Goal: Communication & Community: Answer question/provide support

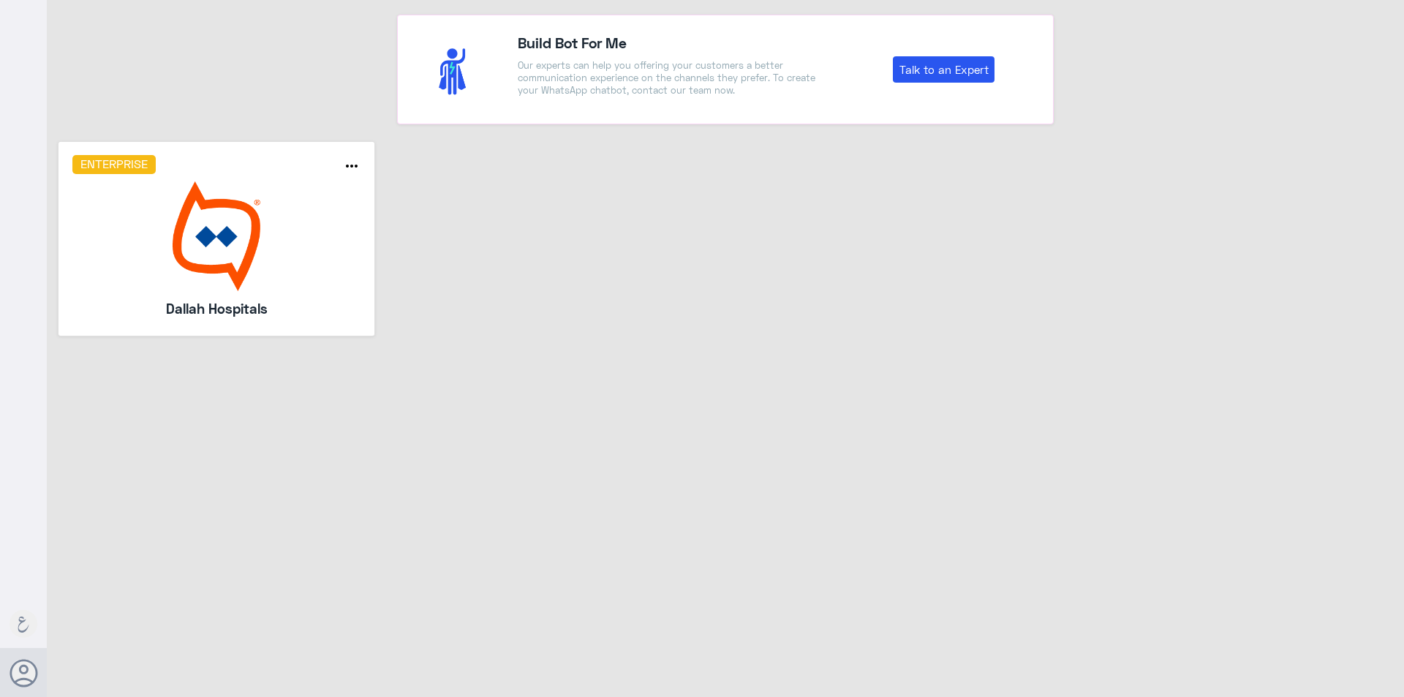
click at [265, 192] on img at bounding box center [216, 236] width 289 height 110
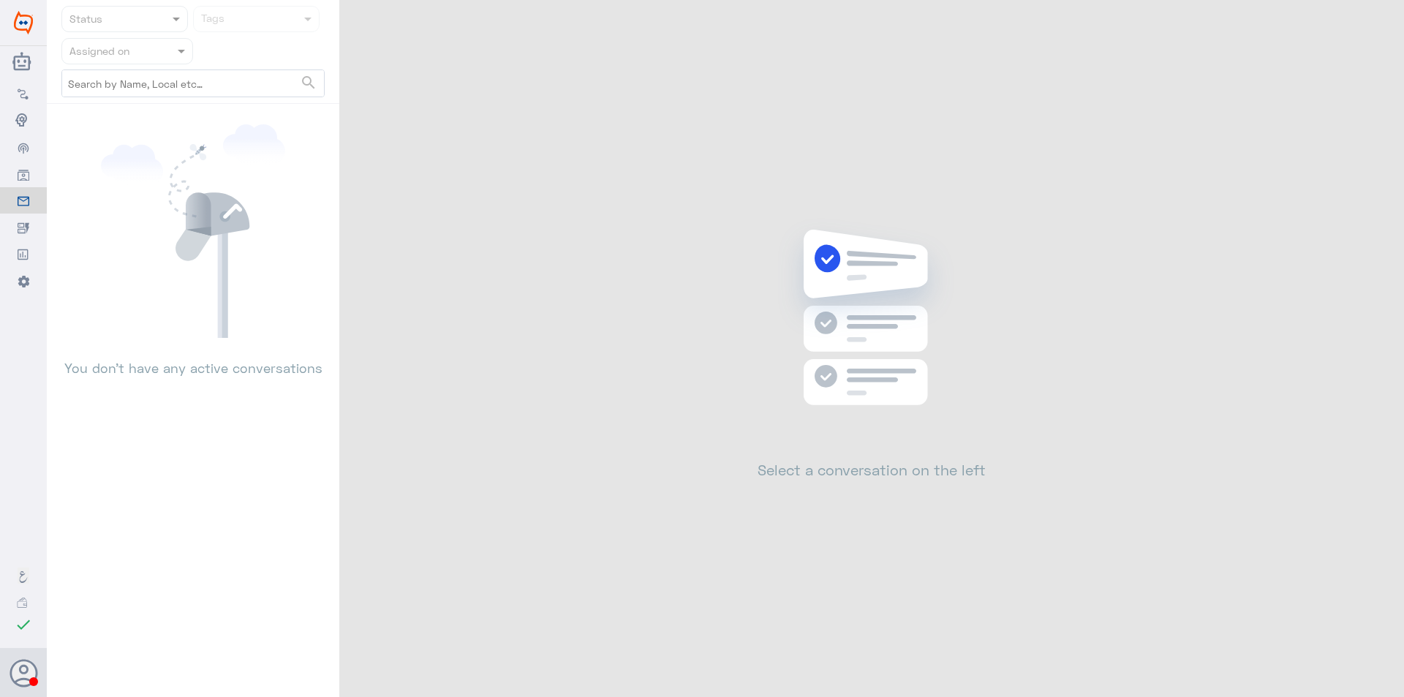
click at [174, 56] on span at bounding box center [183, 50] width 18 height 15
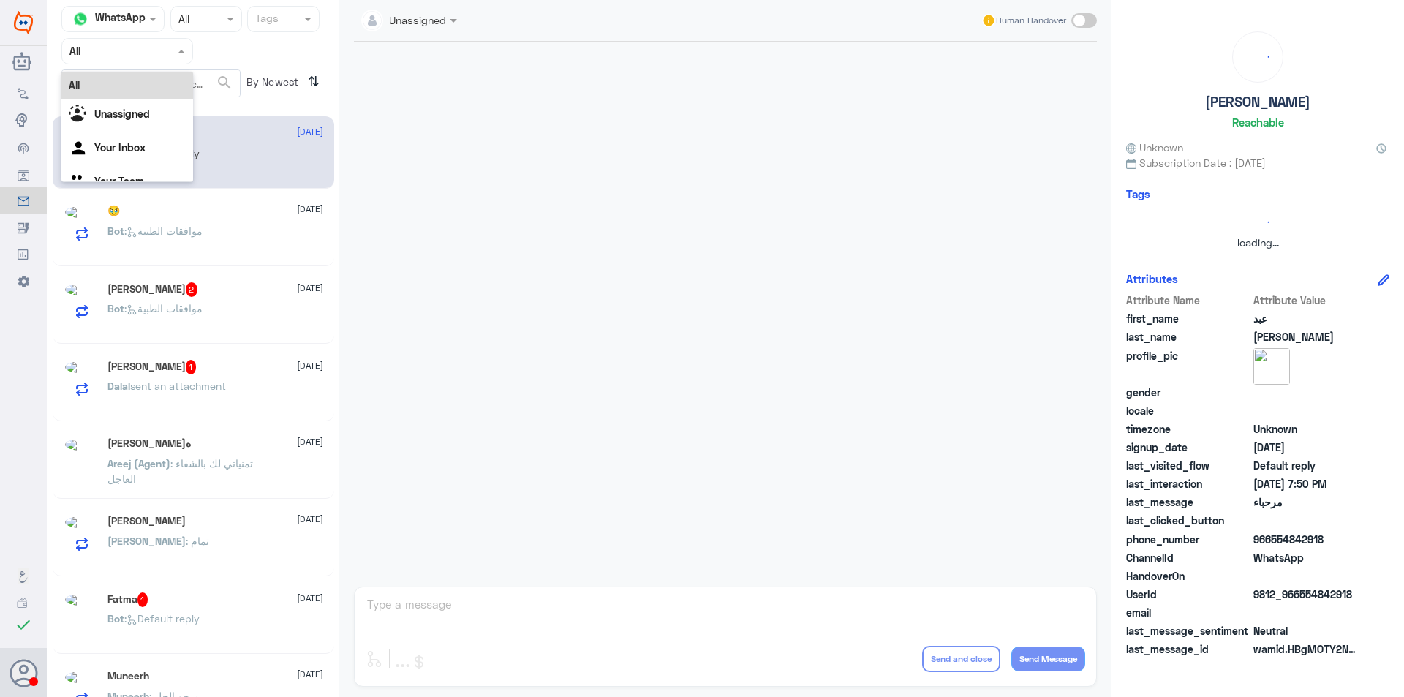
click at [165, 53] on div at bounding box center [127, 50] width 130 height 17
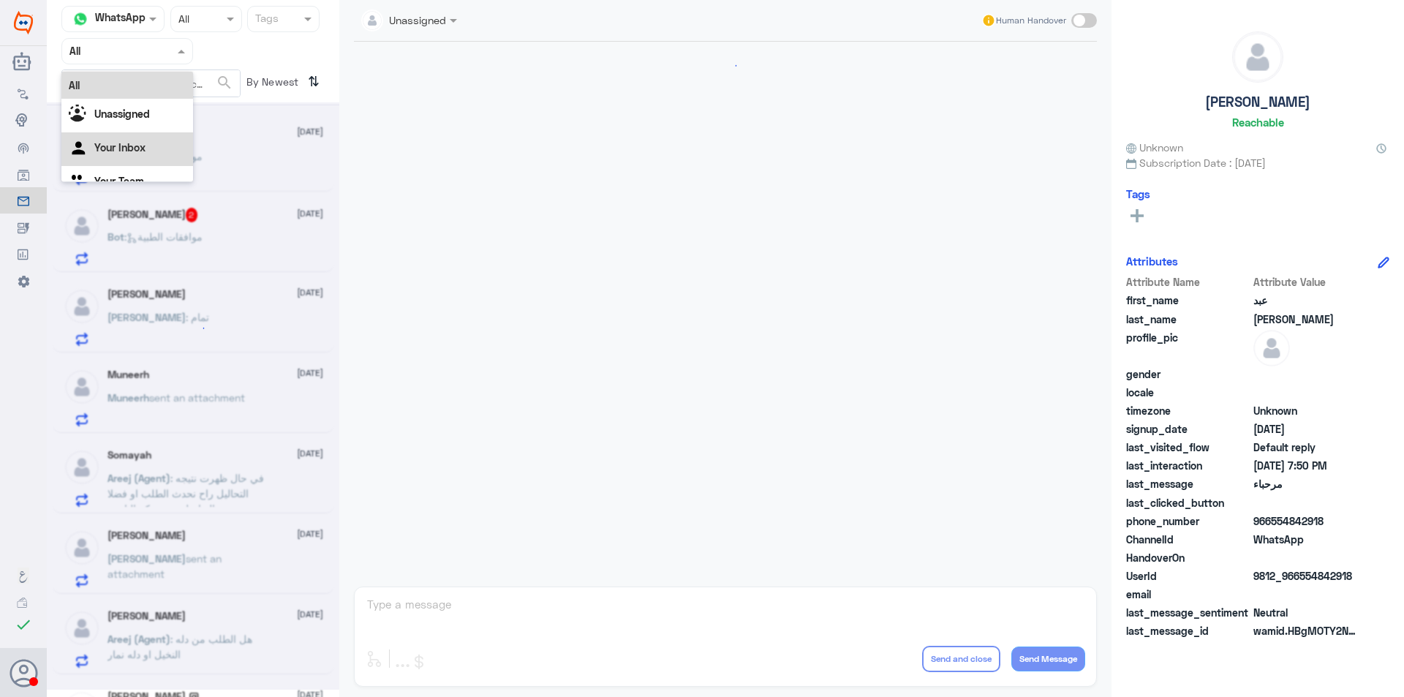
scroll to position [1824, 0]
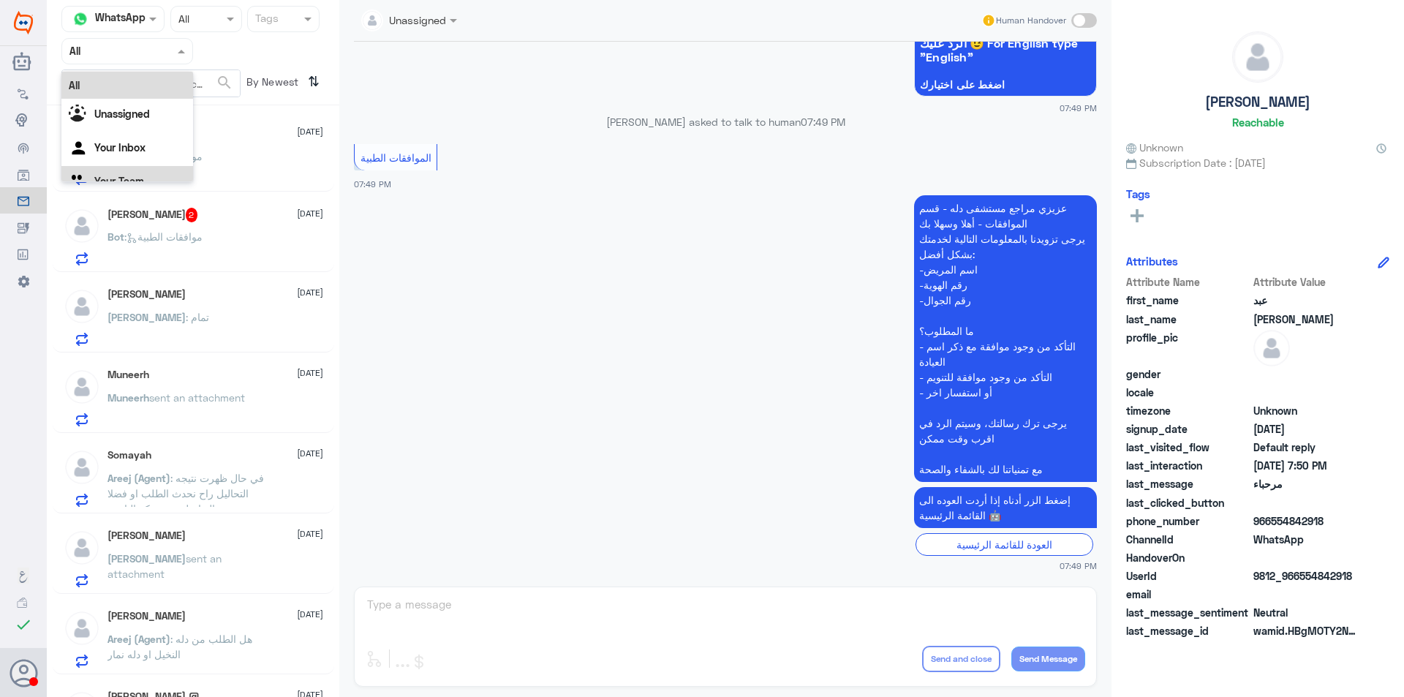
click at [157, 172] on div "Your Team" at bounding box center [127, 183] width 132 height 34
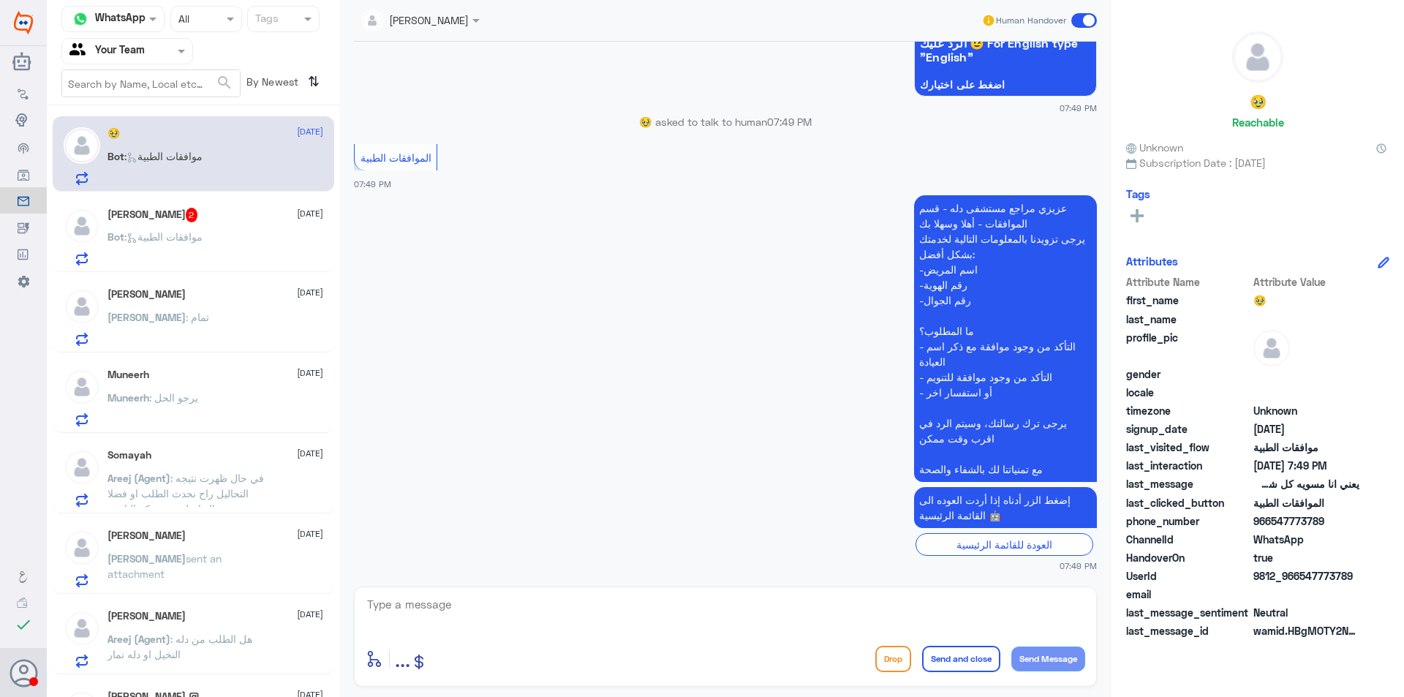
click at [237, 236] on div "Bot : موافقات الطبية" at bounding box center [215, 249] width 216 height 33
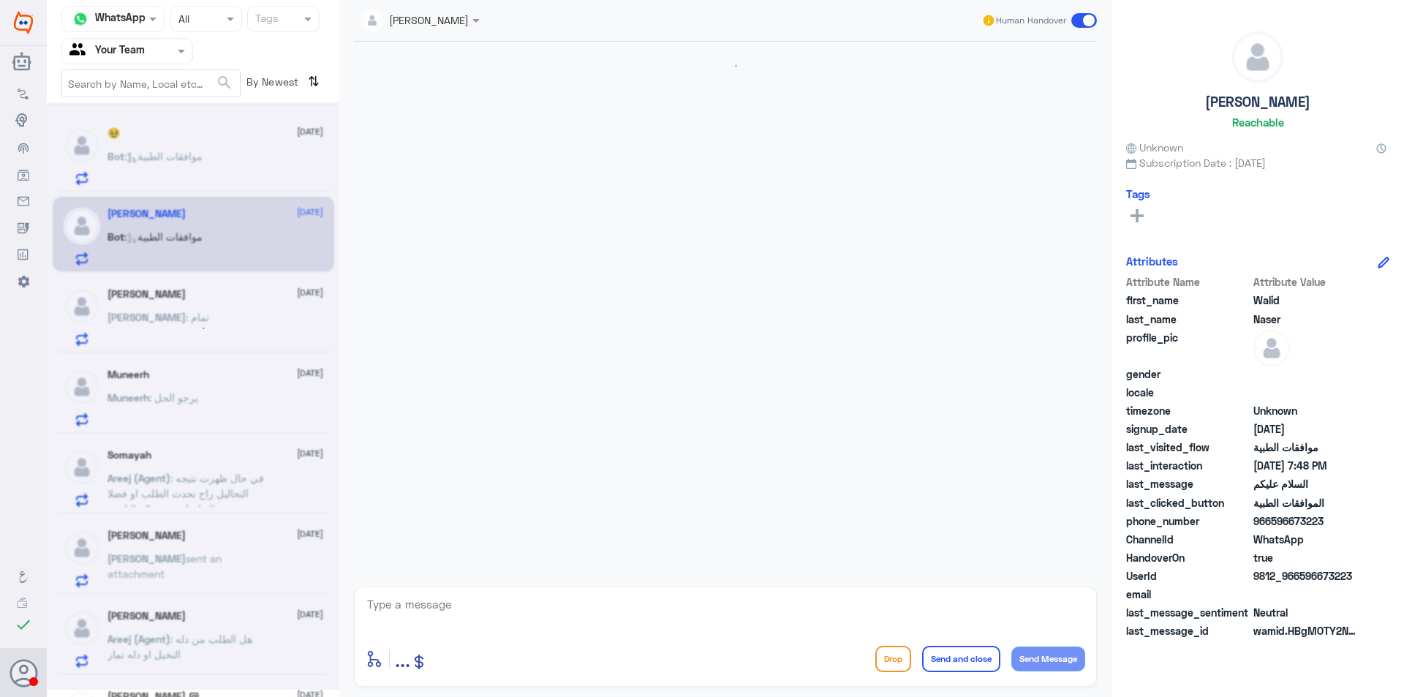
scroll to position [941, 0]
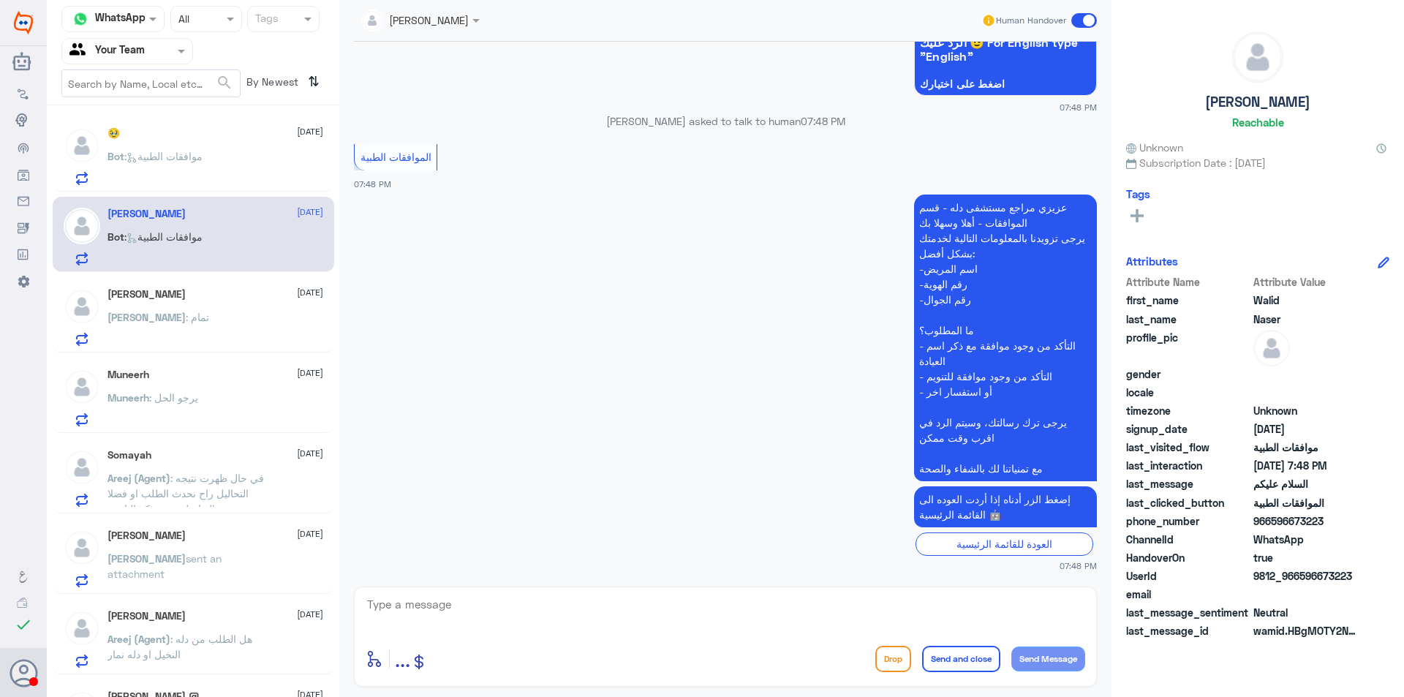
click at [235, 290] on div "nasser [DATE]" at bounding box center [215, 294] width 216 height 12
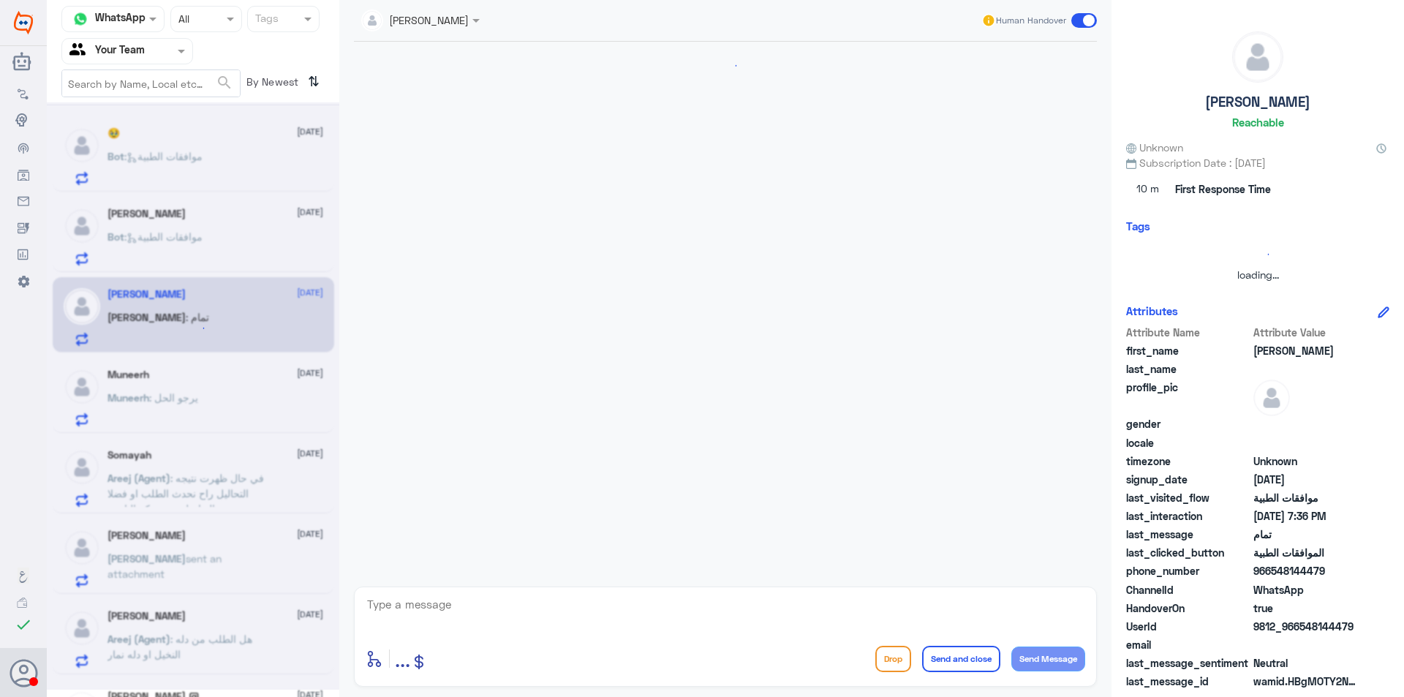
scroll to position [877, 0]
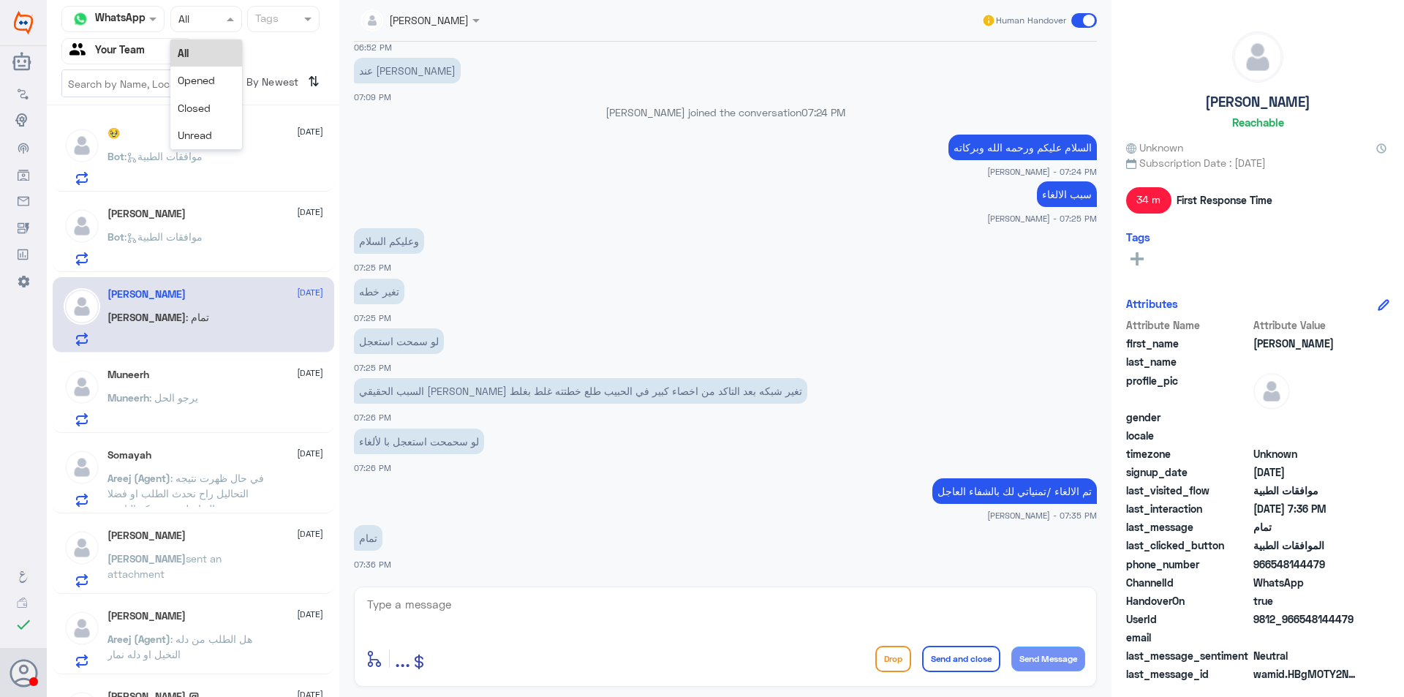
click at [216, 18] on div at bounding box center [206, 18] width 70 height 17
click at [216, 102] on div "Closed" at bounding box center [206, 107] width 72 height 27
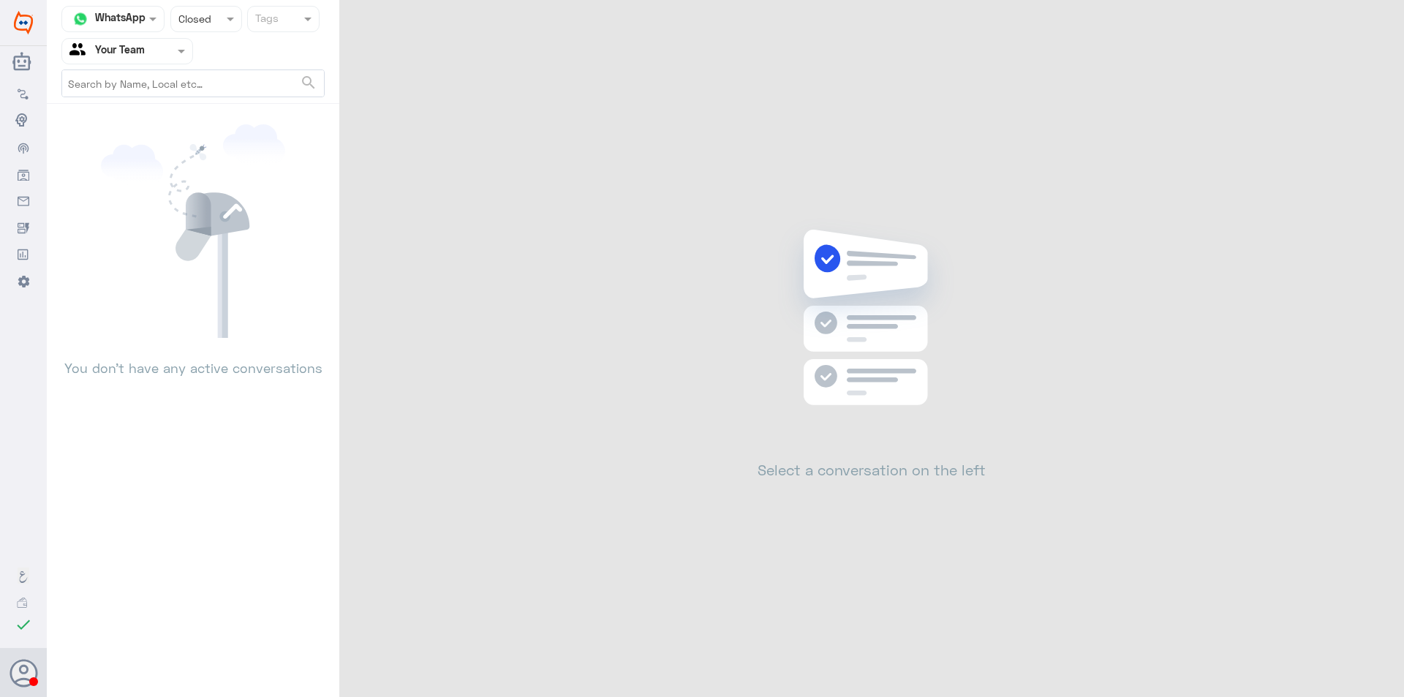
click at [112, 51] on input "text" at bounding box center [109, 50] width 80 height 17
click at [138, 100] on b "Unassigned" at bounding box center [122, 95] width 56 height 12
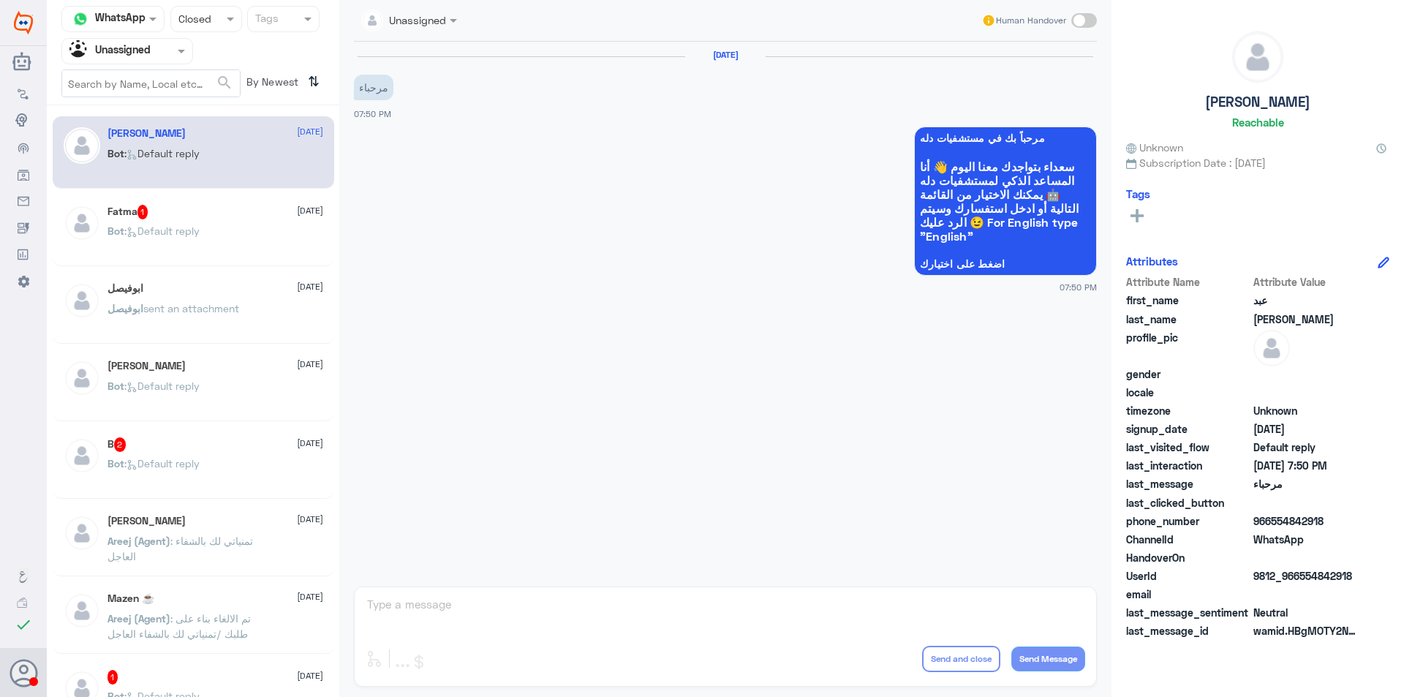
click at [244, 230] on div "Bot : Default reply" at bounding box center [215, 243] width 216 height 33
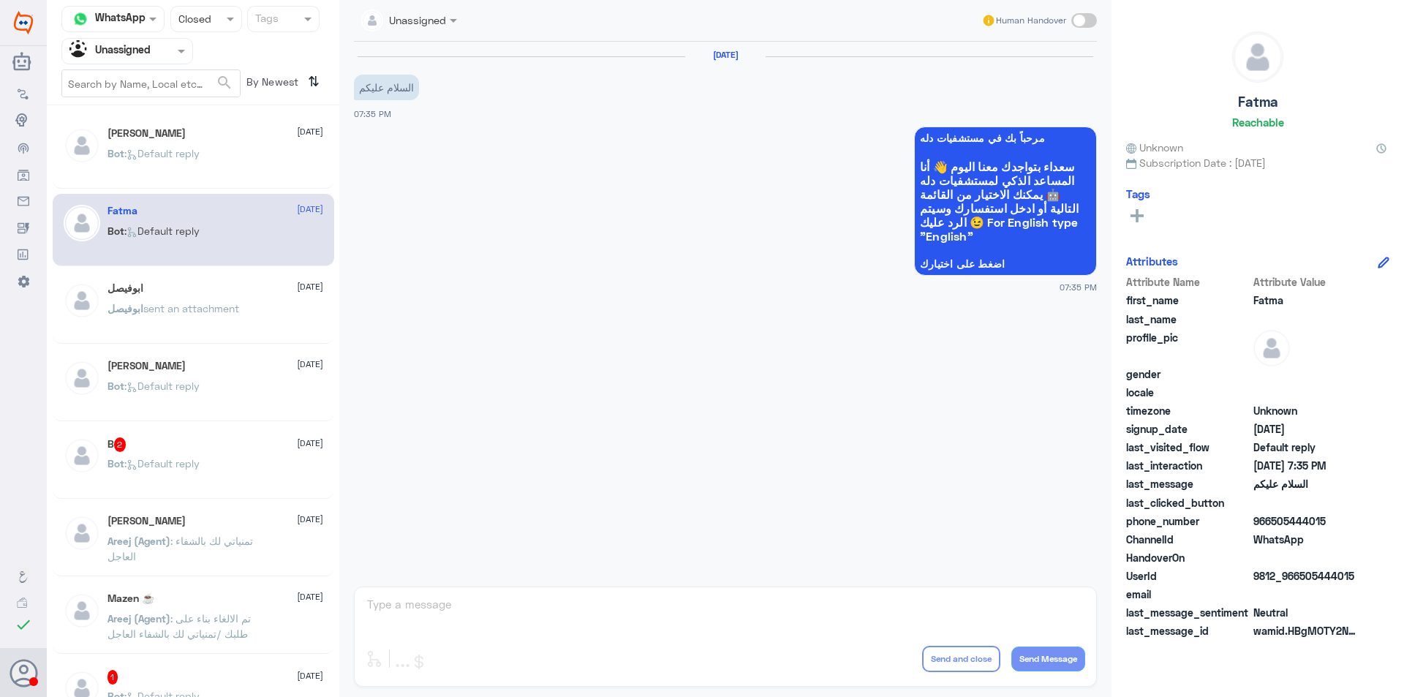
click at [266, 304] on div "ابوفيصل sent an attachment" at bounding box center [215, 320] width 216 height 33
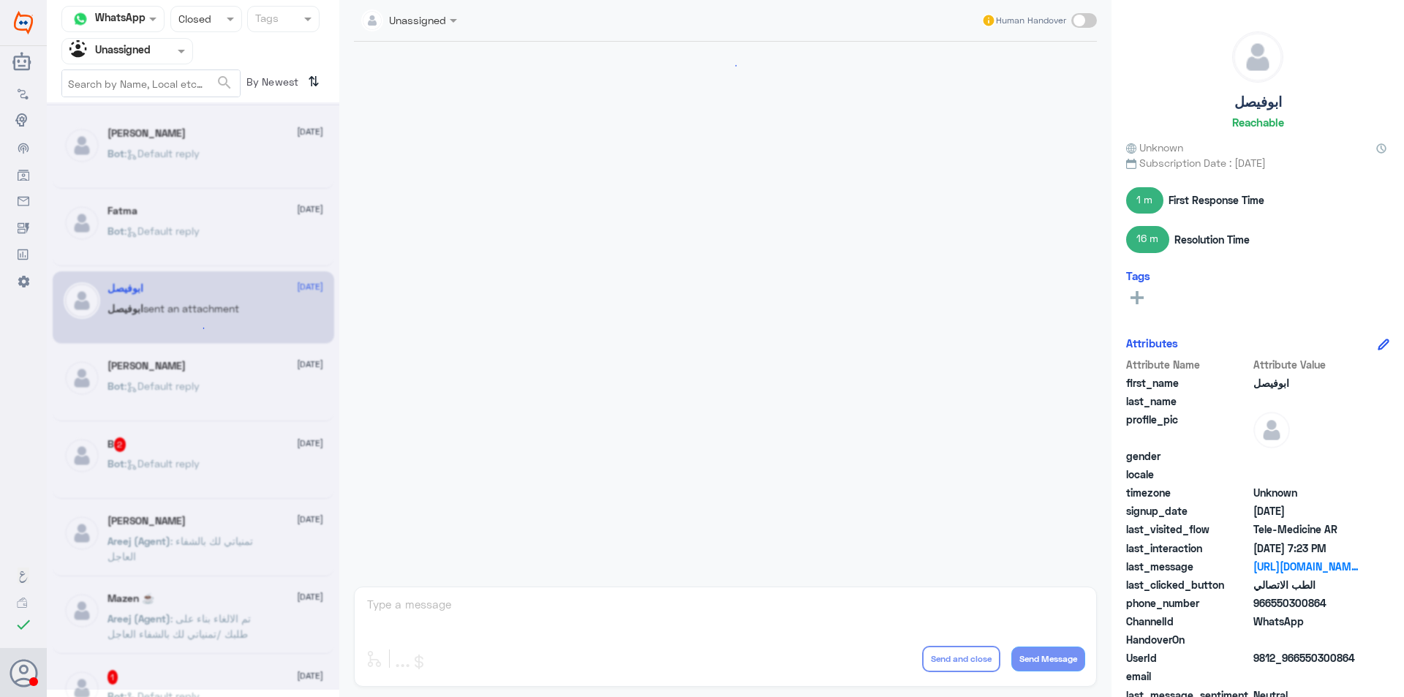
scroll to position [627, 0]
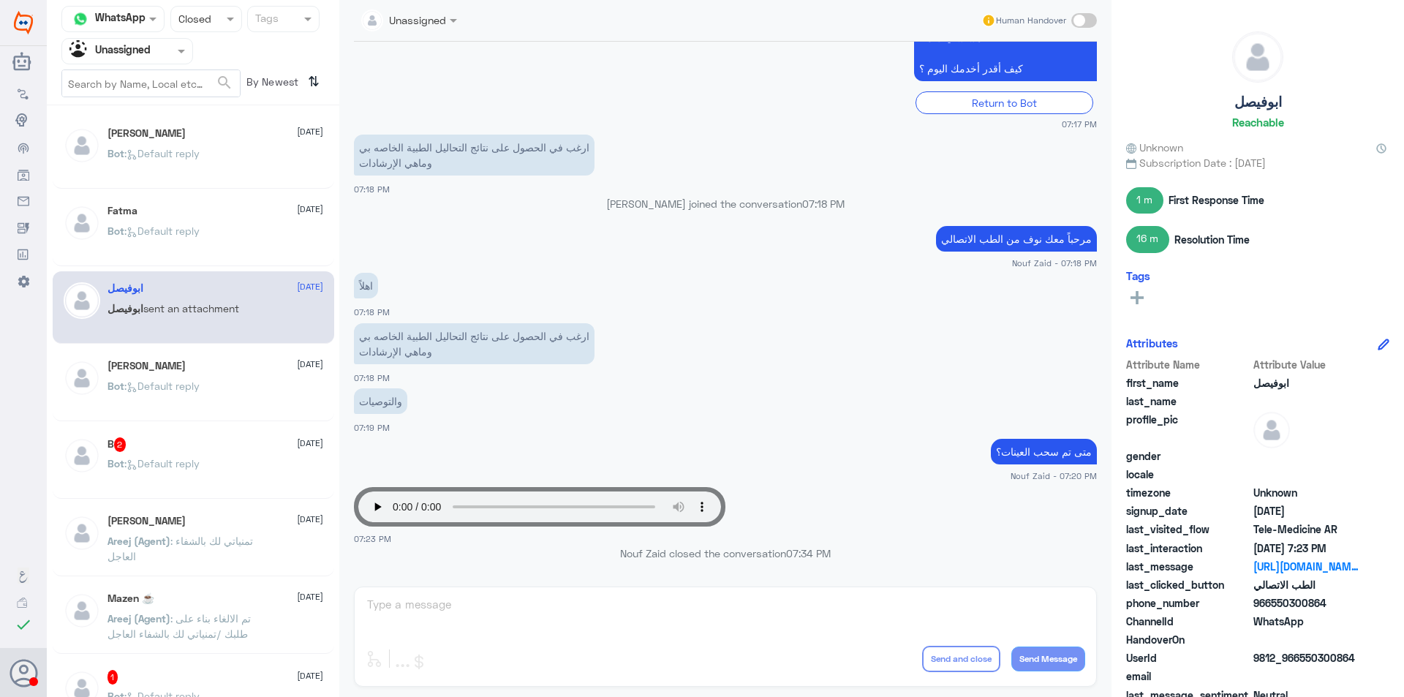
click at [259, 378] on div "[PERSON_NAME] [DATE] Bot : Default reply" at bounding box center [215, 387] width 216 height 55
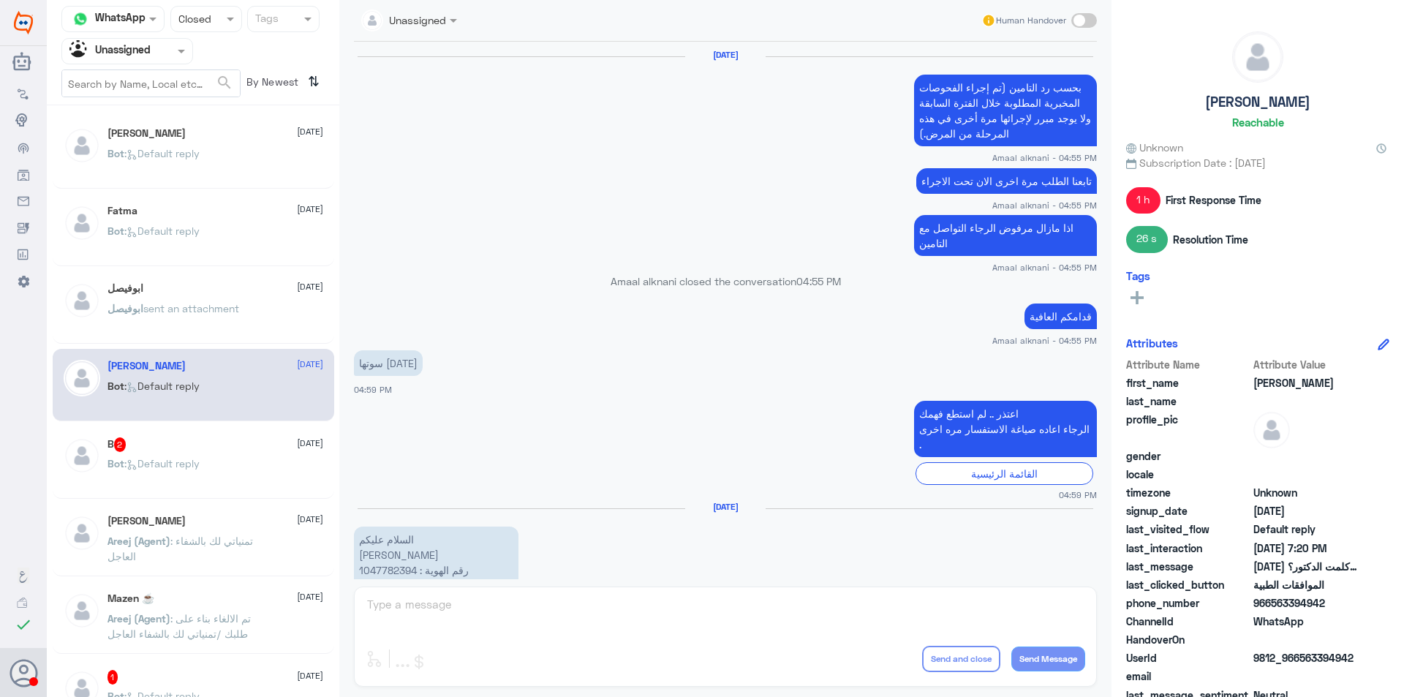
scroll to position [1229, 0]
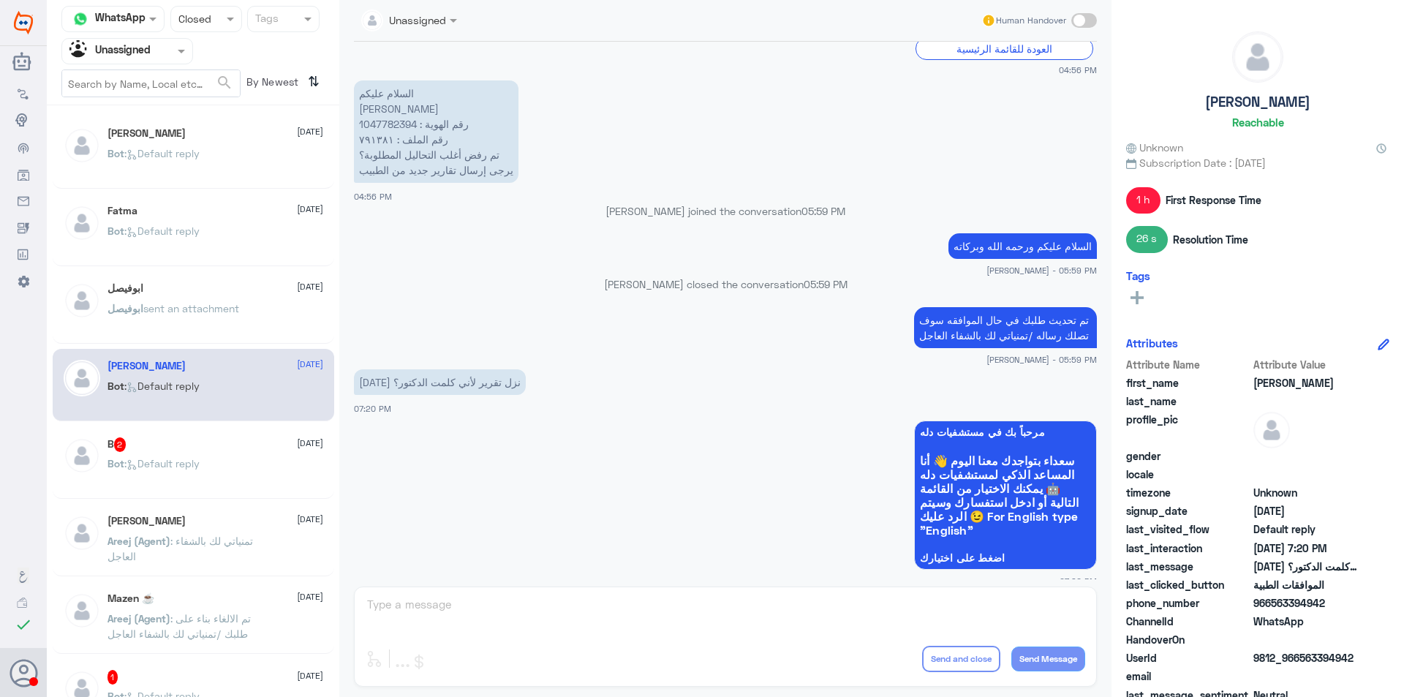
click at [260, 414] on div "Bot : Default reply" at bounding box center [215, 398] width 216 height 33
click at [248, 458] on div "B 2 [DATE] Bot : Default reply" at bounding box center [215, 464] width 216 height 55
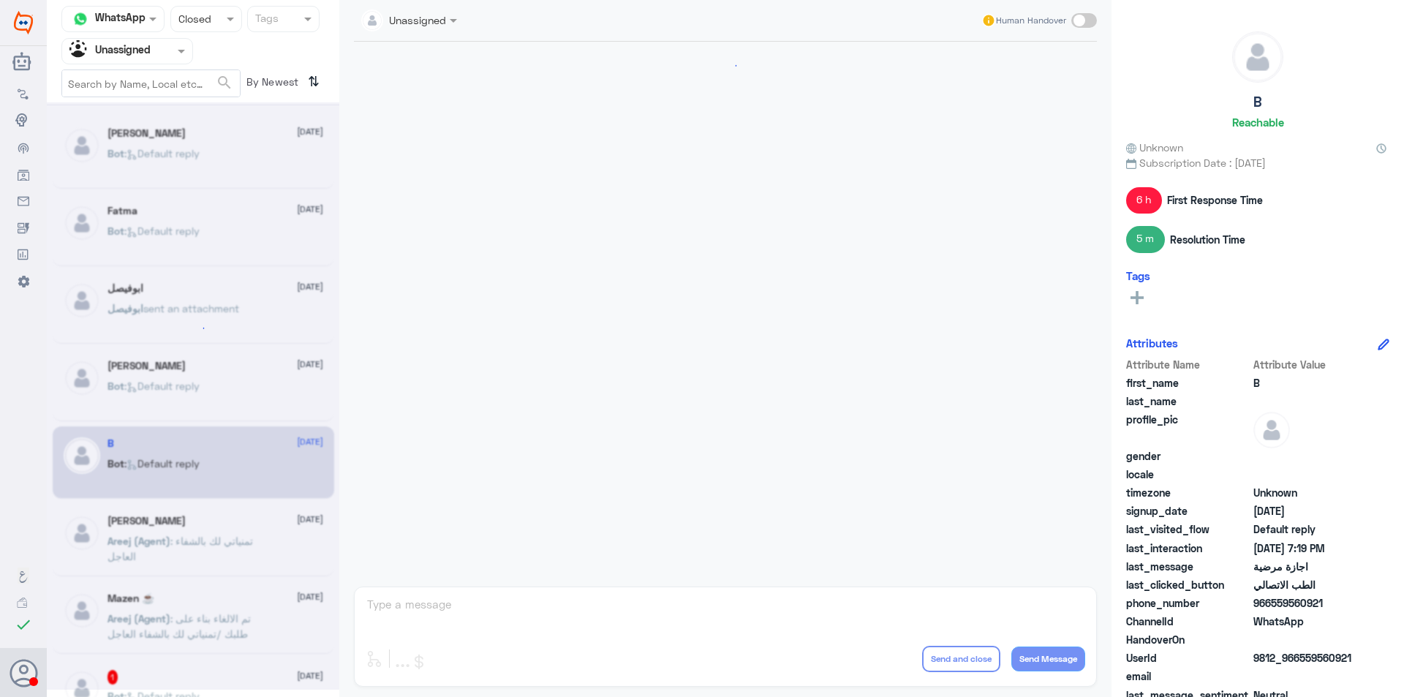
scroll to position [978, 0]
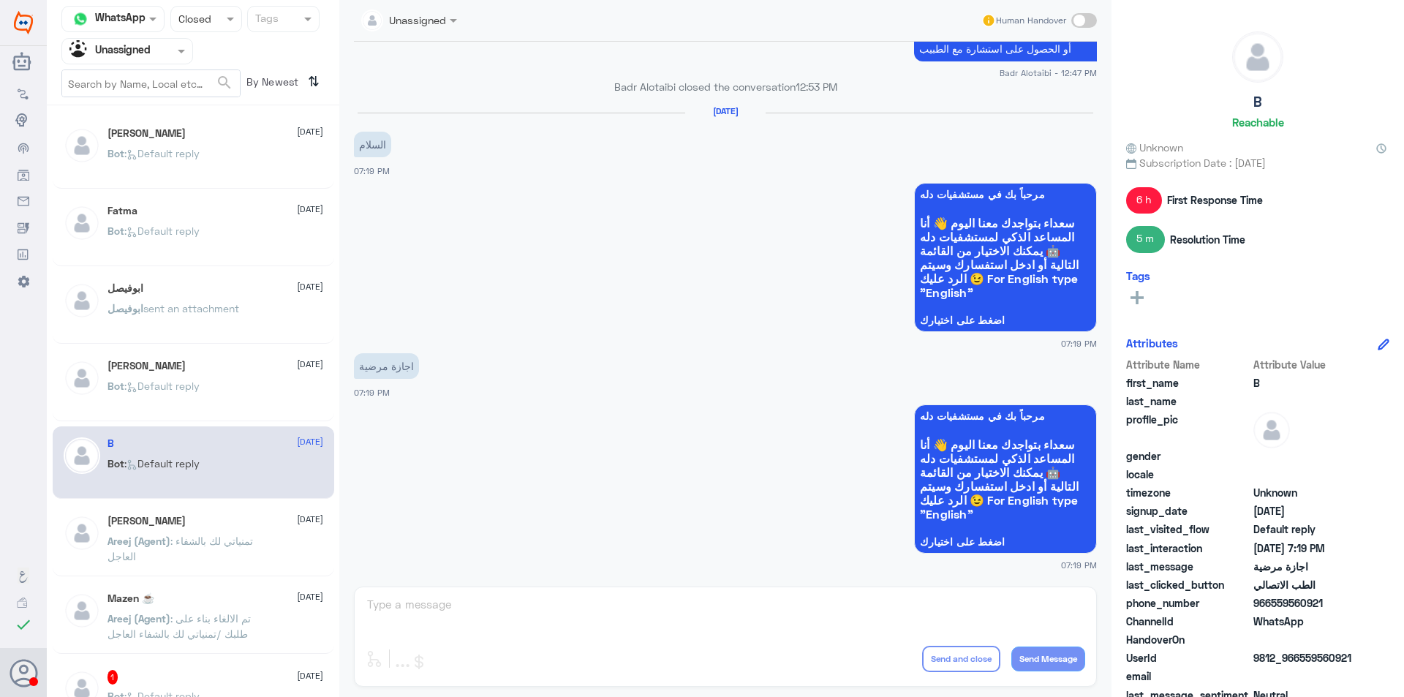
click at [232, 522] on div "[PERSON_NAME] [DATE]" at bounding box center [215, 521] width 216 height 12
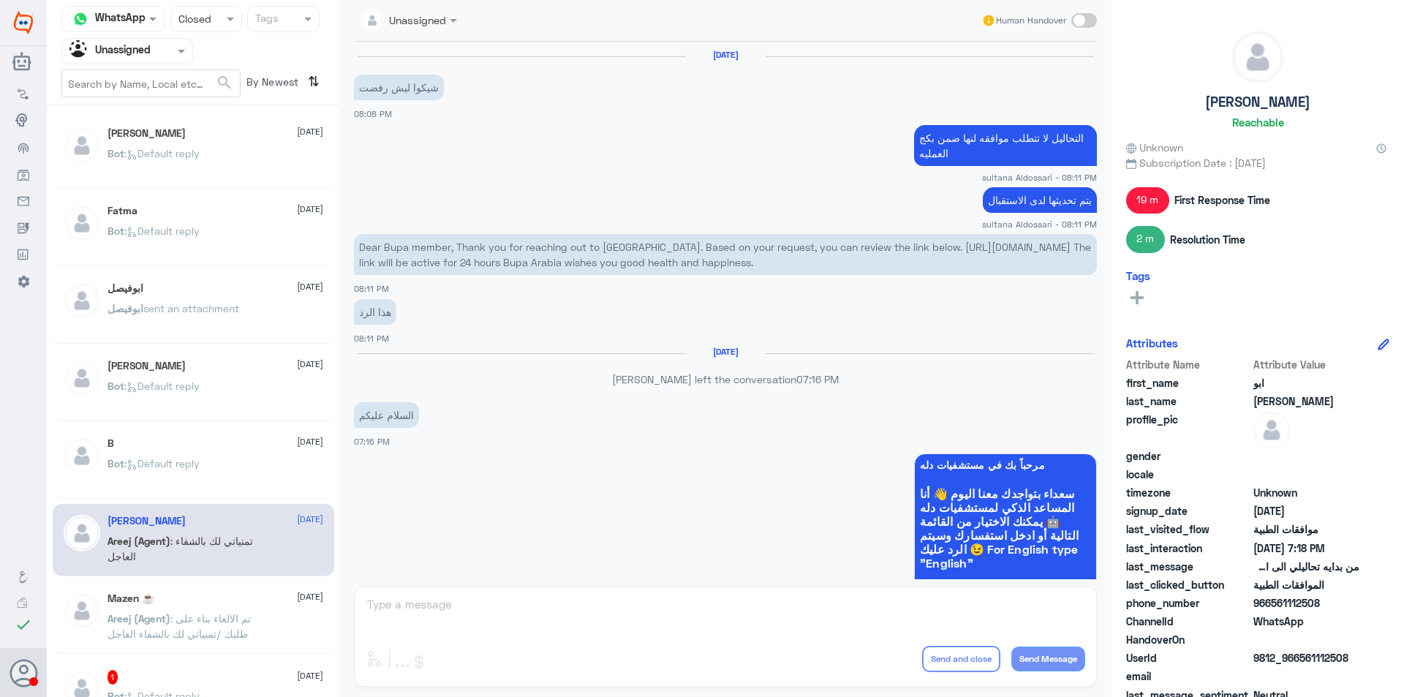
scroll to position [896, 0]
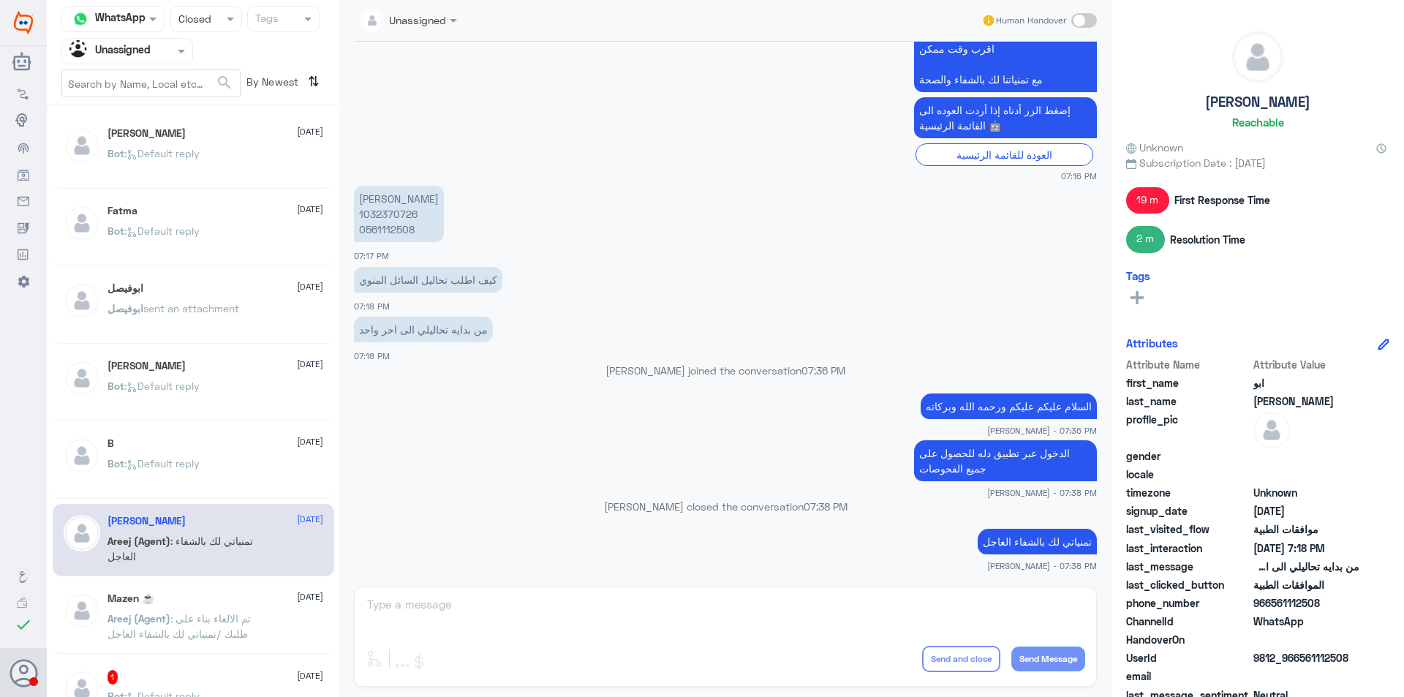
drag, startPoint x: 238, startPoint y: 616, endPoint x: 222, endPoint y: 462, distance: 154.4
click at [222, 462] on div "[PERSON_NAME] [DATE] Bot : Default reply Fatma [DATE] Bot : Default reply ابوفي…" at bounding box center [193, 406] width 292 height 591
click at [489, 402] on app-msgs-text "السلام عليكم عليكم ورحمه الله وبركاته" at bounding box center [725, 406] width 743 height 27
click at [203, 640] on p "Areej (Agent) : تم الالغاء بناء على طلبك /تمنياتي لك بالشفاء العاجل" at bounding box center [189, 629] width 165 height 37
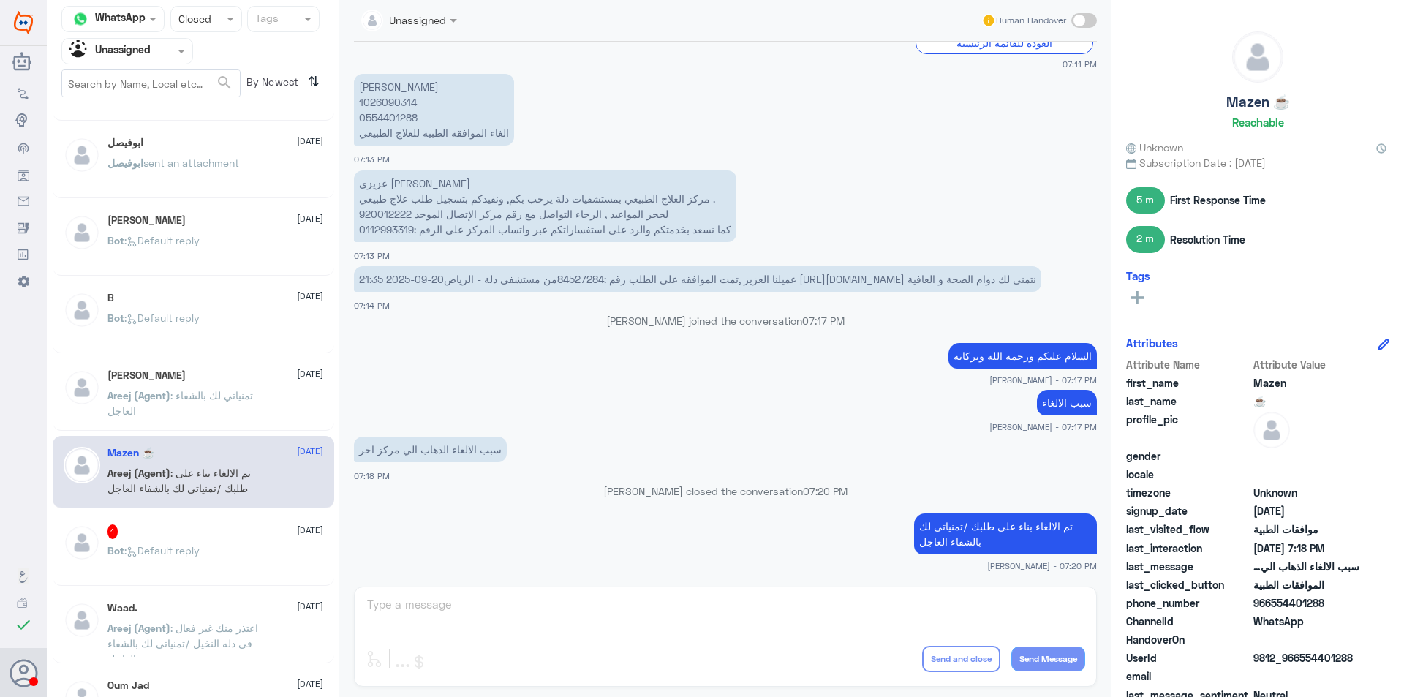
scroll to position [146, 0]
click at [219, 551] on div "Bot : Default reply" at bounding box center [215, 561] width 216 height 33
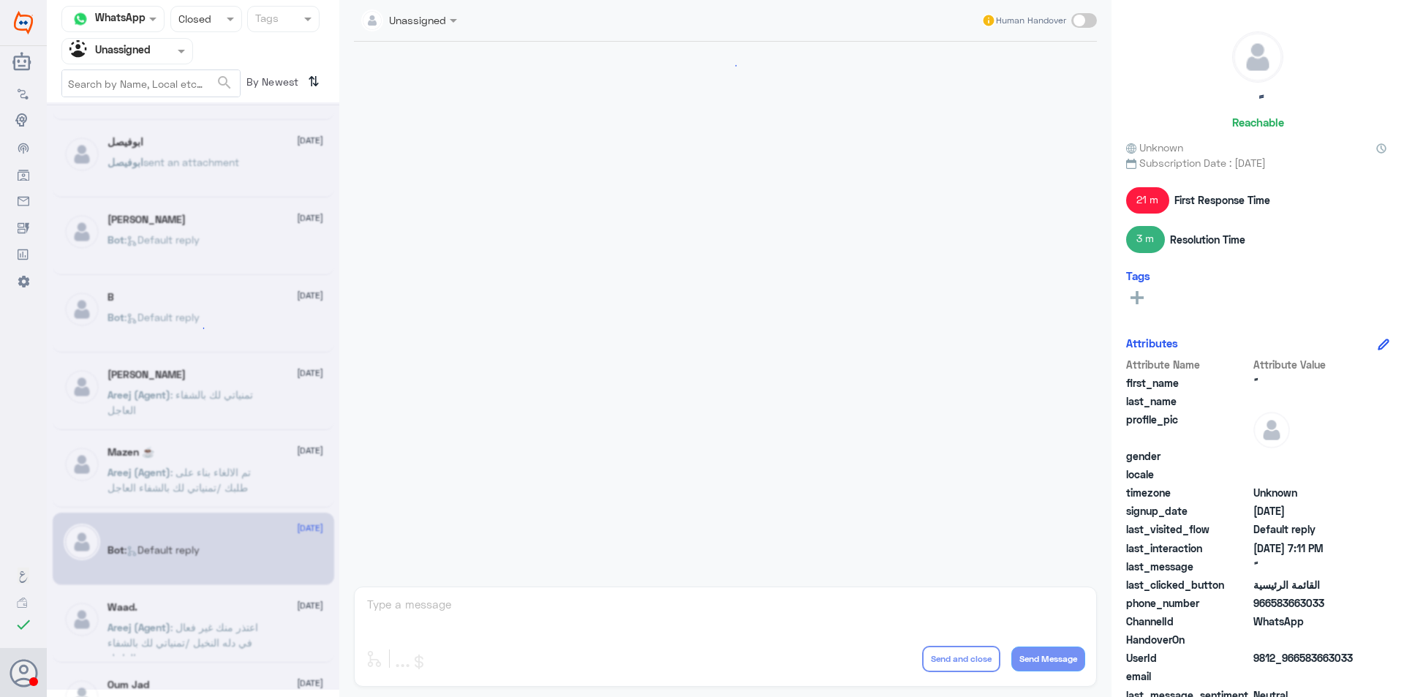
scroll to position [1217, 0]
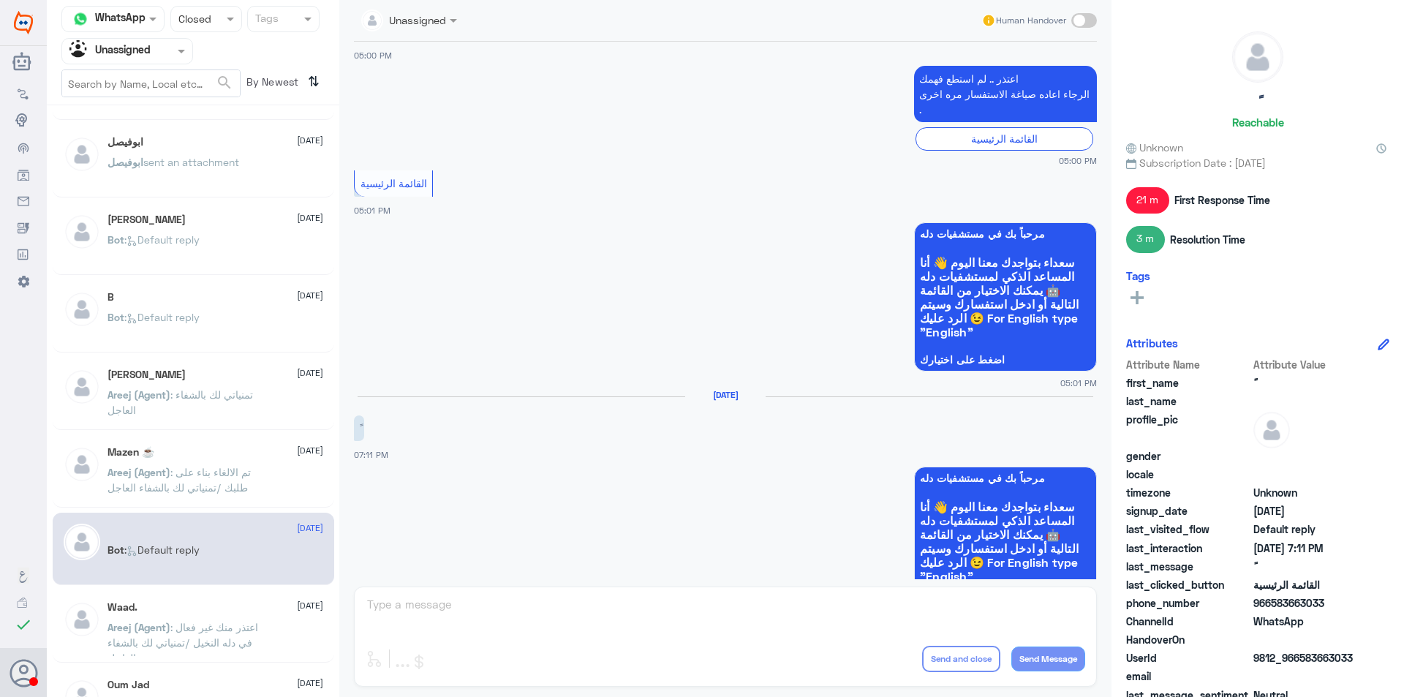
click at [211, 622] on span ": اعتذر منك غير فعال في دله النخيل /تمنياتي لك بالشفاء العاجل" at bounding box center [182, 642] width 151 height 43
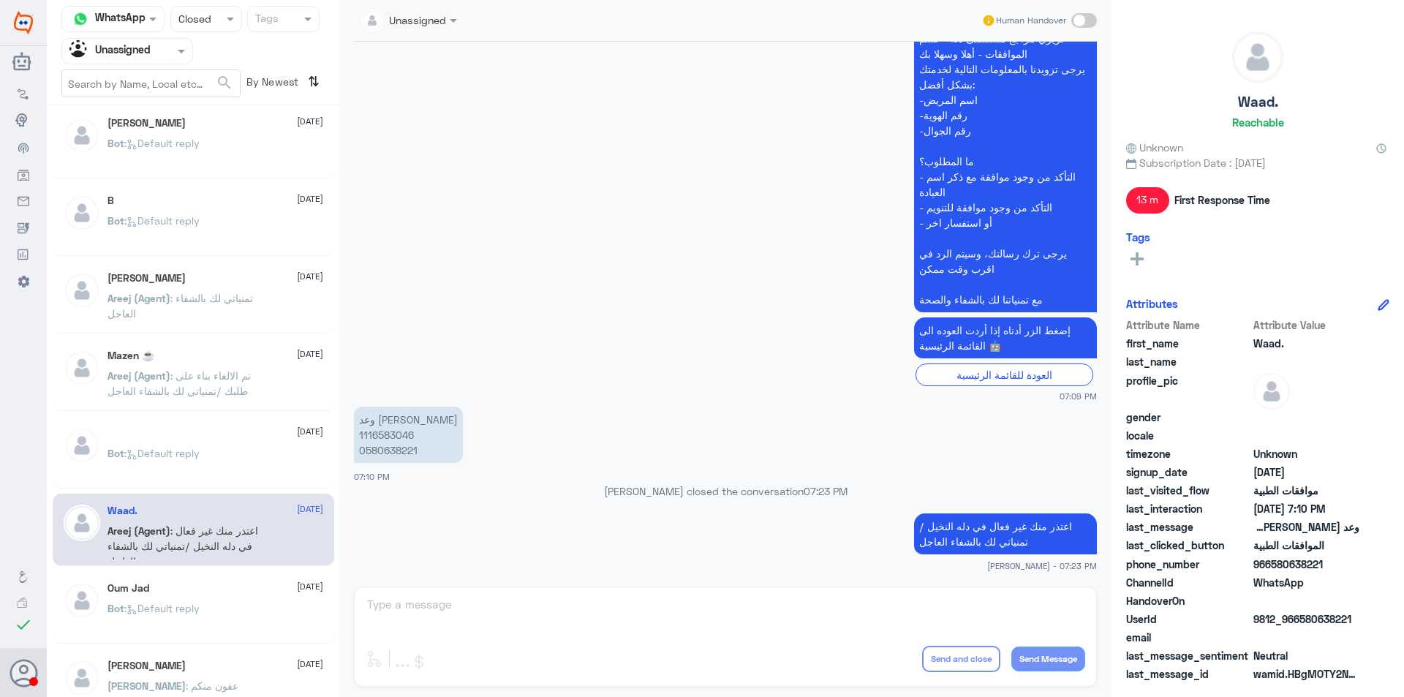
scroll to position [366, 0]
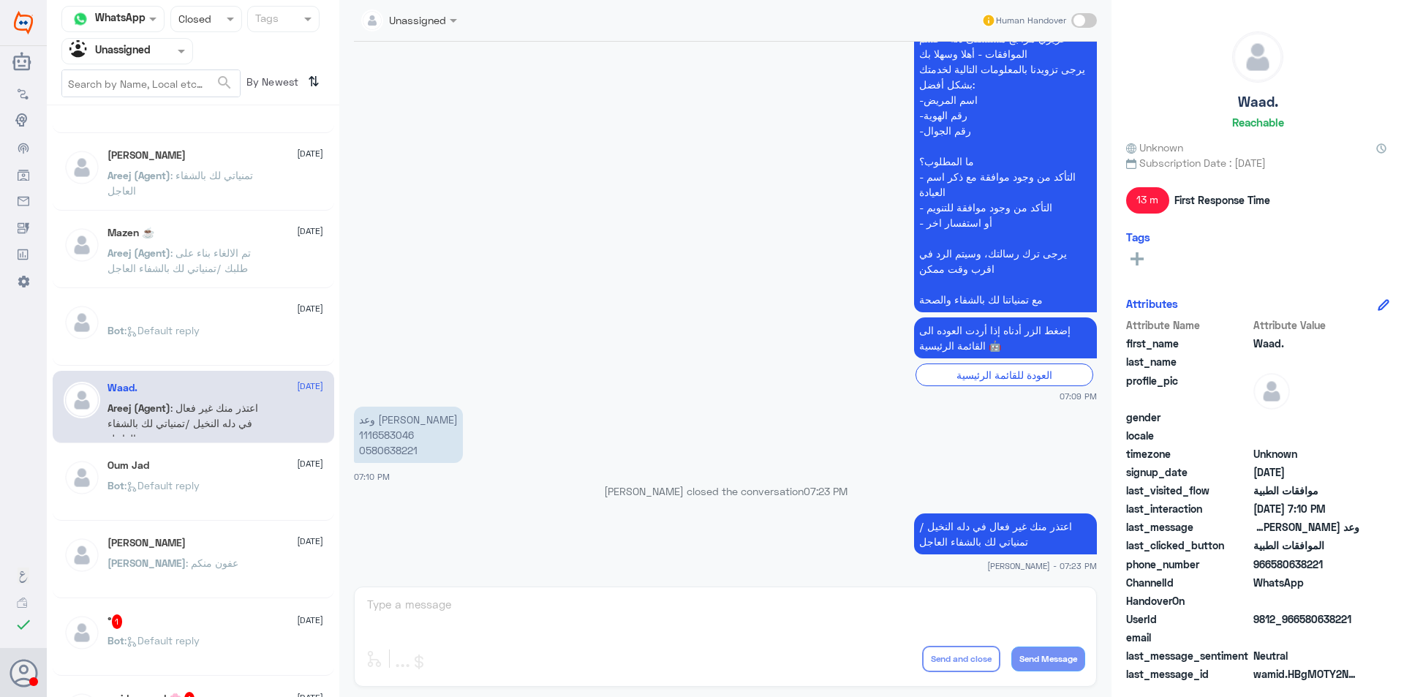
click at [216, 464] on div "Oum Jad [DATE]" at bounding box center [215, 465] width 216 height 12
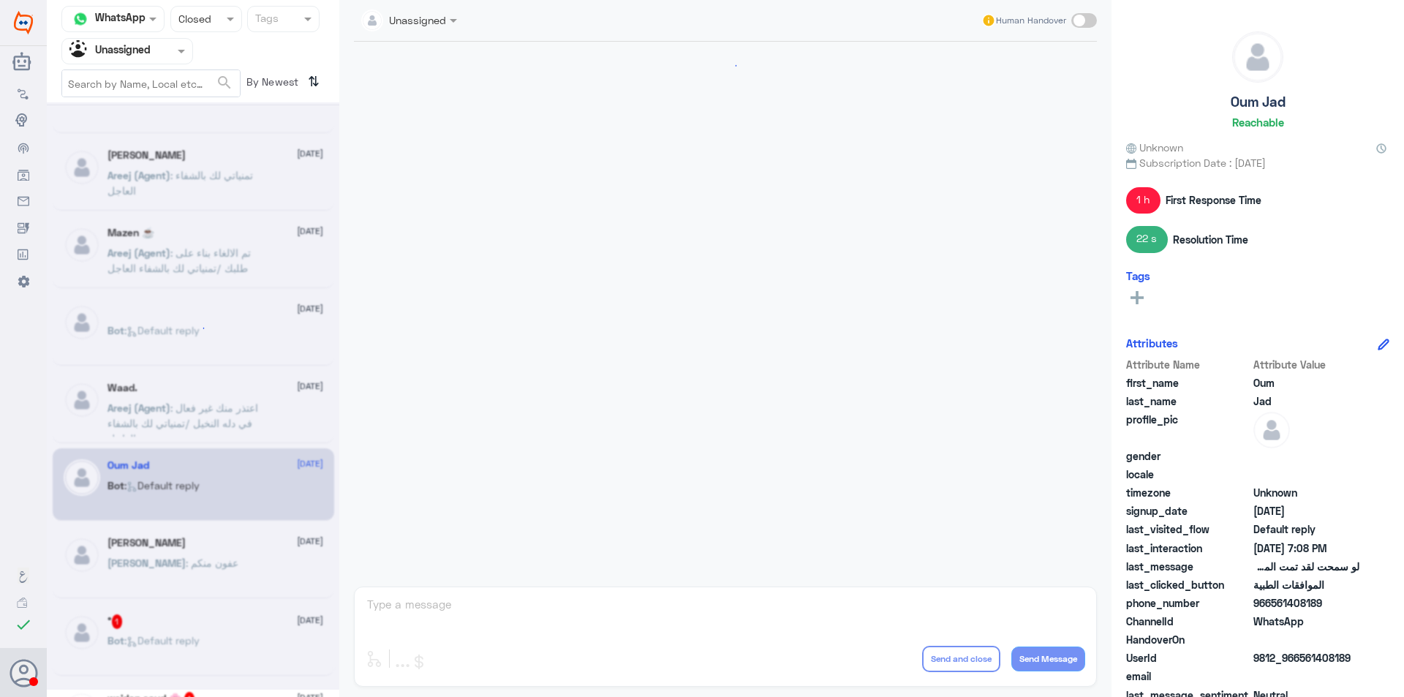
scroll to position [898, 0]
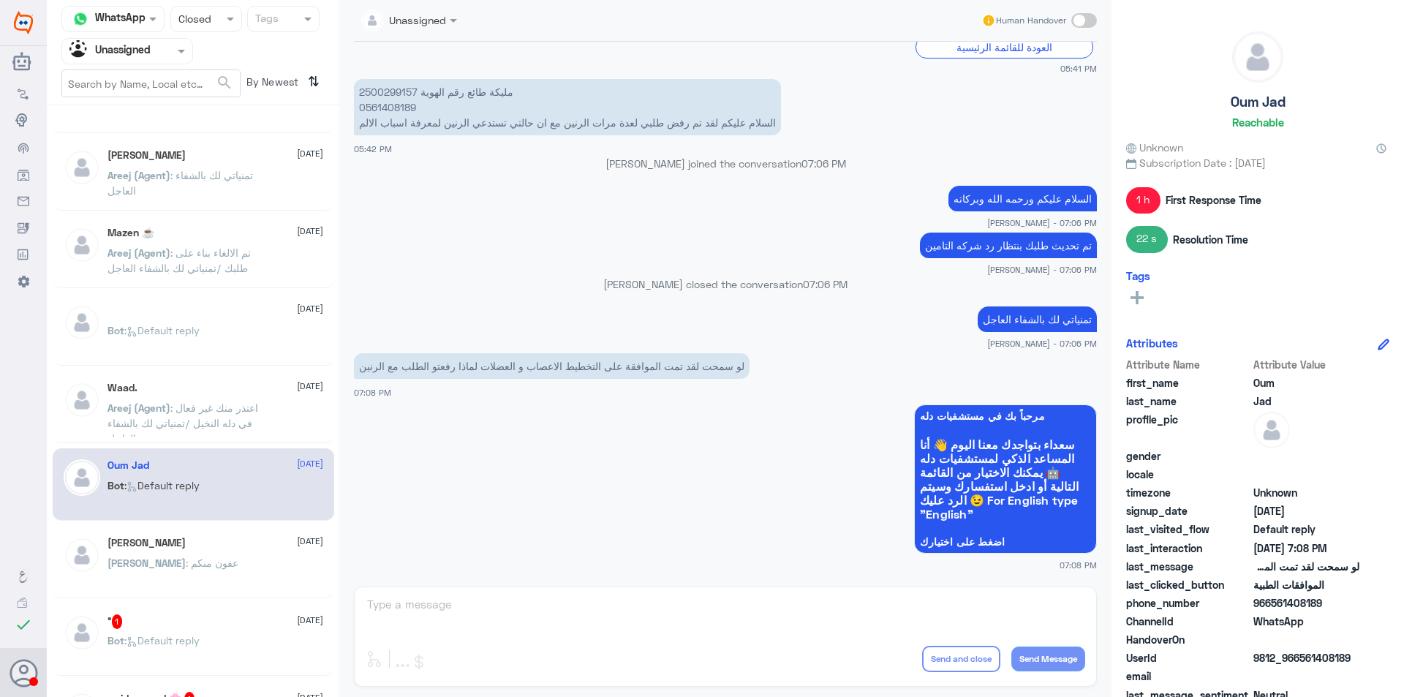
click at [245, 539] on div "[PERSON_NAME] [DATE]" at bounding box center [215, 543] width 216 height 12
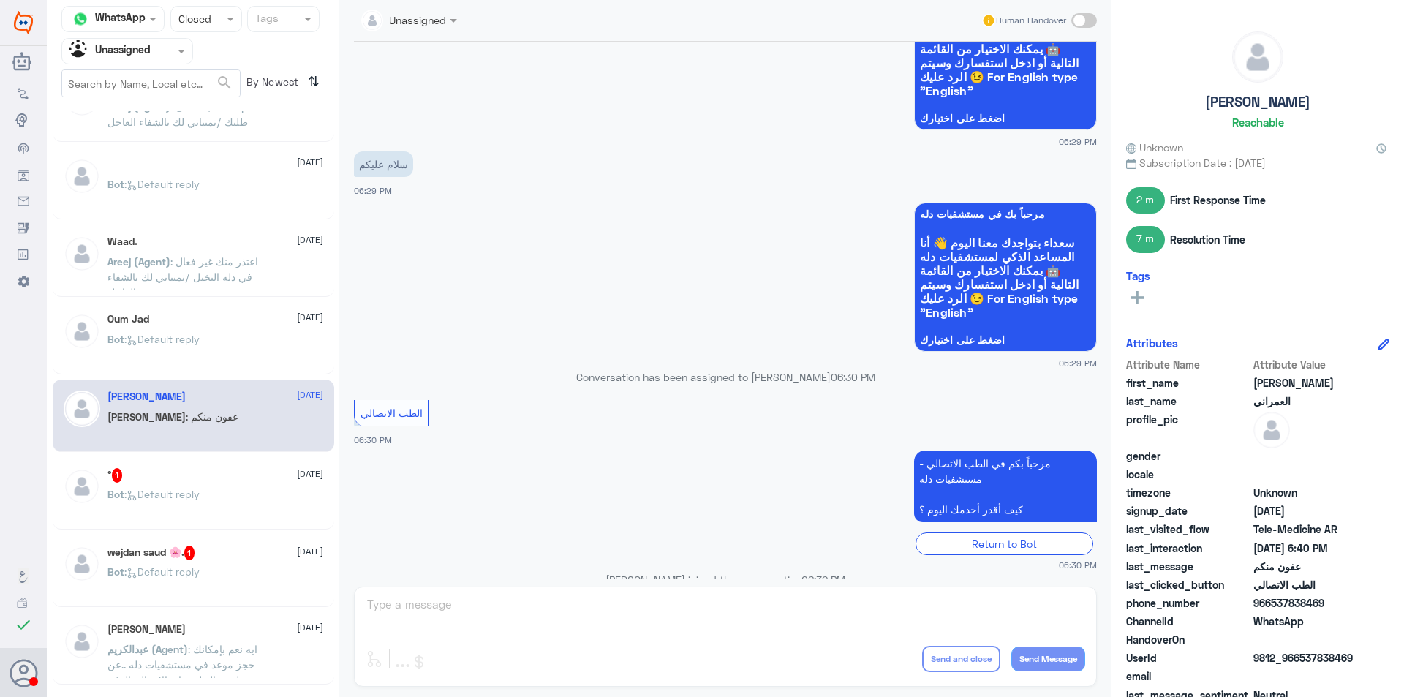
click at [222, 493] on div "Bot : Default reply" at bounding box center [215, 506] width 216 height 33
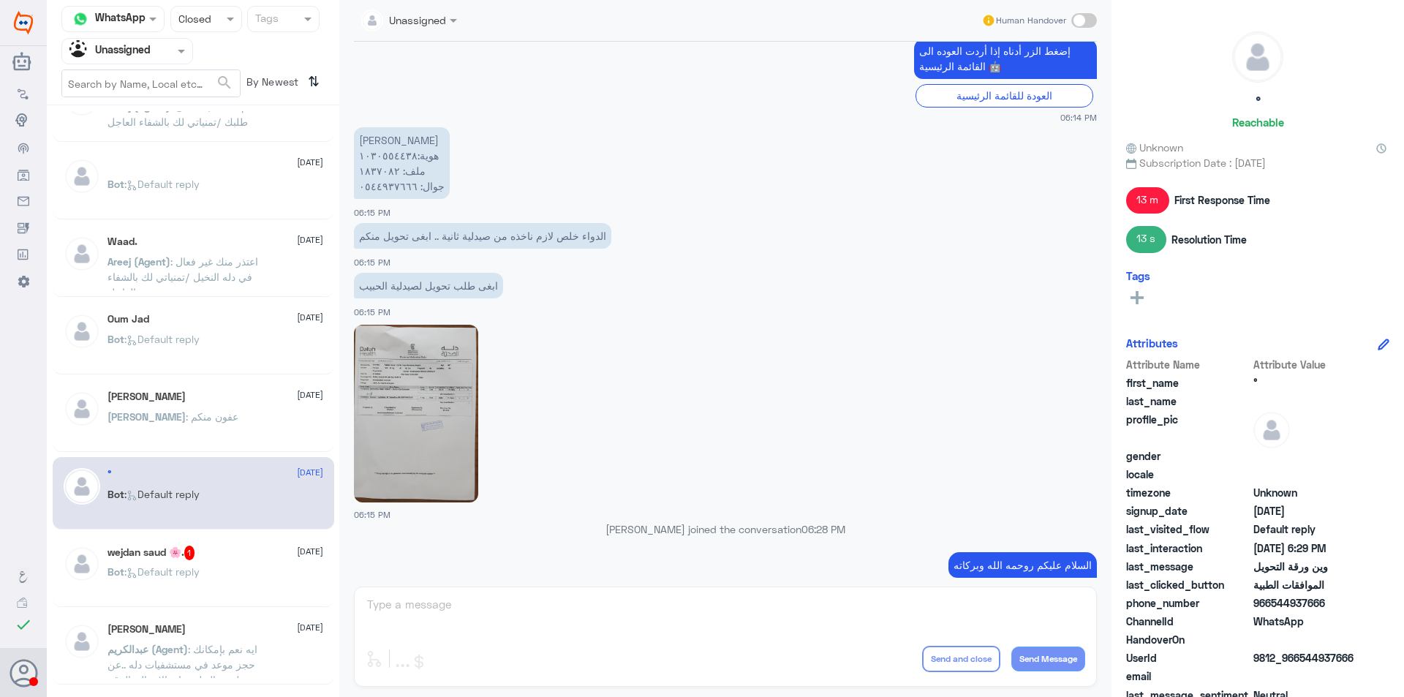
click at [409, 396] on img at bounding box center [416, 414] width 124 height 178
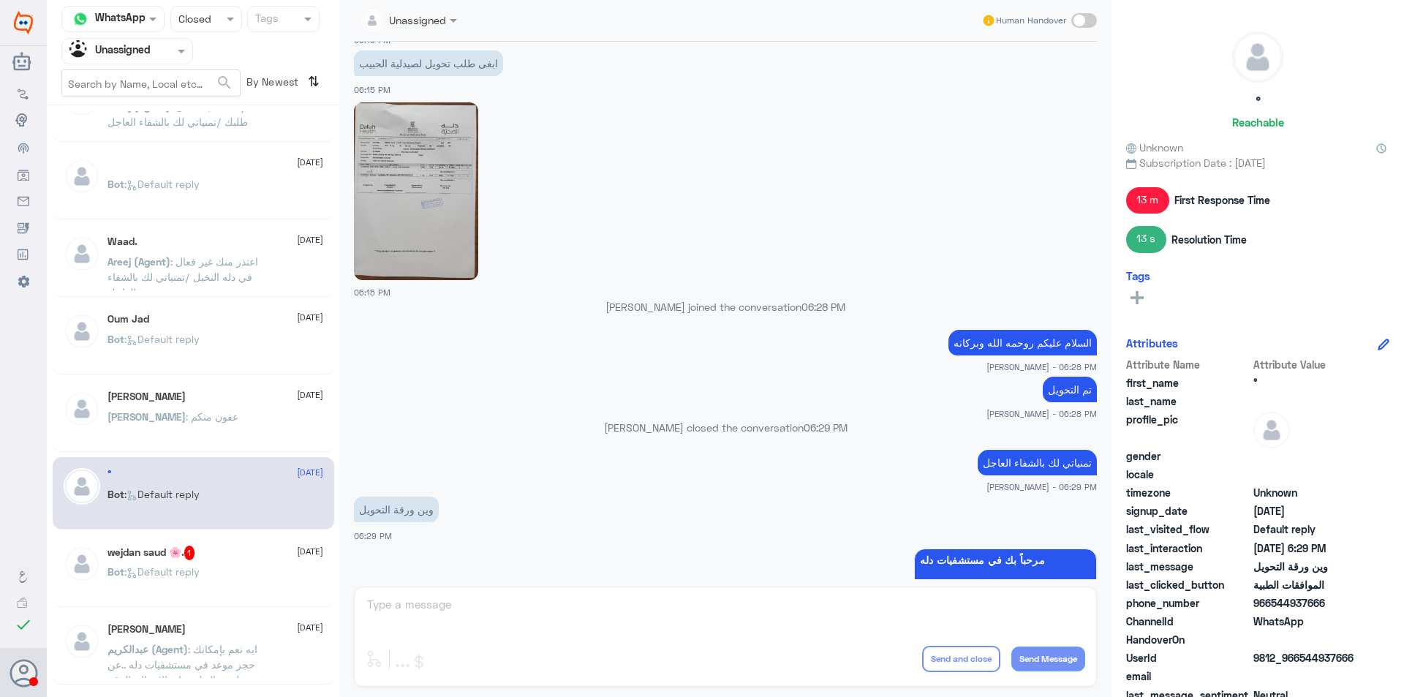
scroll to position [1320, 0]
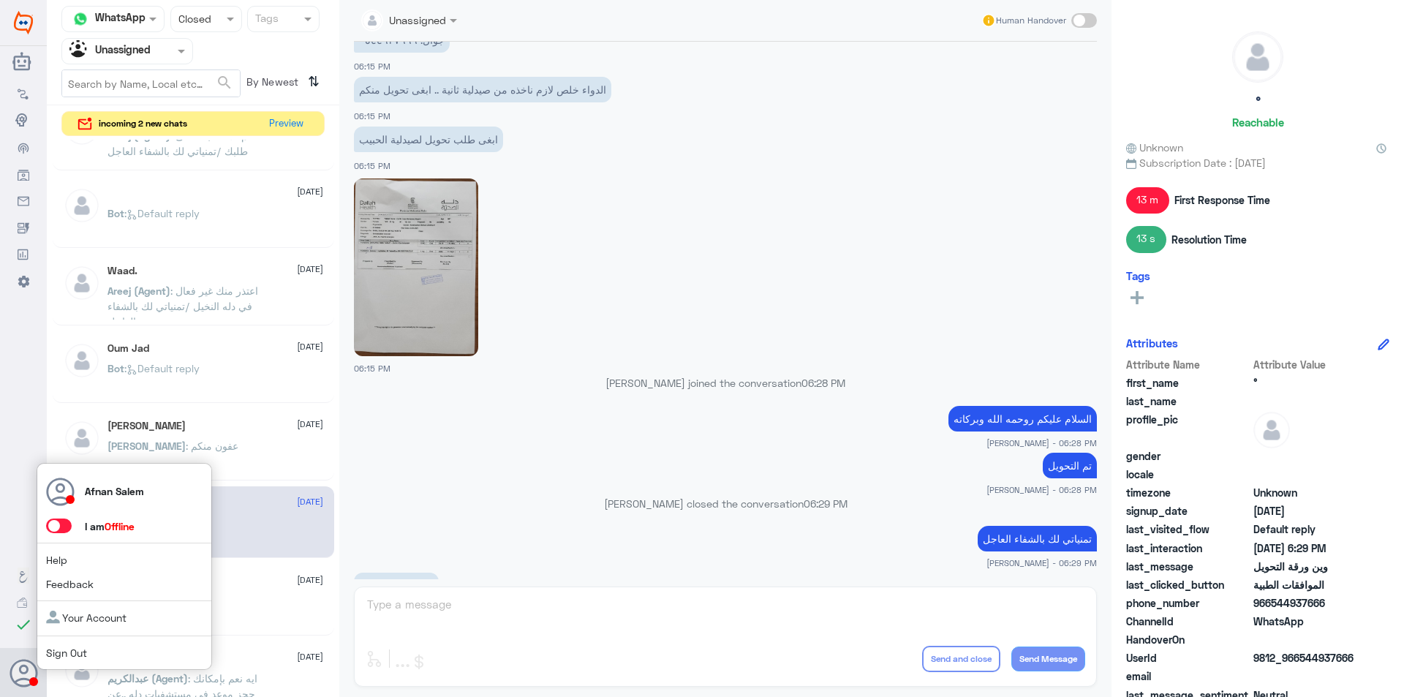
click at [75, 654] on link "Sign Out" at bounding box center [66, 652] width 41 height 12
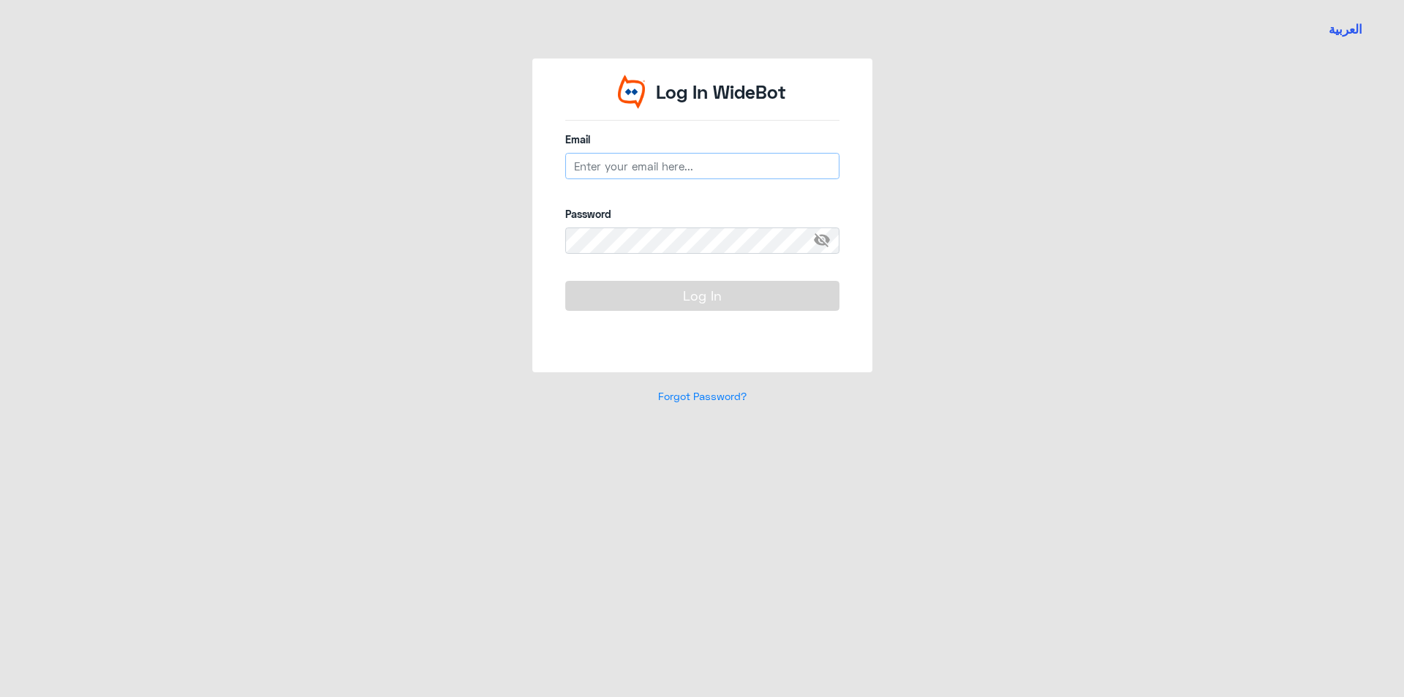
type input "[EMAIL_ADDRESS][DOMAIN_NAME]"
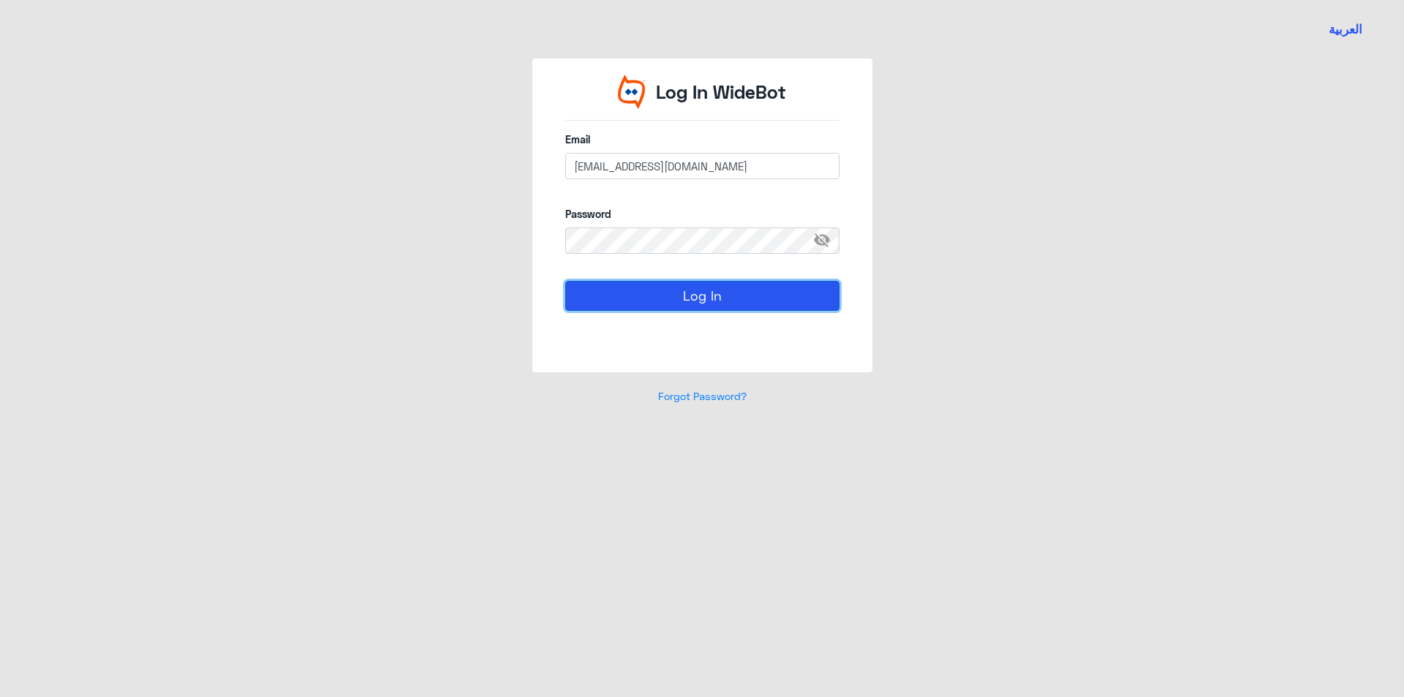
click at [611, 287] on button "Log In" at bounding box center [702, 295] width 274 height 29
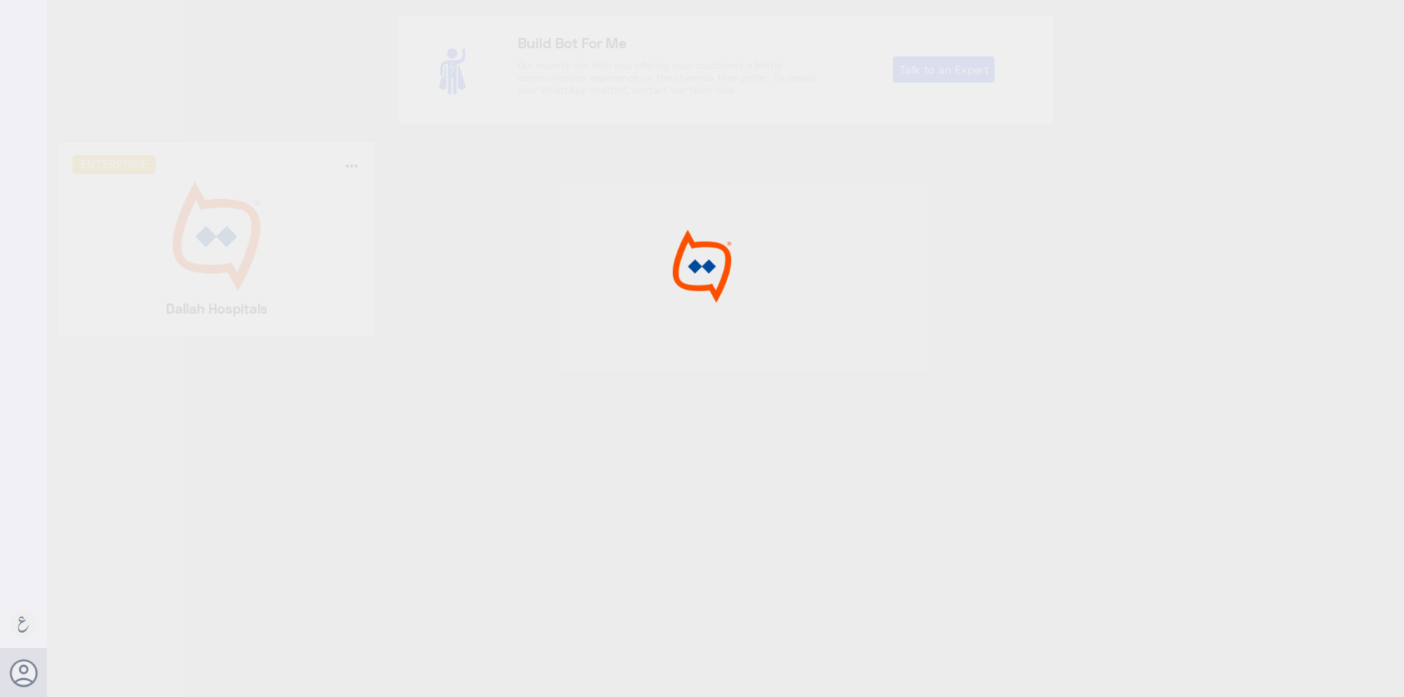
click at [200, 194] on div at bounding box center [702, 350] width 1404 height 701
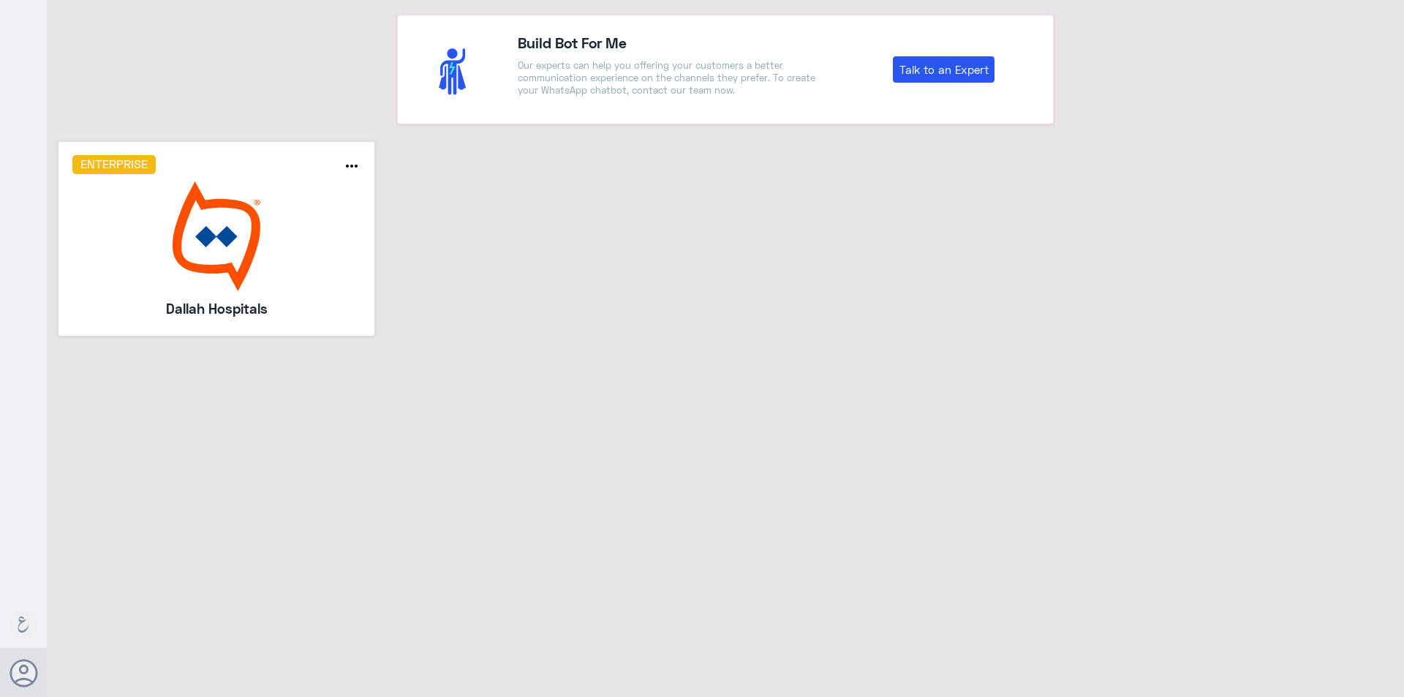
click at [200, 194] on img at bounding box center [216, 236] width 289 height 110
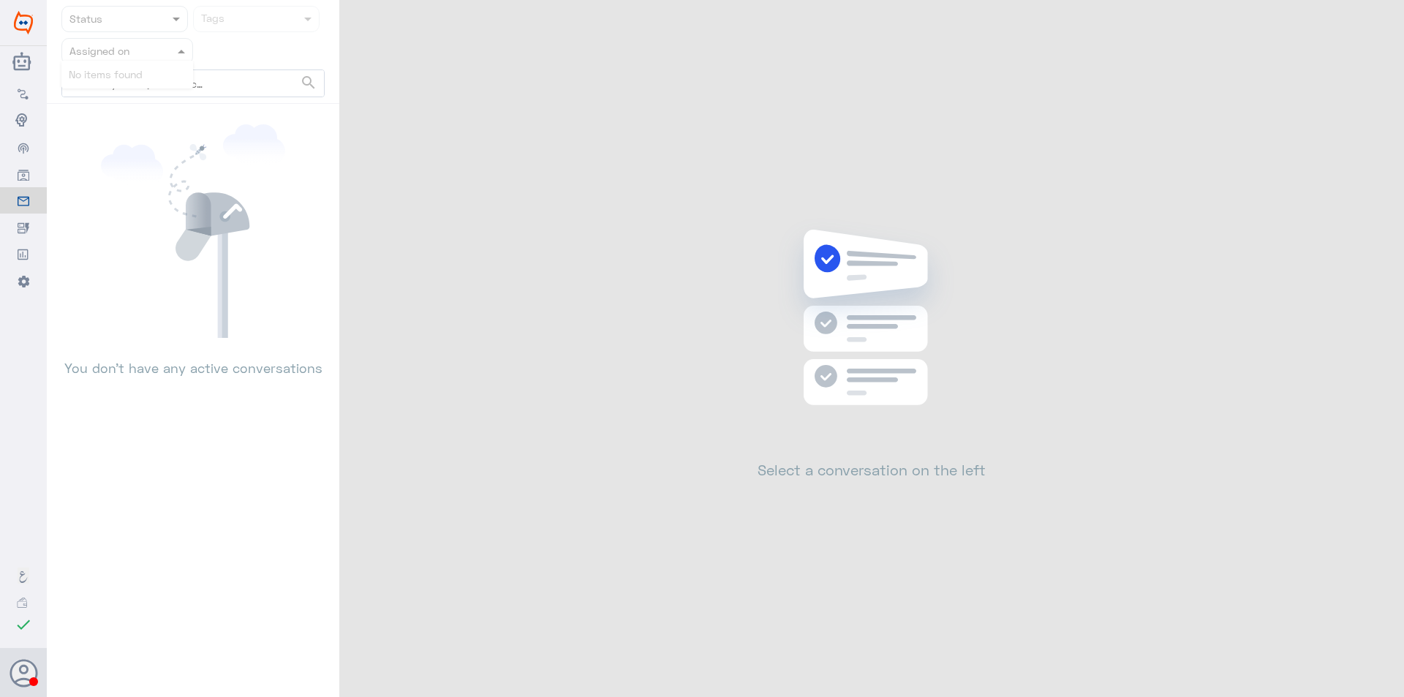
click at [166, 61] on nav "Status Tags Assigned on search No items found" at bounding box center [193, 55] width 292 height 98
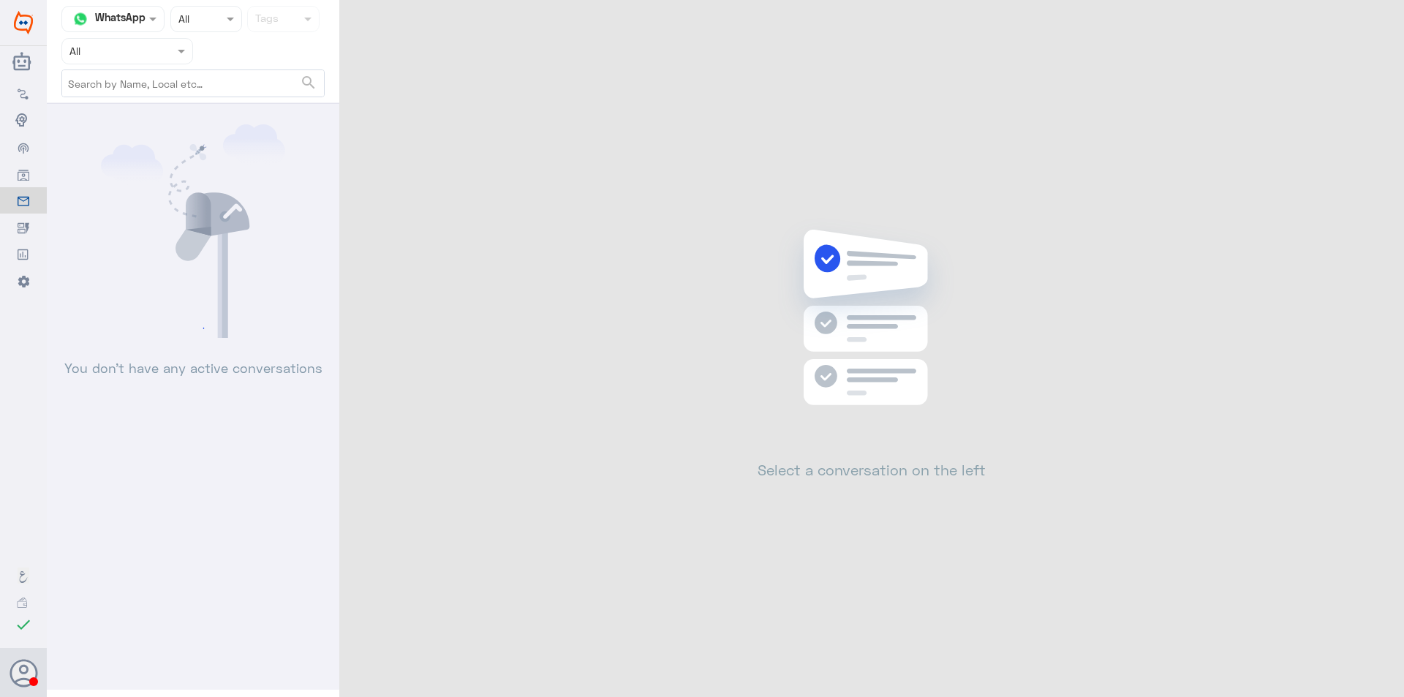
click at [176, 55] on span at bounding box center [183, 50] width 18 height 15
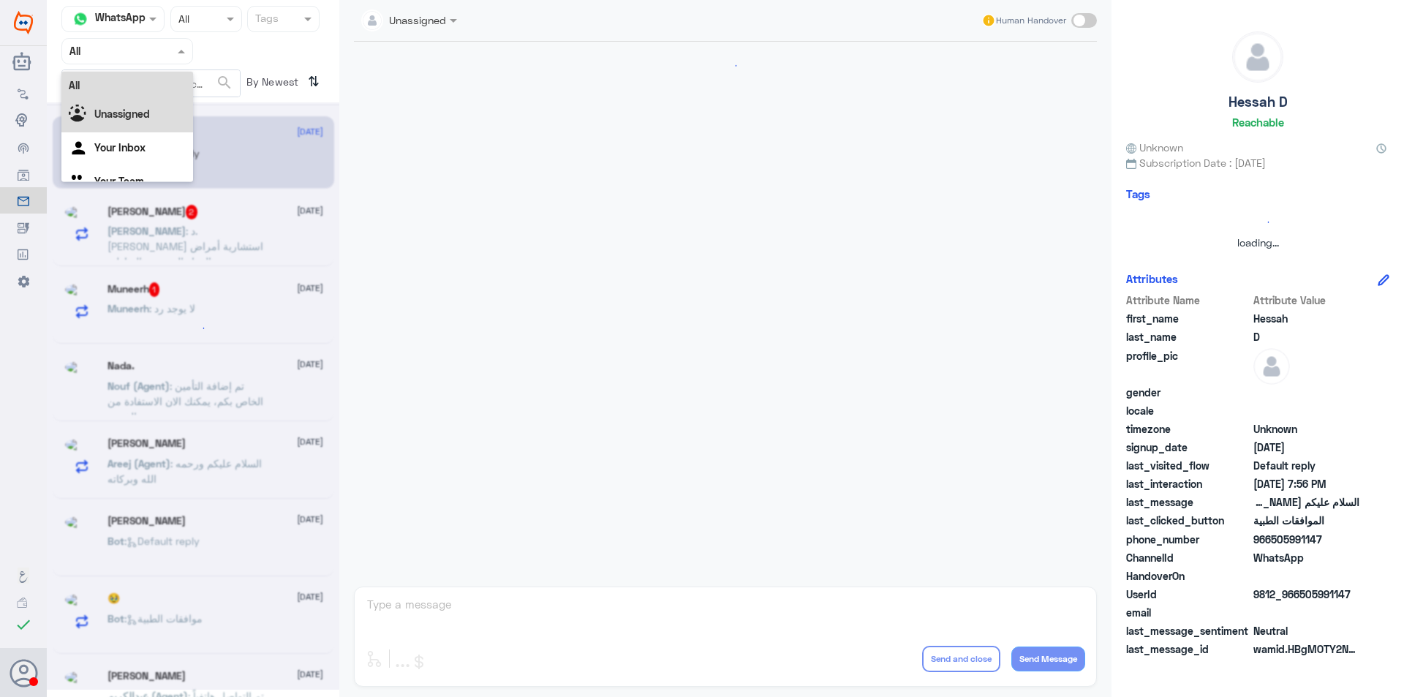
drag, startPoint x: 154, startPoint y: 116, endPoint x: 157, endPoint y: 97, distance: 19.4
click at [154, 109] on div "Unassigned" at bounding box center [127, 116] width 132 height 34
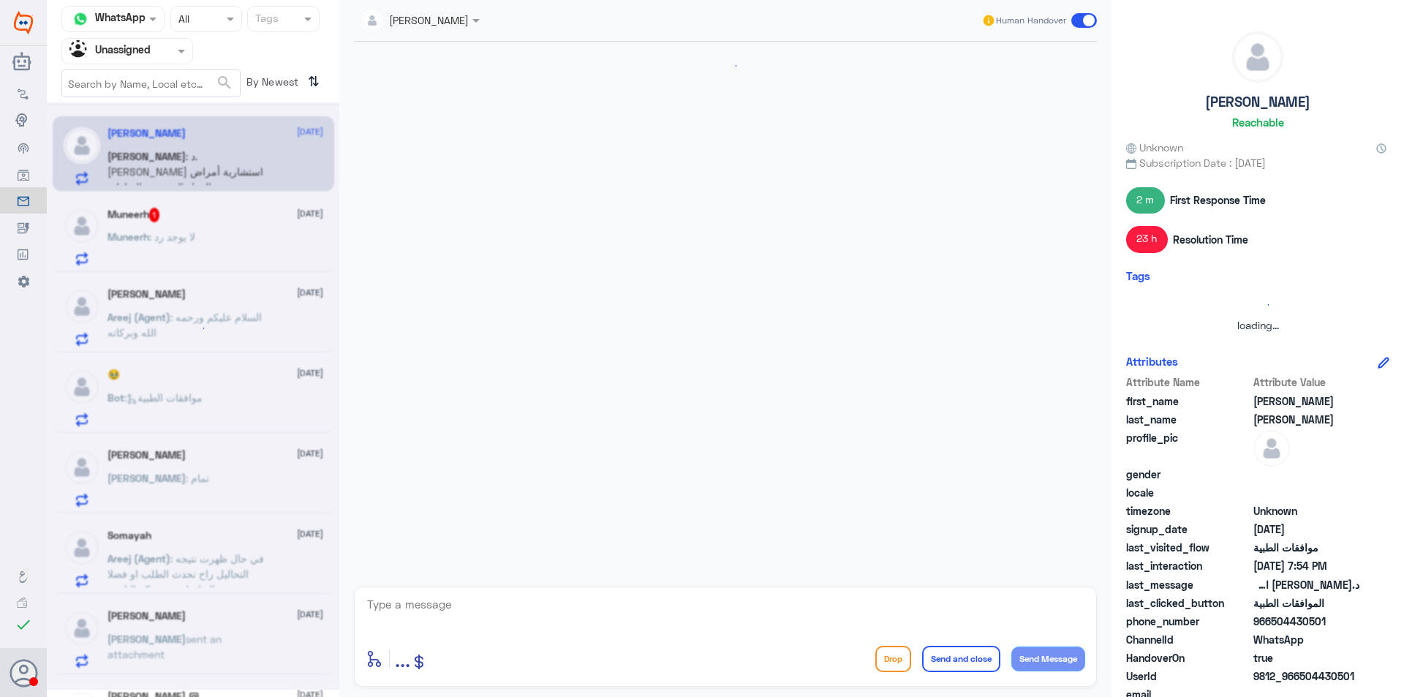
drag, startPoint x: 215, startPoint y: 4, endPoint x: 217, endPoint y: 24, distance: 19.9
click at [217, 23] on div "Channel WhatsApp Status × All Tags Agent Filter Unassigned search By Newest ⇅ […" at bounding box center [193, 350] width 292 height 701
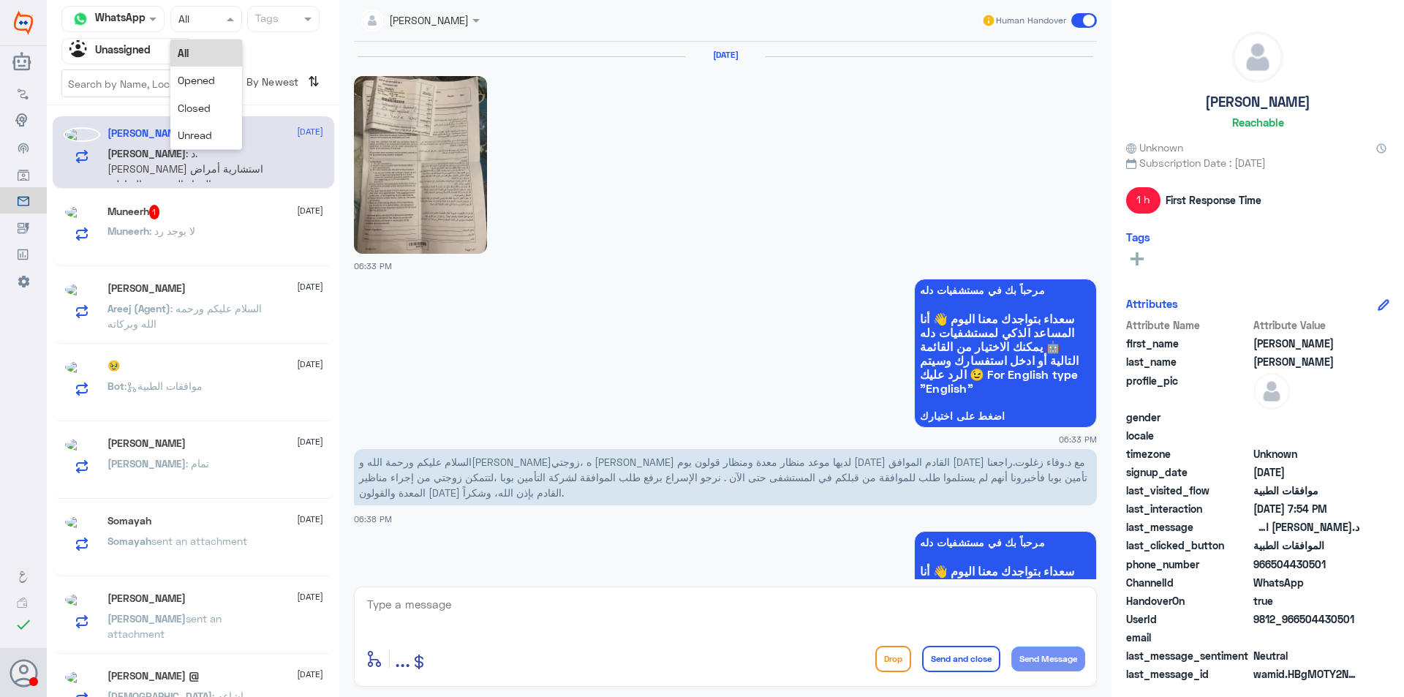
click at [217, 24] on div at bounding box center [206, 18] width 70 height 17
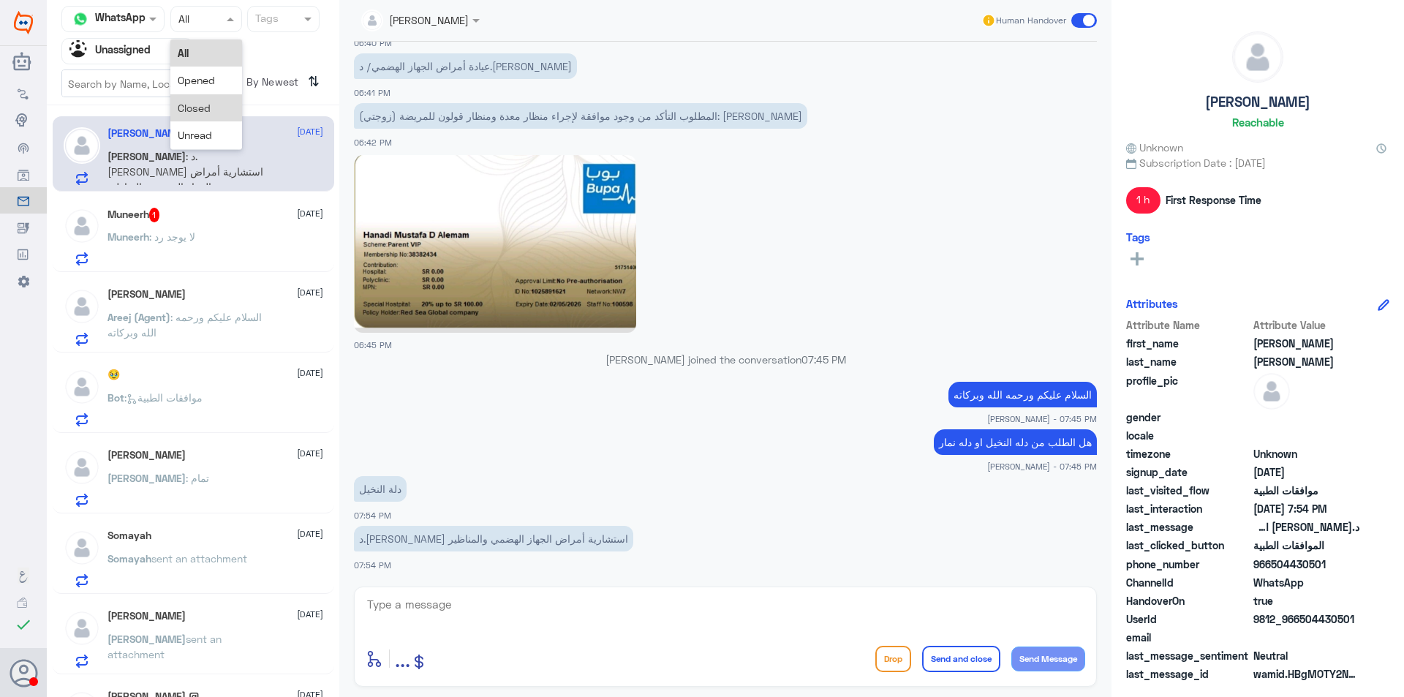
click at [197, 116] on div "Closed" at bounding box center [206, 107] width 72 height 27
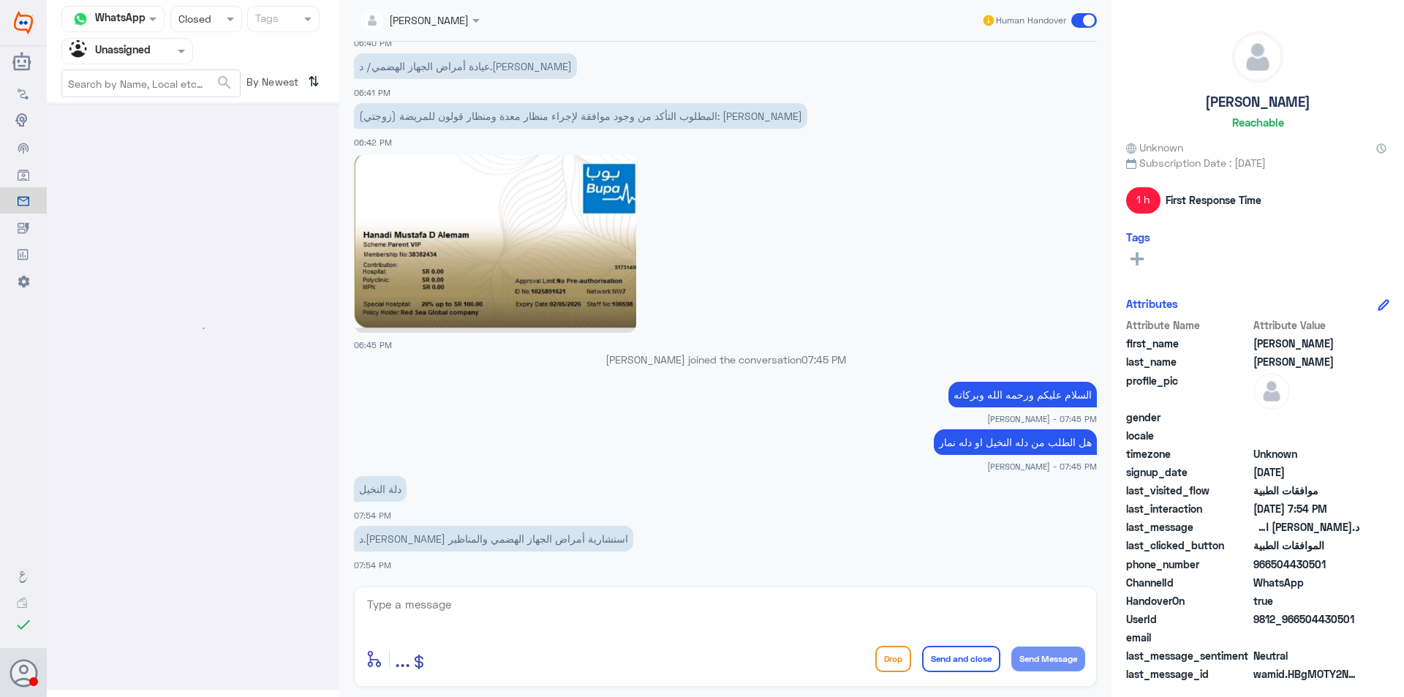
scroll to position [0, 0]
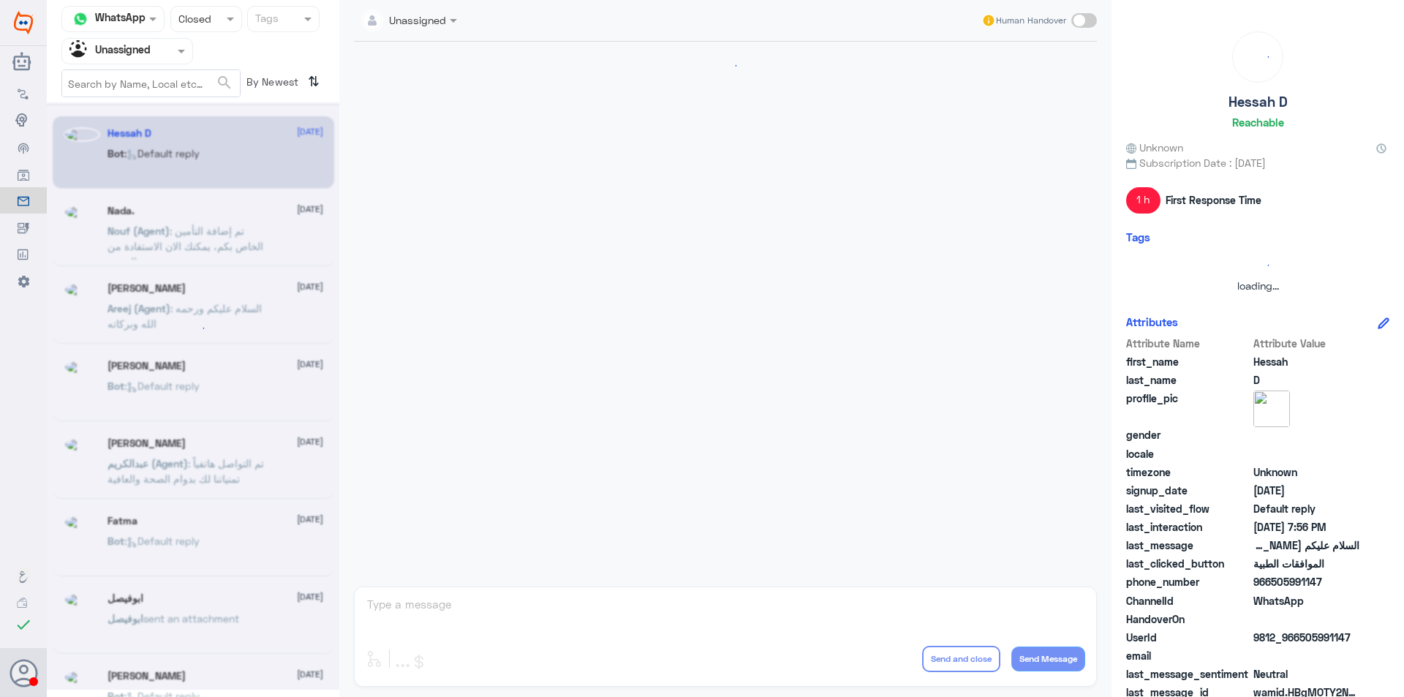
click at [203, 555] on div at bounding box center [193, 395] width 292 height 587
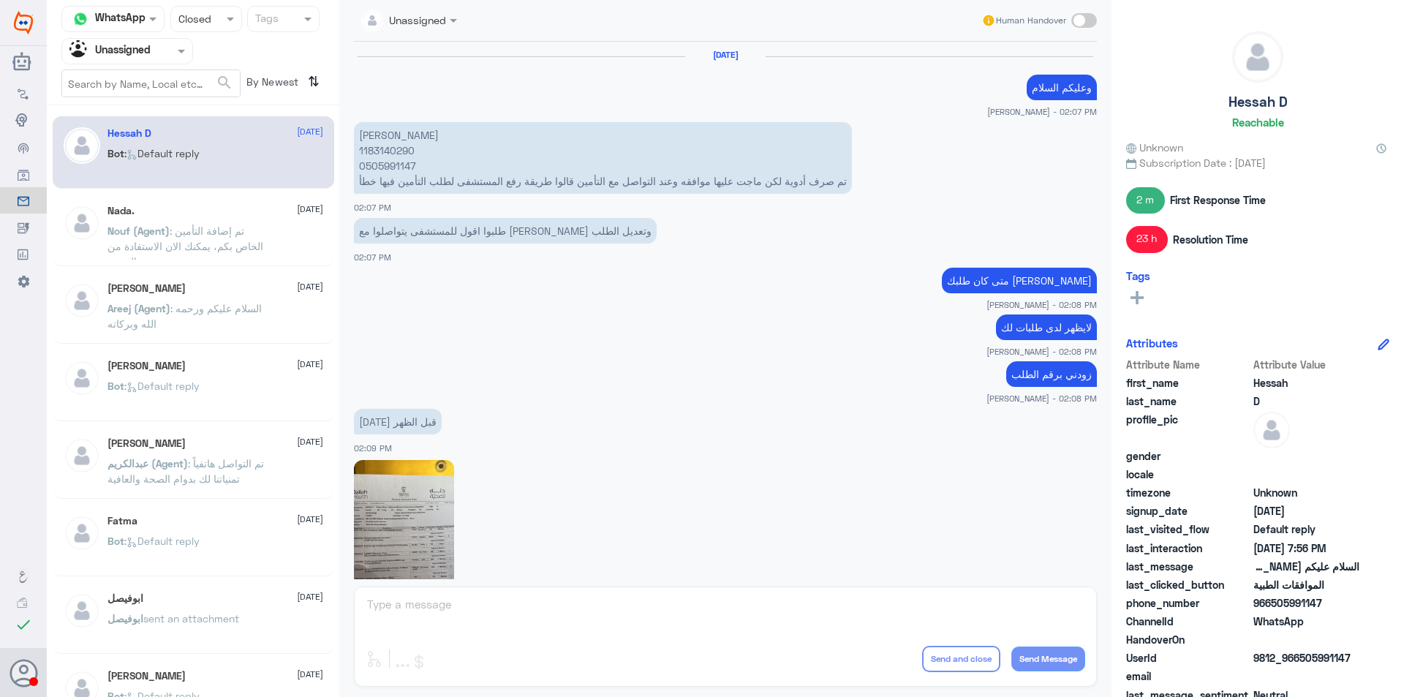
scroll to position [999, 0]
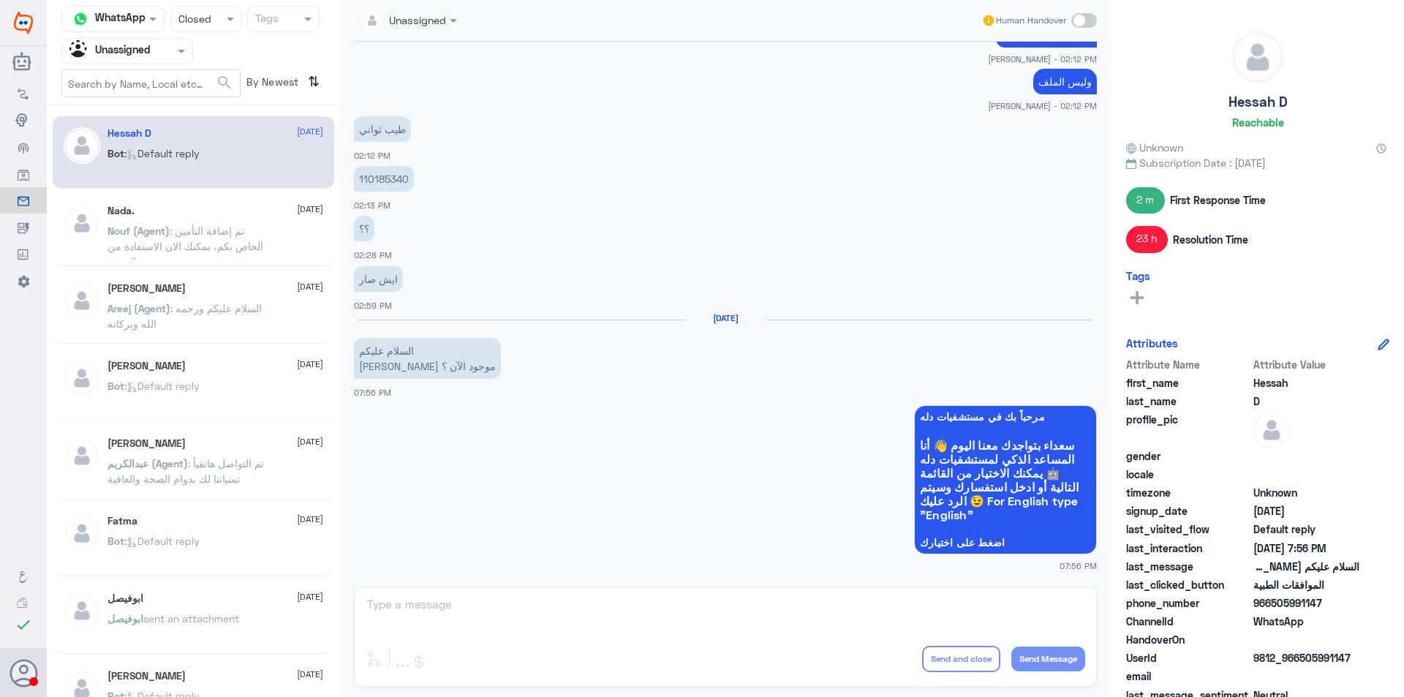
click at [192, 627] on p "ابوفيصل sent an attachment" at bounding box center [173, 629] width 132 height 37
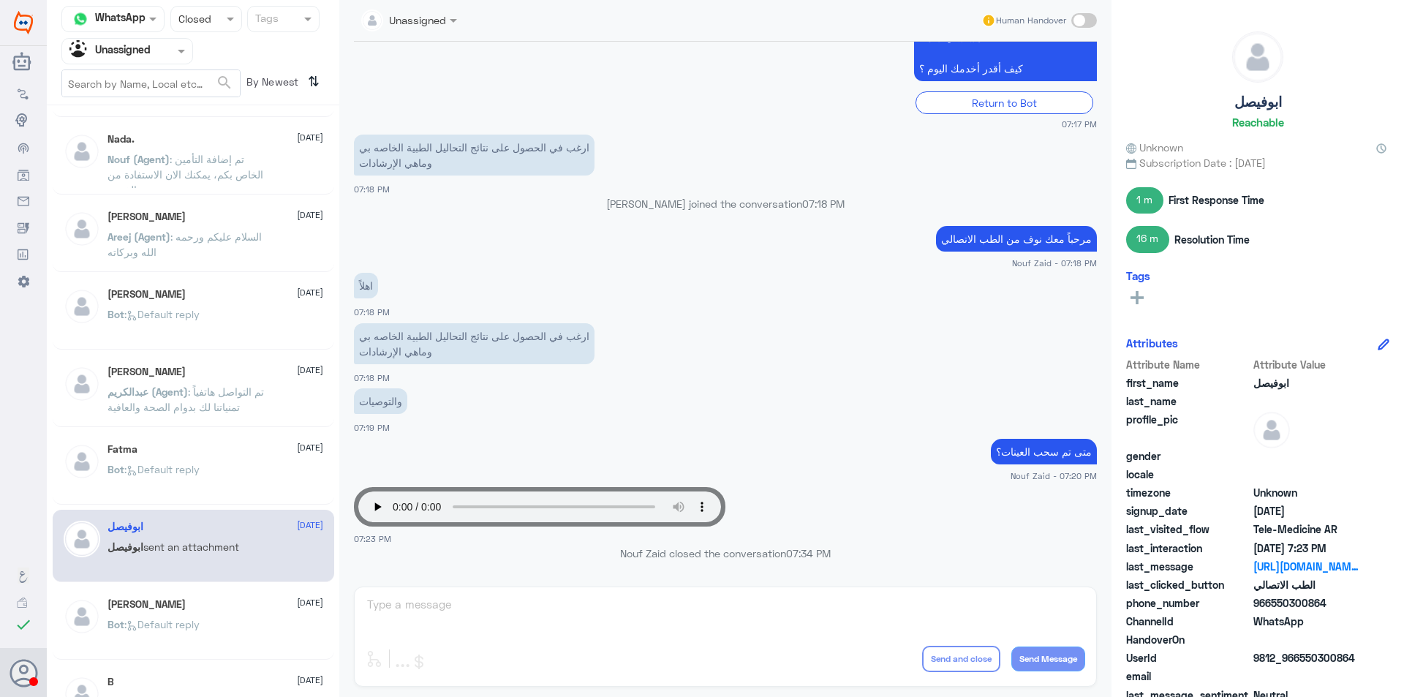
scroll to position [219, 0]
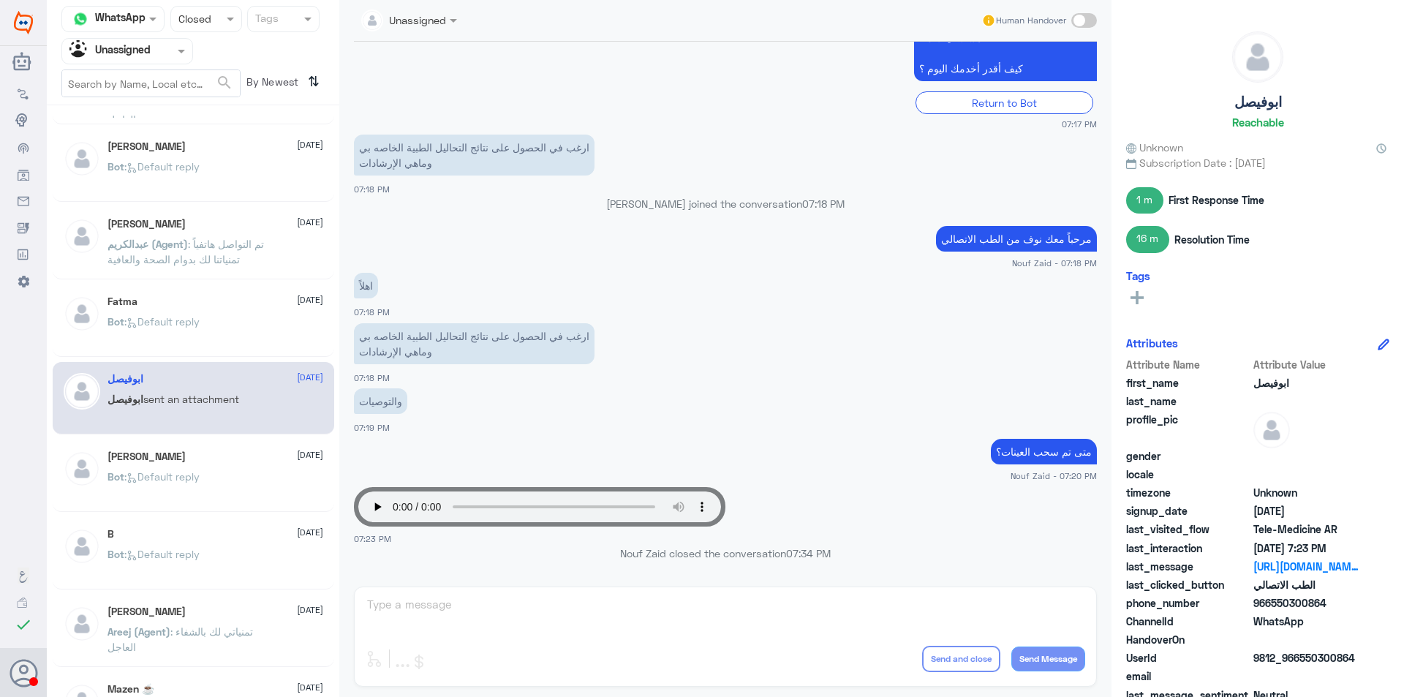
click at [219, 529] on div "B [DATE]" at bounding box center [215, 534] width 216 height 12
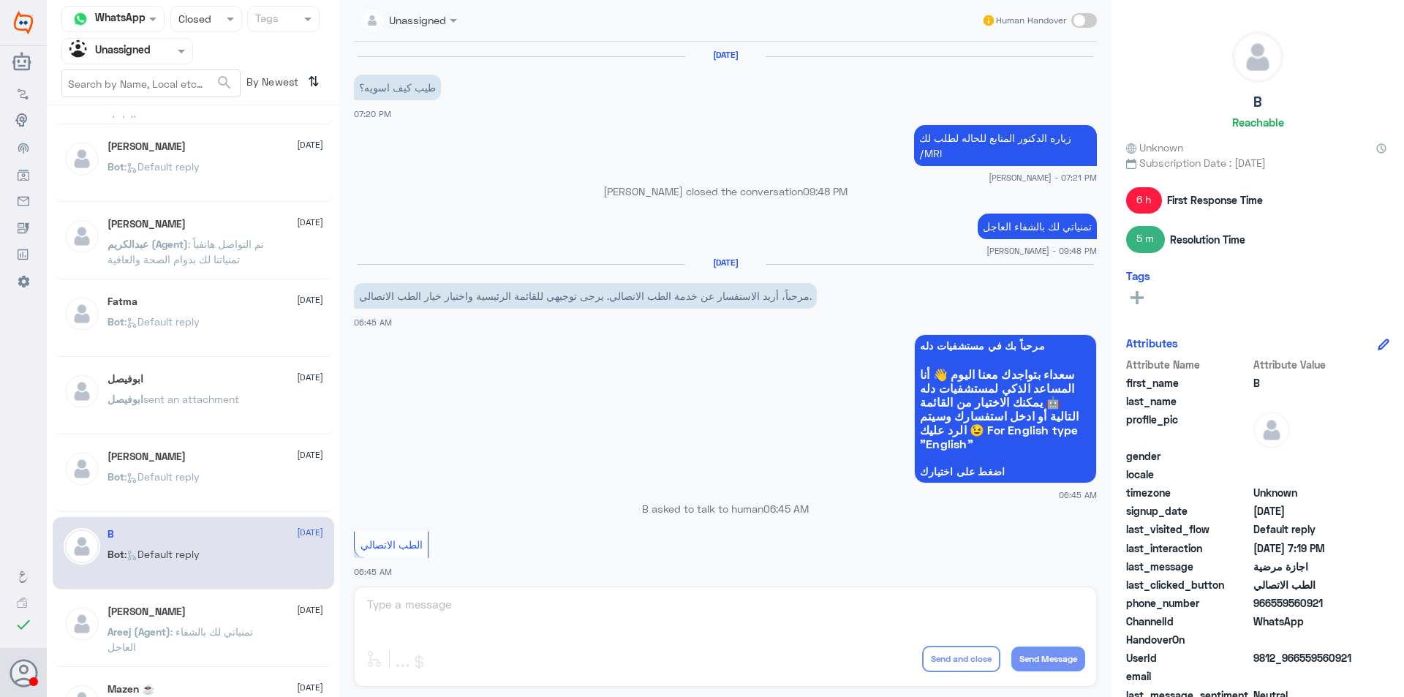
scroll to position [978, 0]
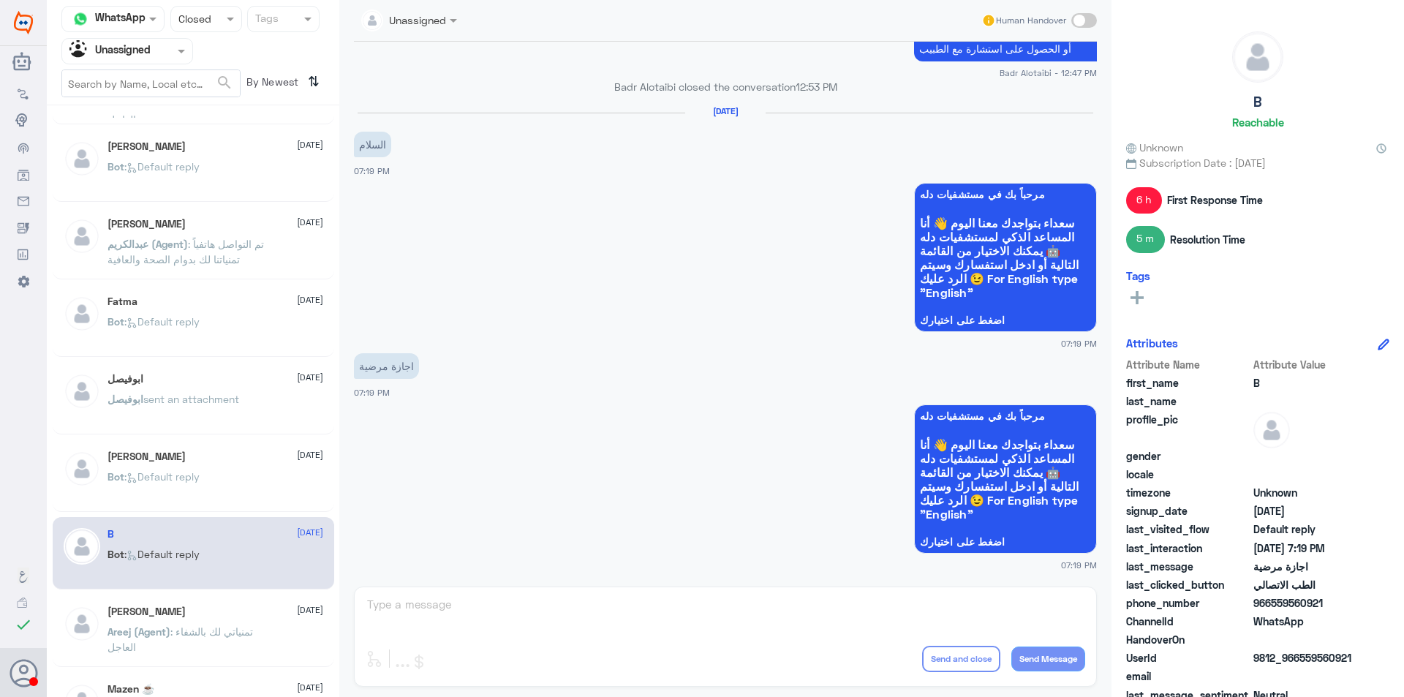
click at [228, 619] on div "[PERSON_NAME] [DATE] Areej (Agent) : تمنياتي لك بالشفاء العاجل" at bounding box center [215, 632] width 216 height 55
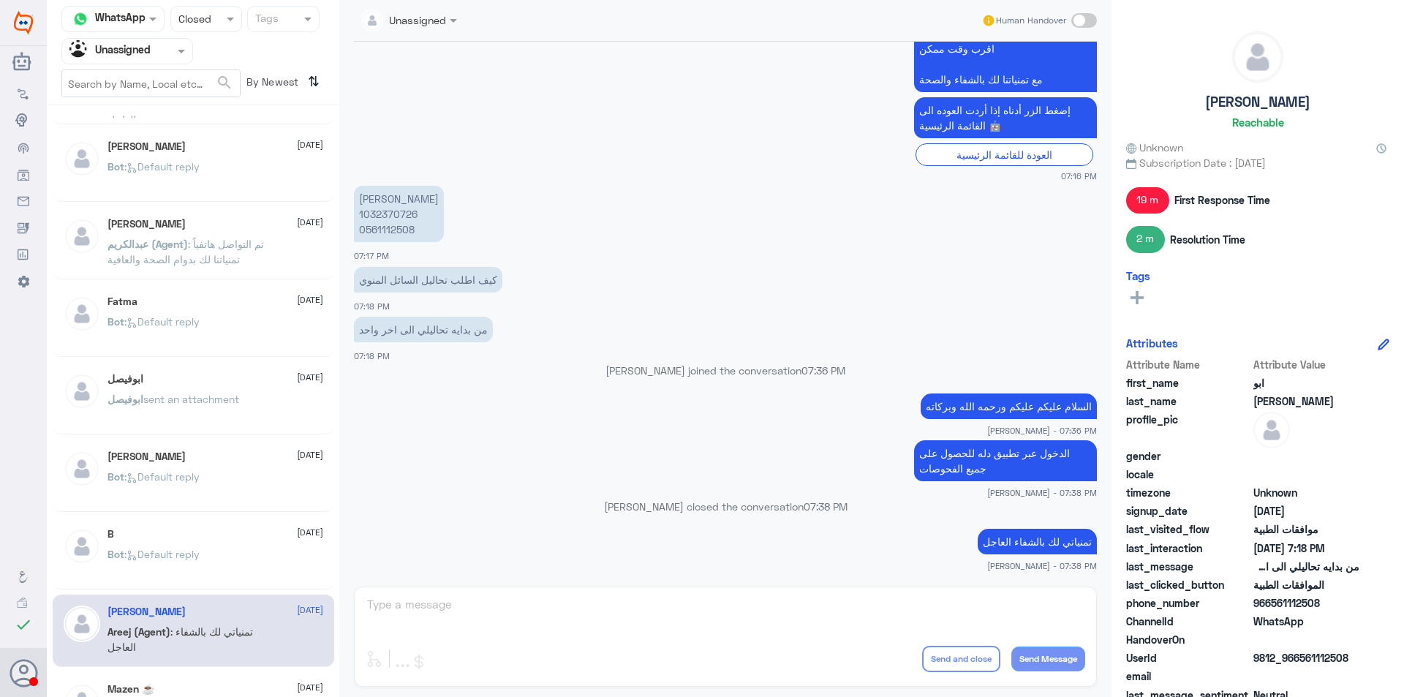
scroll to position [366, 0]
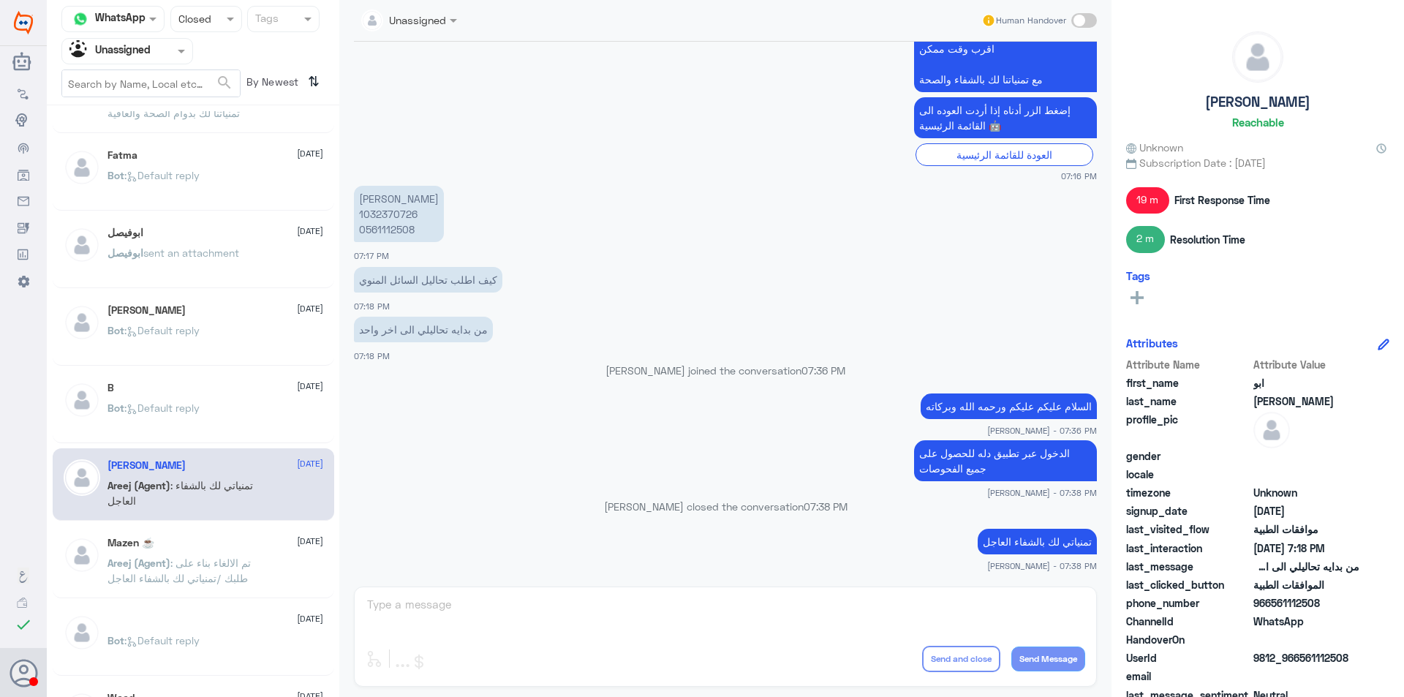
click at [218, 555] on p "Areej (Agent) : تم الالغاء بناء على طلبك /تمنياتي لك بالشفاء العاجل" at bounding box center [189, 573] width 165 height 37
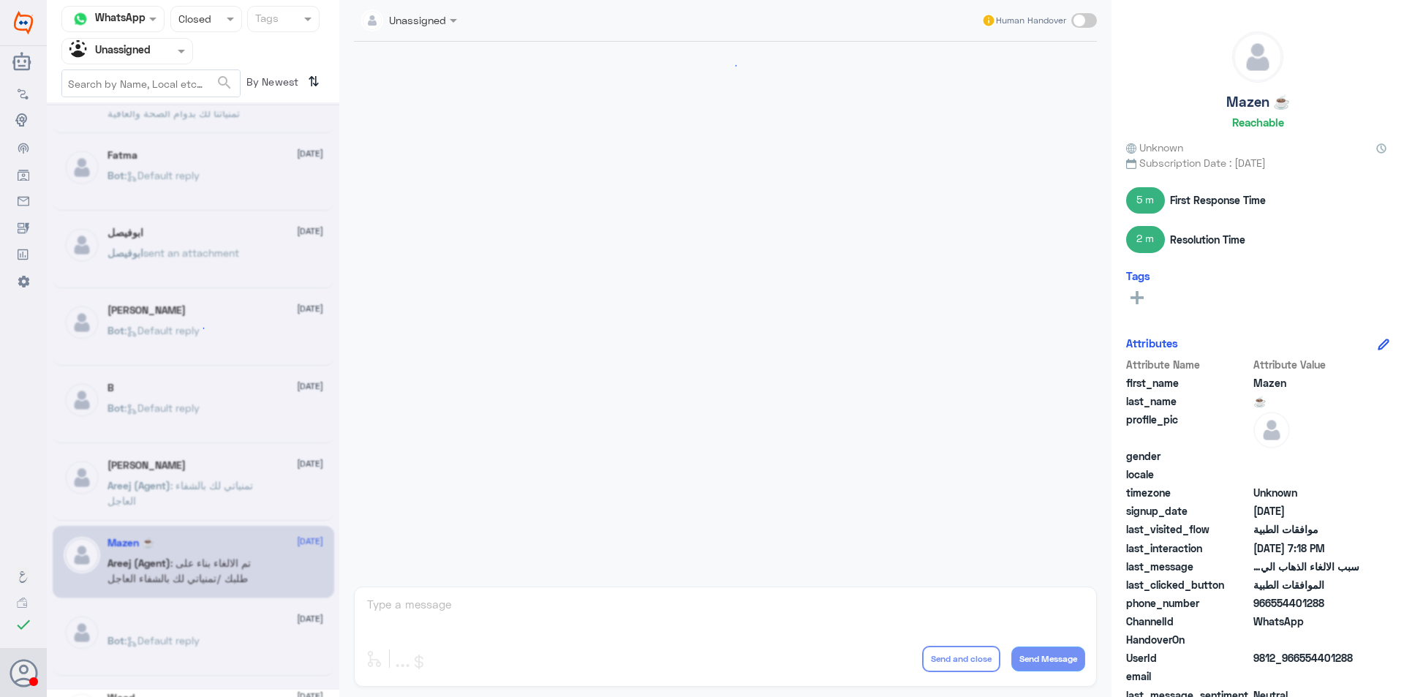
scroll to position [753, 0]
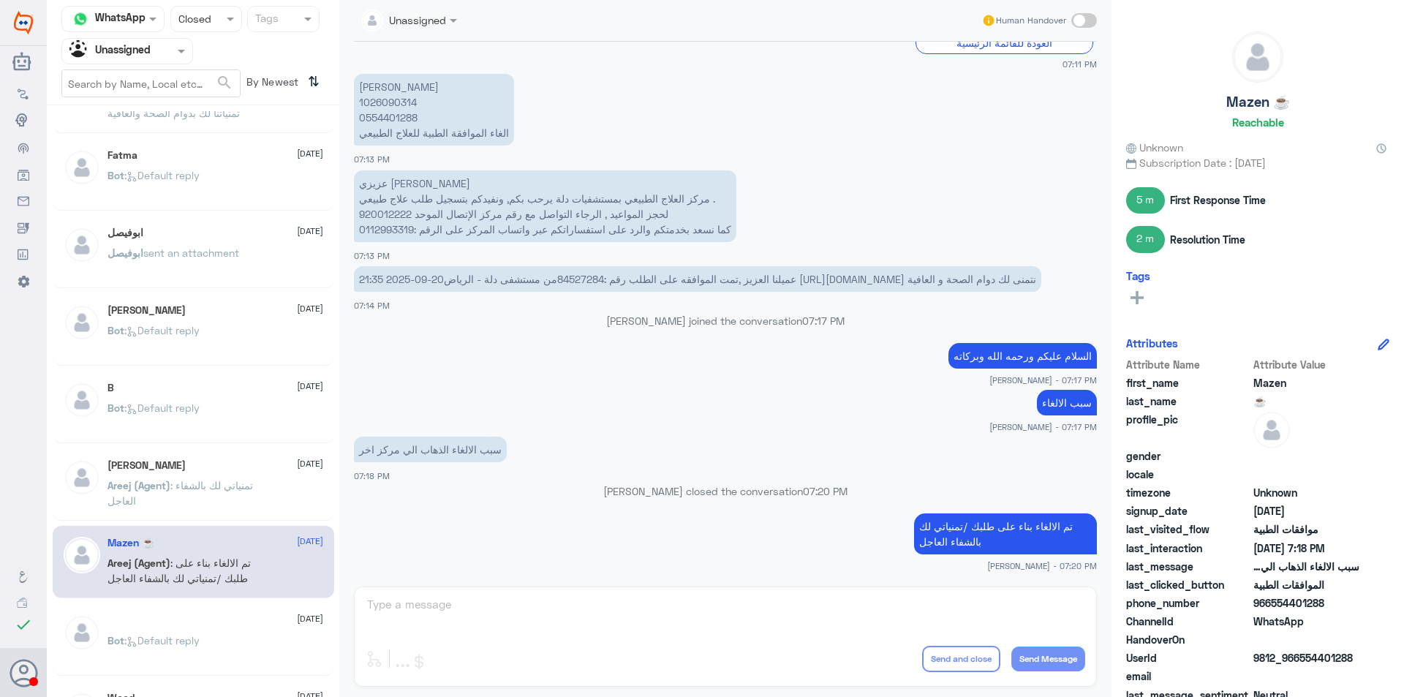
click at [224, 626] on div "ً [DATE]" at bounding box center [215, 620] width 216 height 12
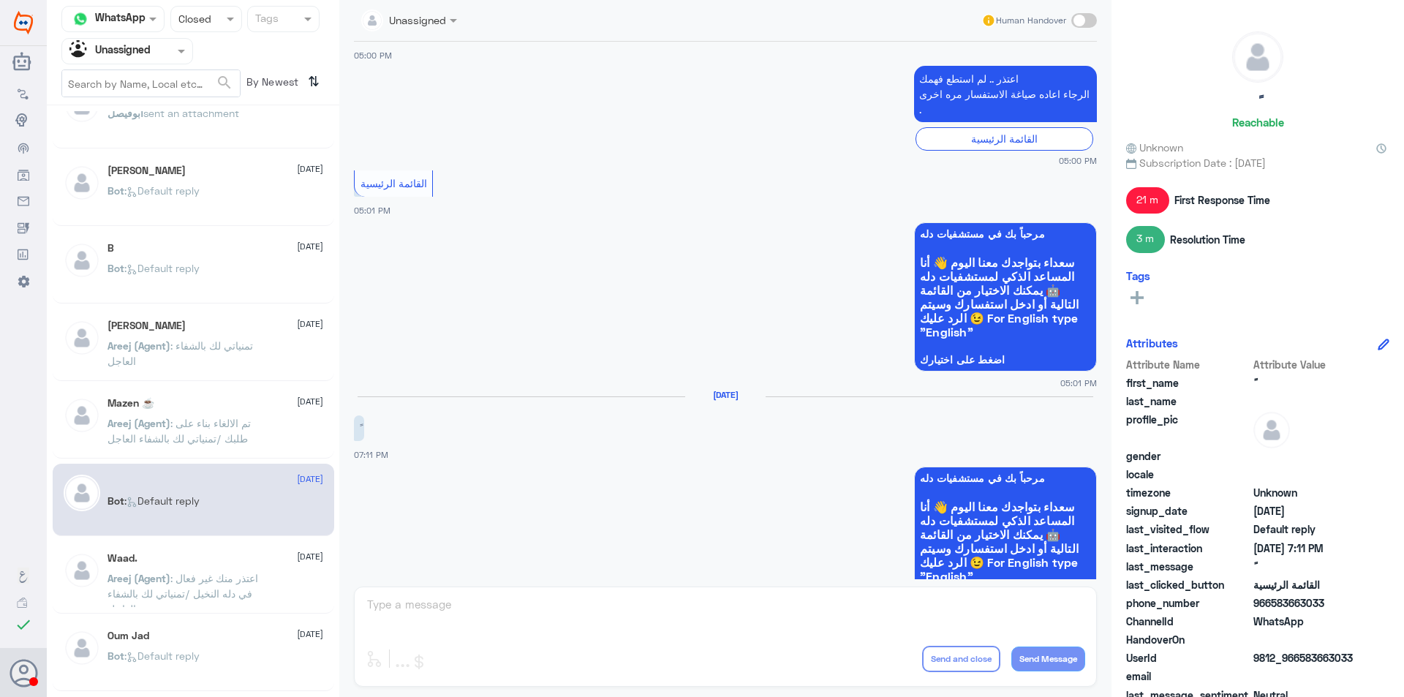
scroll to position [512, 0]
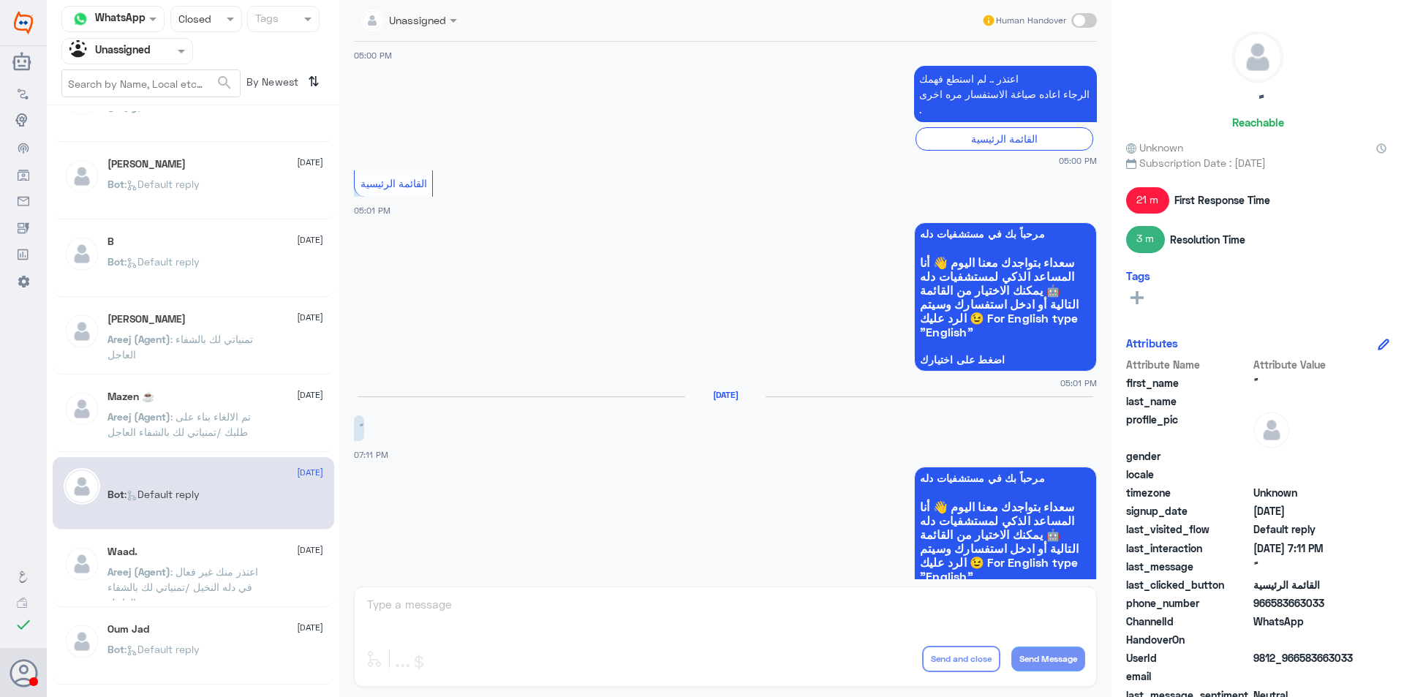
click at [234, 564] on div "Waad. [DATE] Areej (Agent) : اعتذر منك غير فعال في دله النخيل /تمنياتي لك بالشف…" at bounding box center [215, 572] width 216 height 55
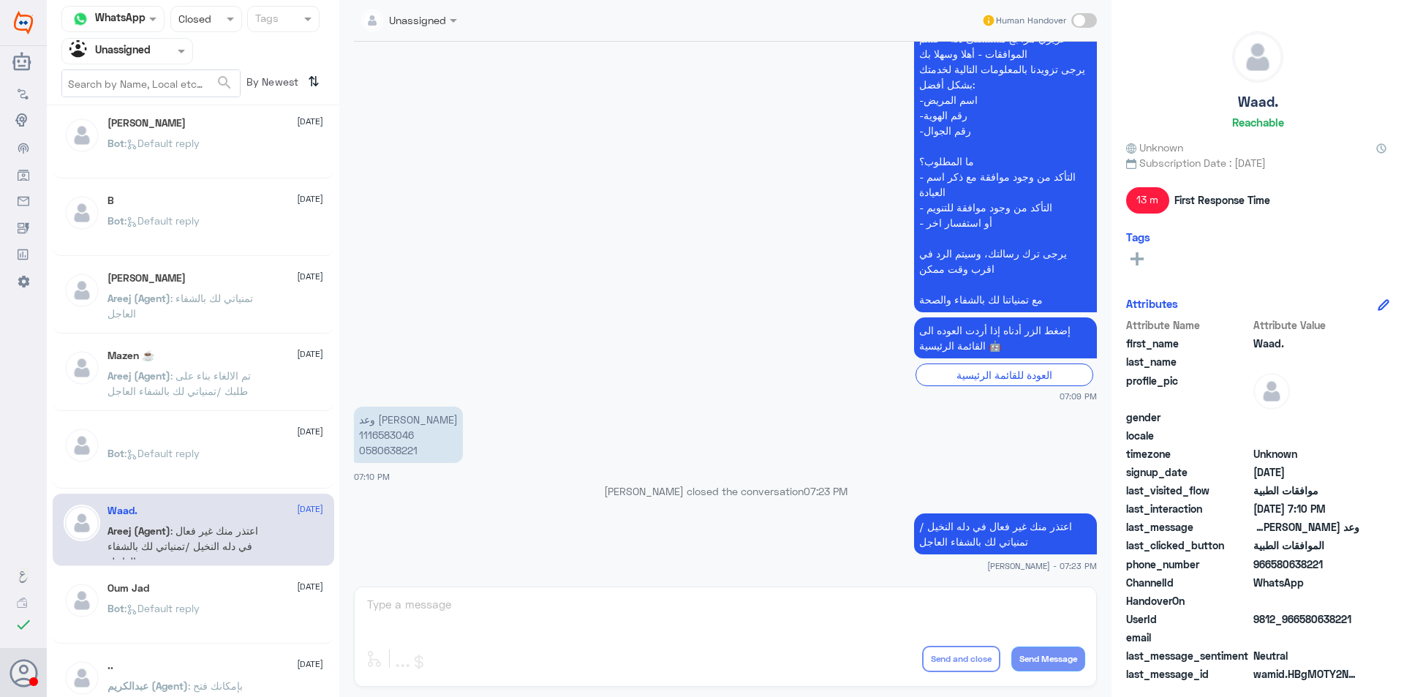
scroll to position [585, 0]
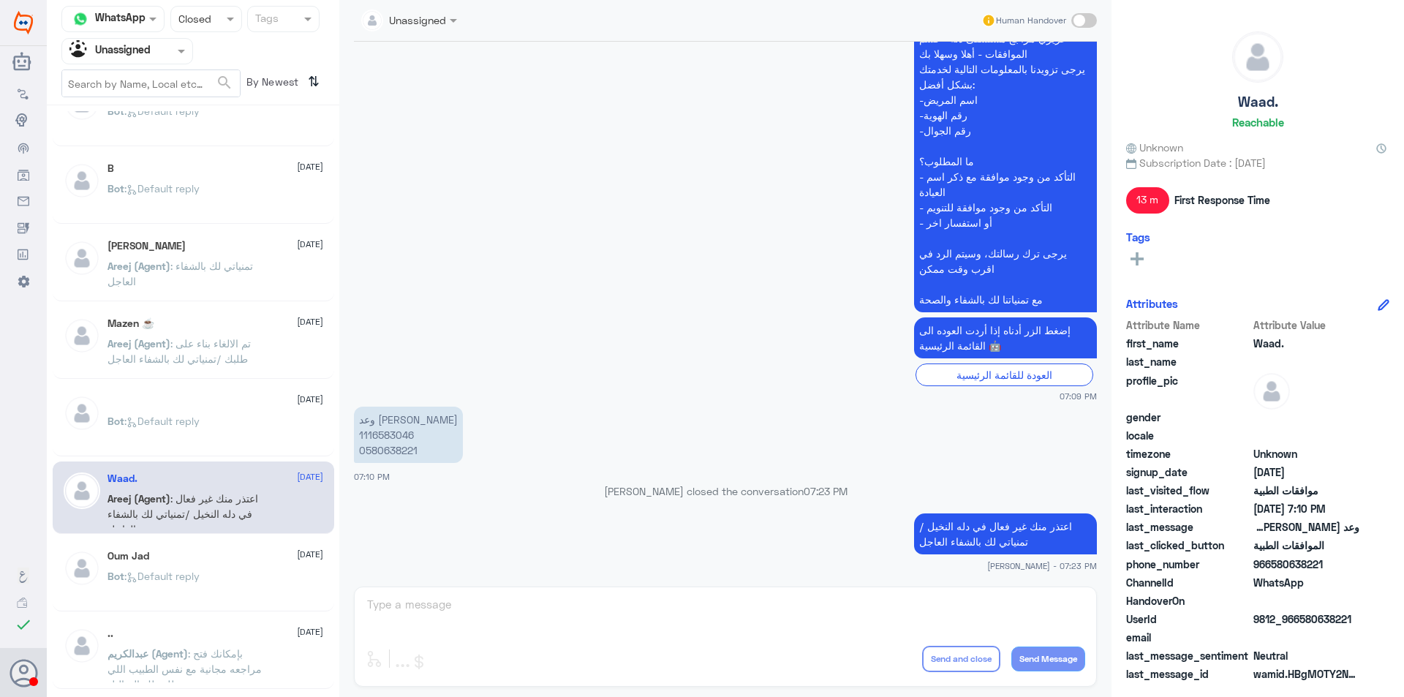
click at [213, 561] on div "Oum Jad [DATE]" at bounding box center [215, 556] width 216 height 12
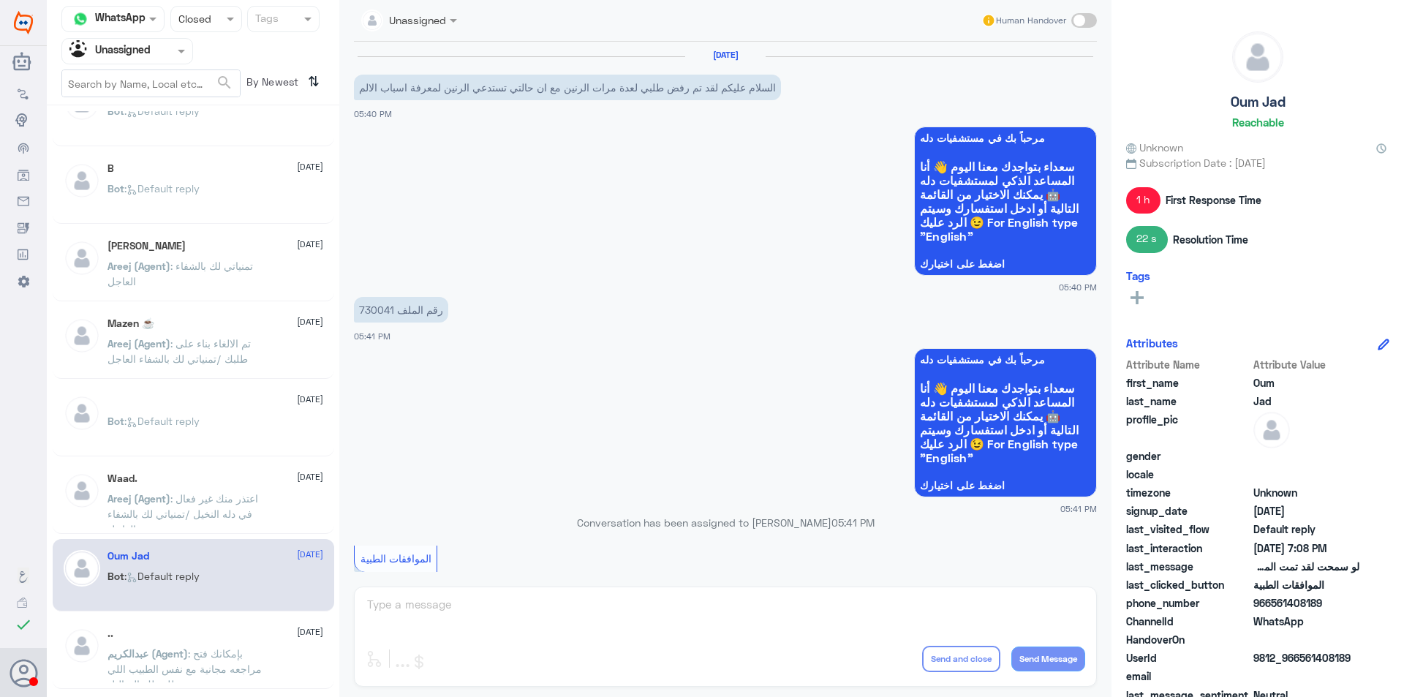
scroll to position [898, 0]
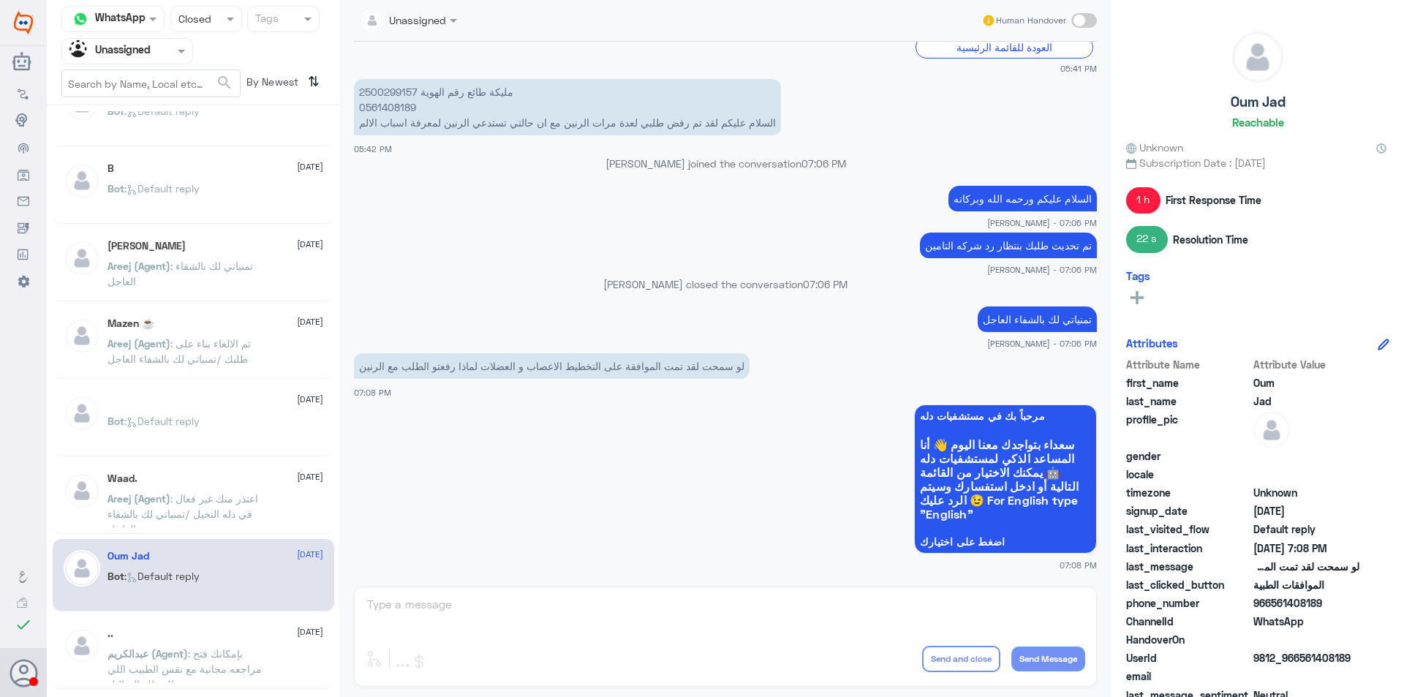
click at [217, 638] on div ".. [DATE]" at bounding box center [215, 633] width 216 height 12
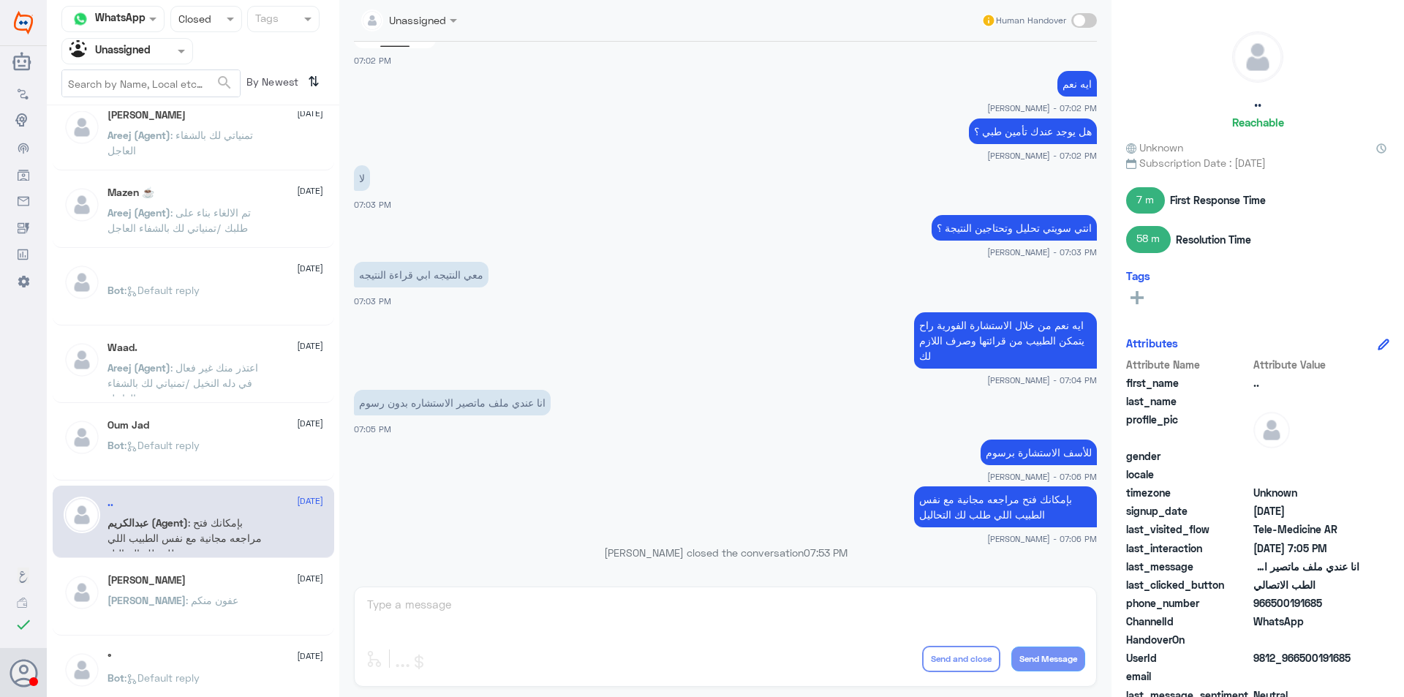
scroll to position [731, 0]
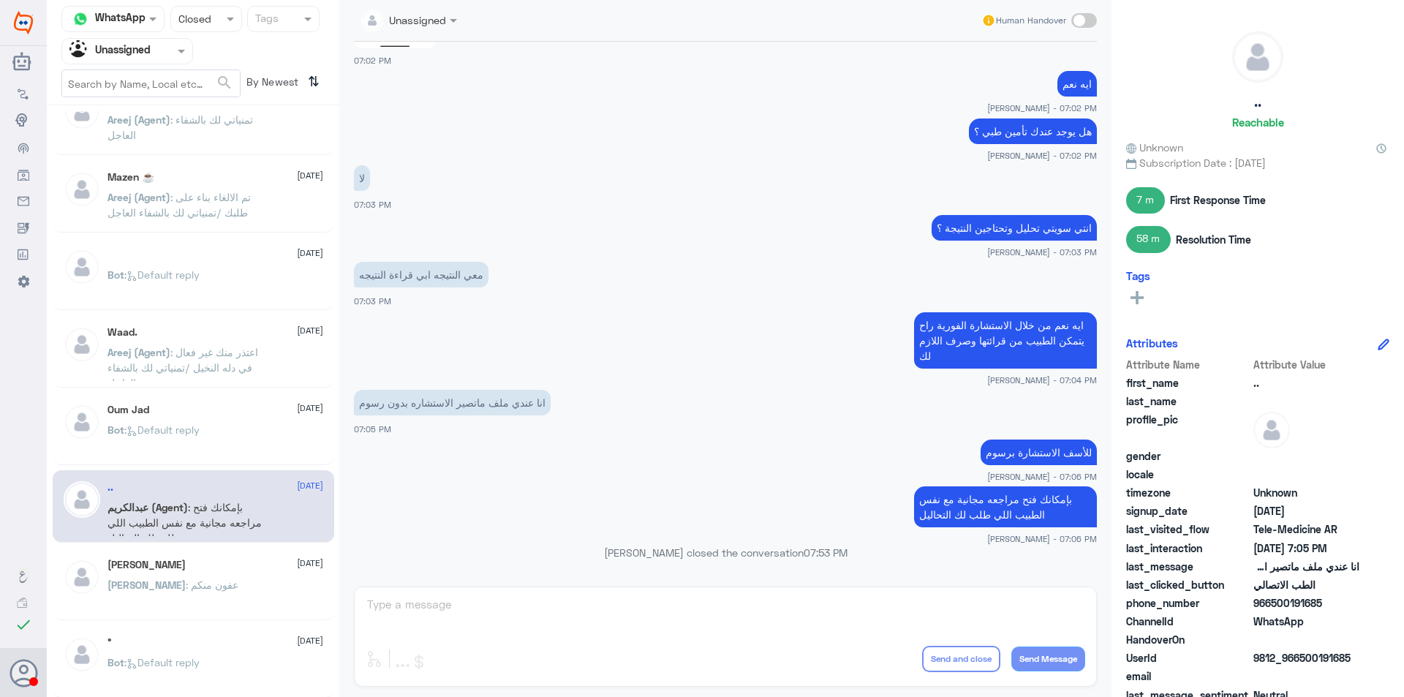
click at [235, 578] on div "[PERSON_NAME] [DATE] [PERSON_NAME] : عفون منكم" at bounding box center [215, 586] width 216 height 55
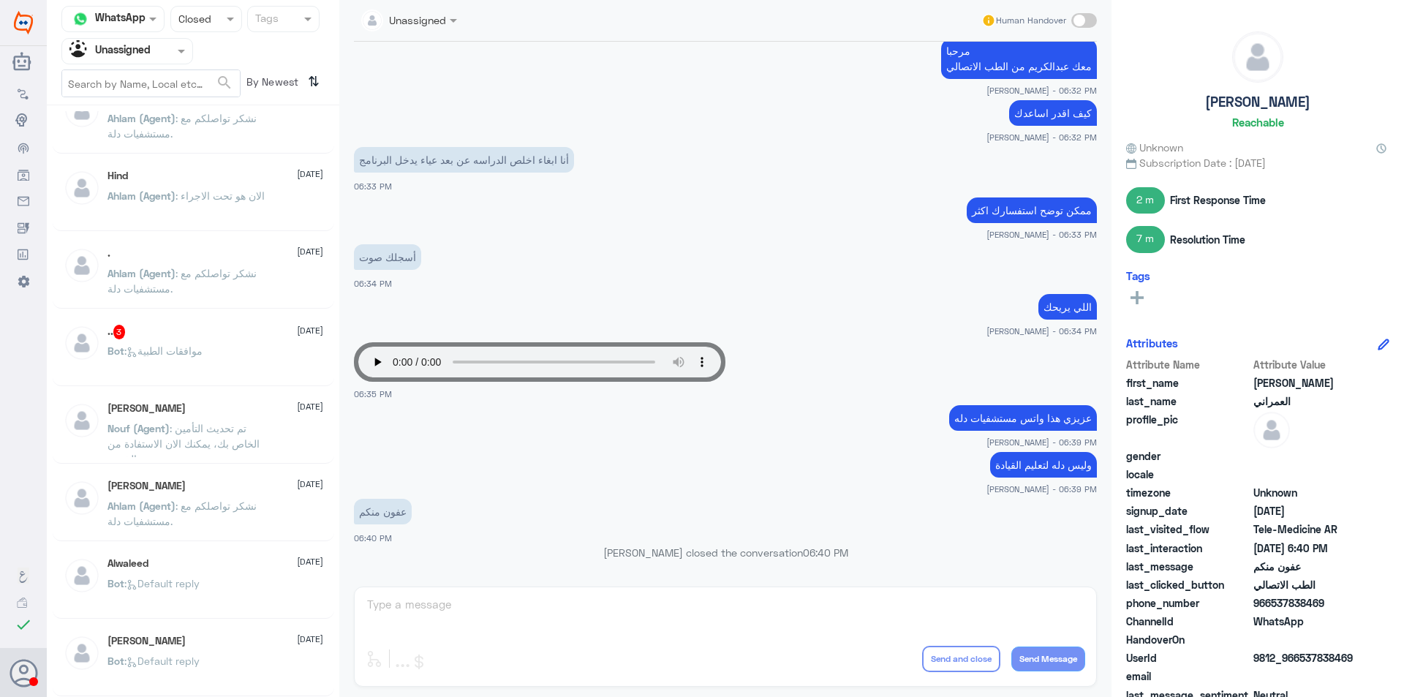
scroll to position [7, 0]
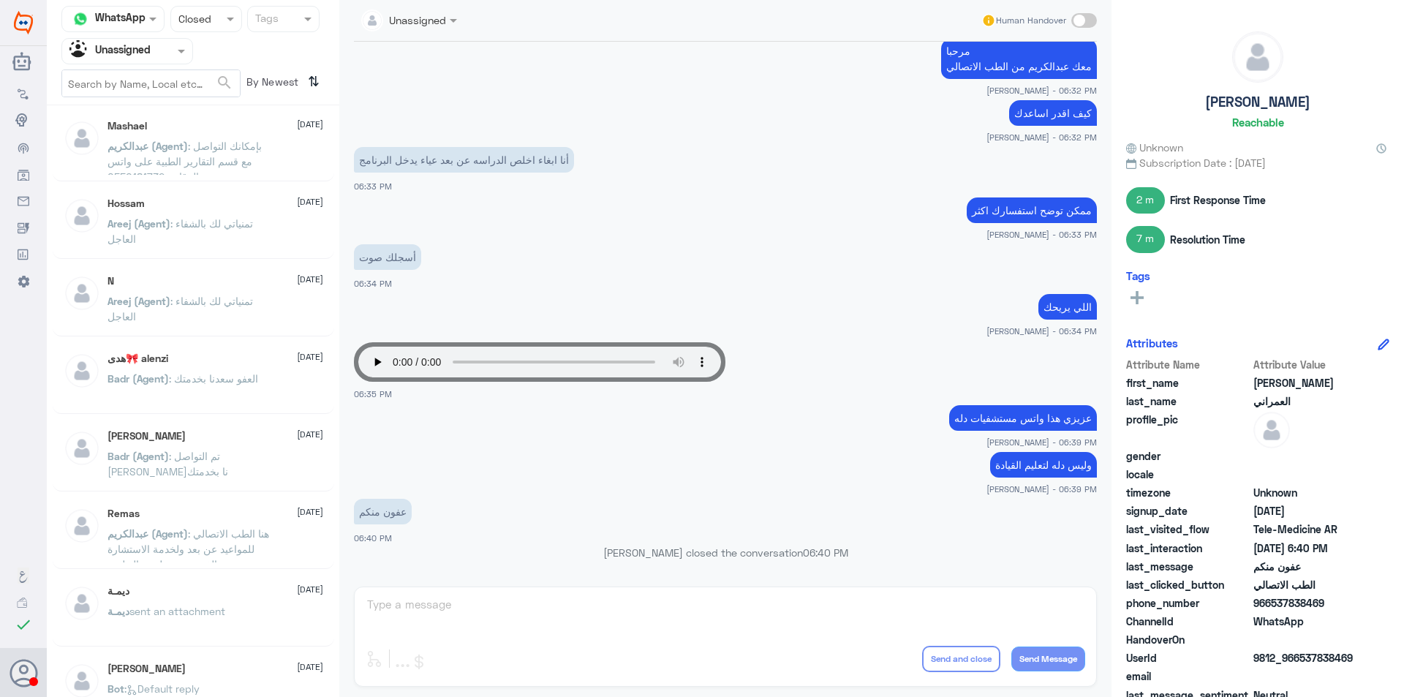
click at [237, 179] on div "Mashael [DATE] [PERSON_NAME] (Agent) : بإمكانك التواصل مع قسم التقارير الطبية ع…" at bounding box center [193, 145] width 281 height 72
click at [235, 167] on span ": بإمكانك التواصل مع قسم التقارير الطبية على واتس الرقام : 0550181732" at bounding box center [184, 161] width 154 height 43
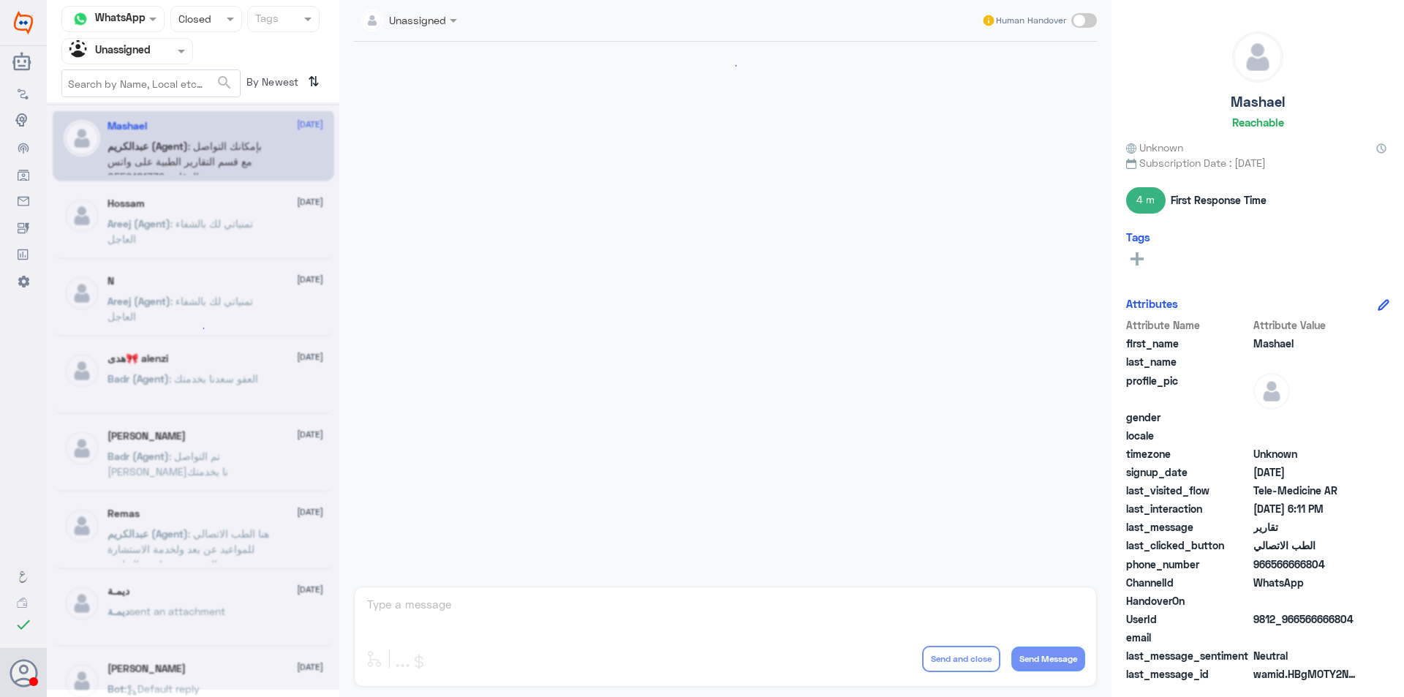
scroll to position [62, 0]
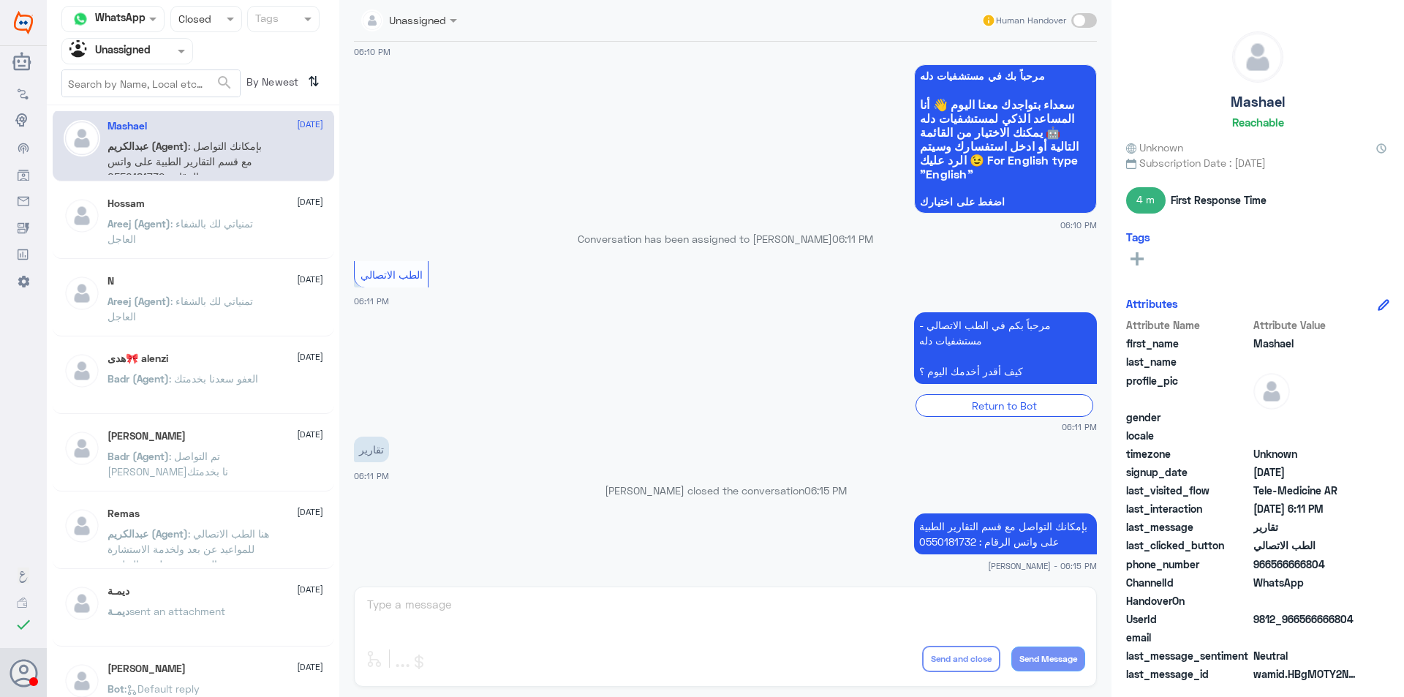
click at [238, 227] on span ": تمنياتي لك بالشفاء العاجل" at bounding box center [180, 231] width 146 height 28
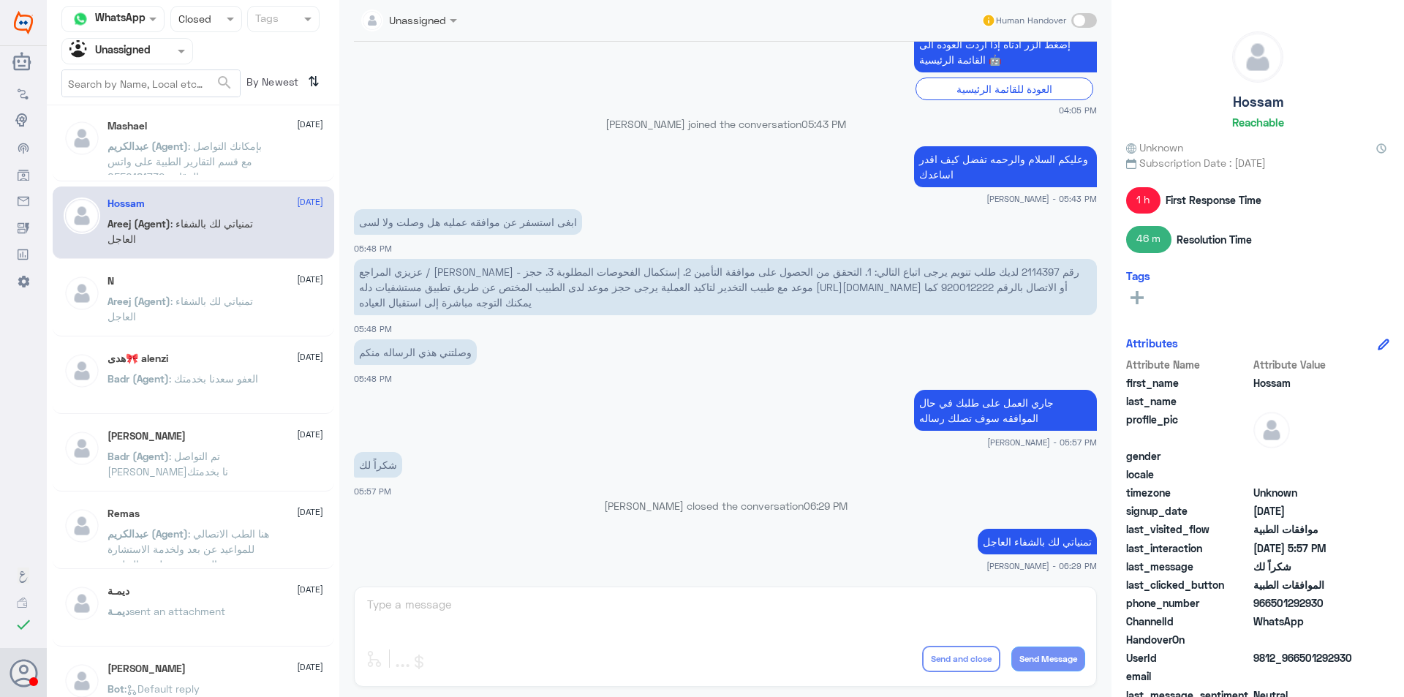
click at [235, 314] on p "Areej (Agent) : تمنياتي لك بالشفاء العاجل" at bounding box center [189, 311] width 165 height 37
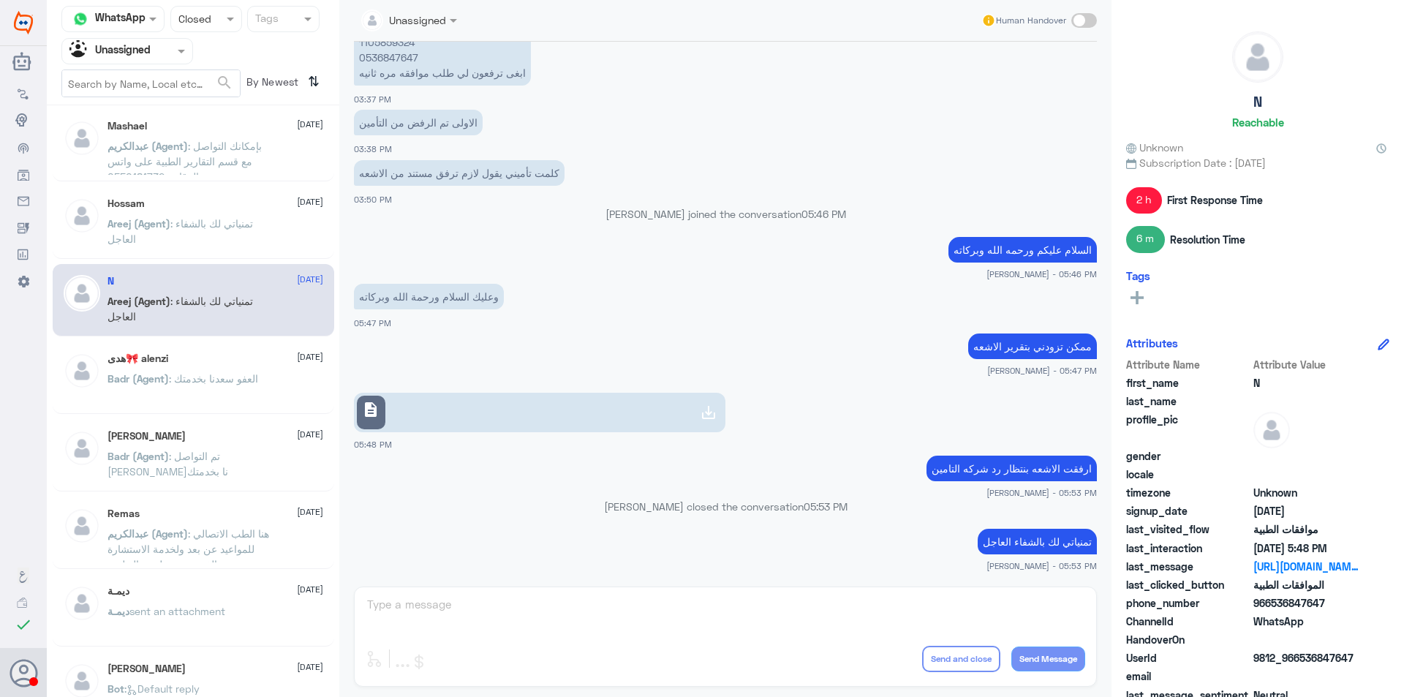
click at [170, 365] on div "هدى🎀 alenzi [DATE] Badr (Agent) : العفو سعدنا بخدمتك" at bounding box center [215, 379] width 216 height 55
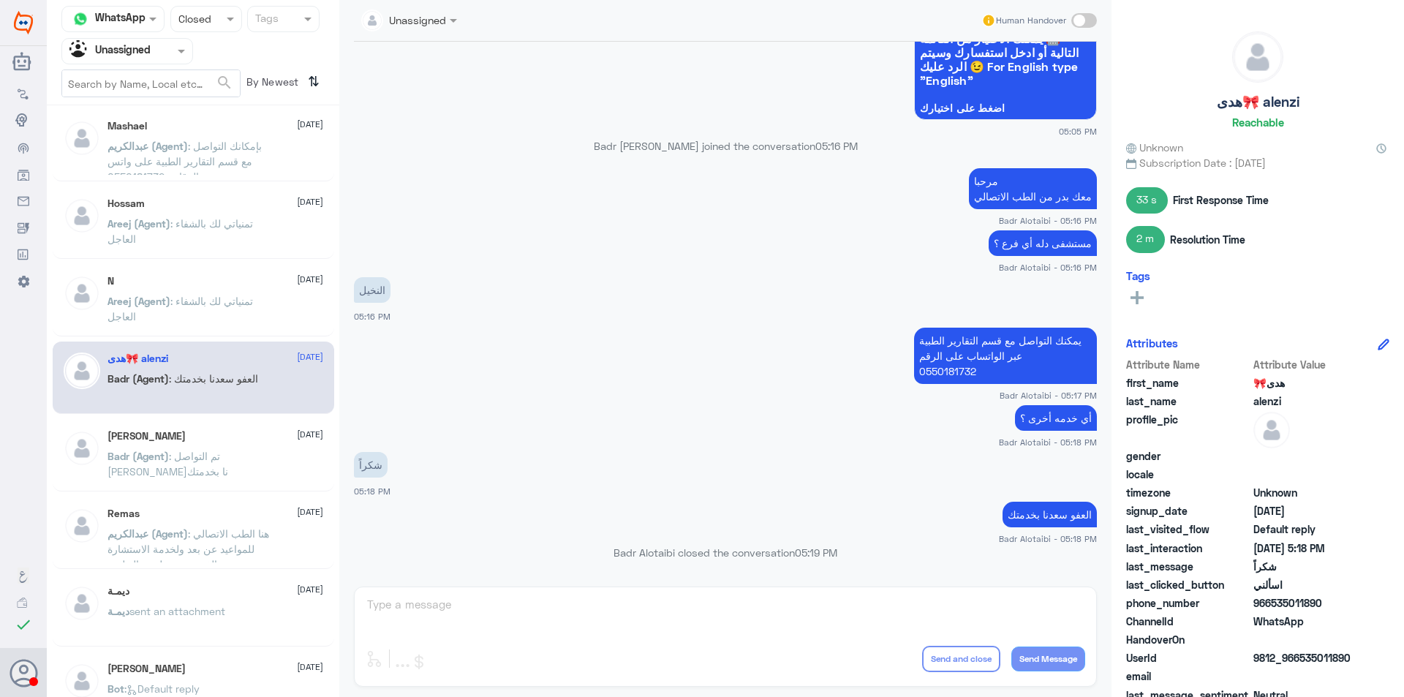
click at [205, 438] on div "[PERSON_NAME] [DATE]" at bounding box center [215, 436] width 216 height 12
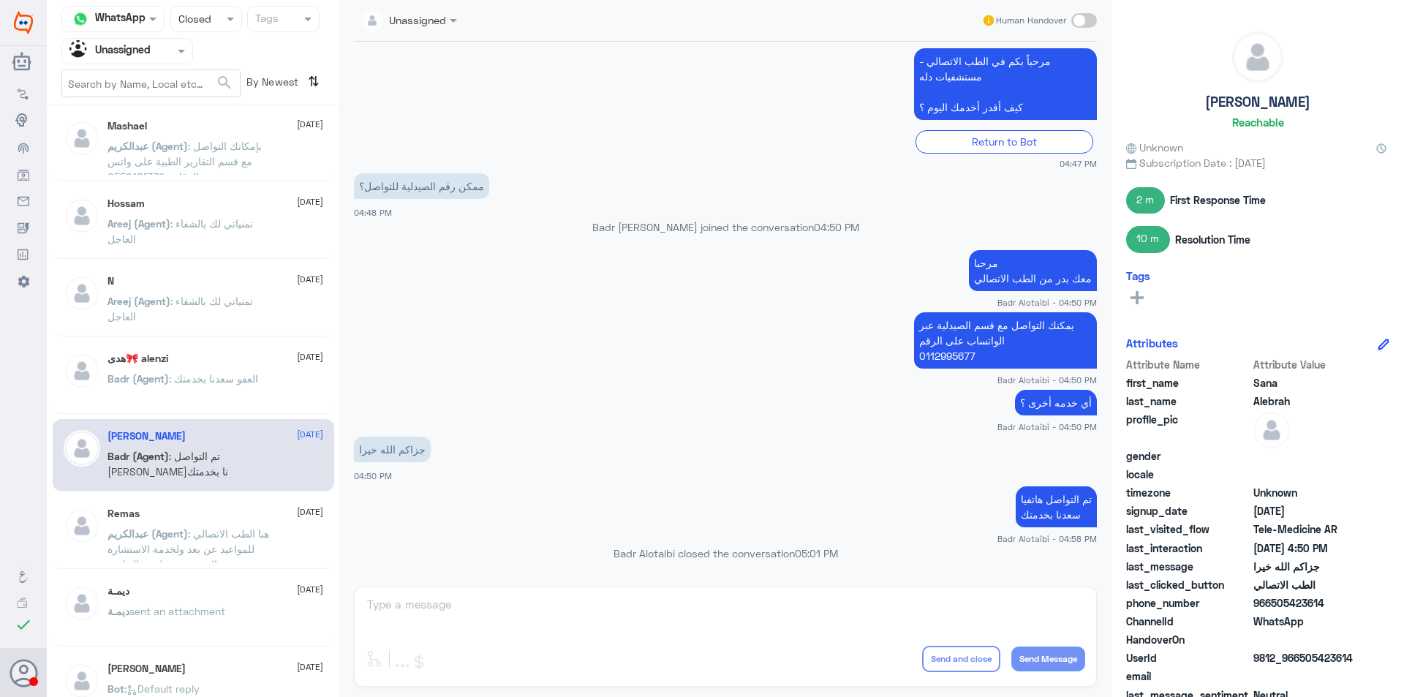
click at [203, 521] on div "Remas [DATE] [PERSON_NAME] (Agent) : هنا الطب الاتصالي للمواعيد عن بعد ولخدمة ا…" at bounding box center [215, 534] width 216 height 55
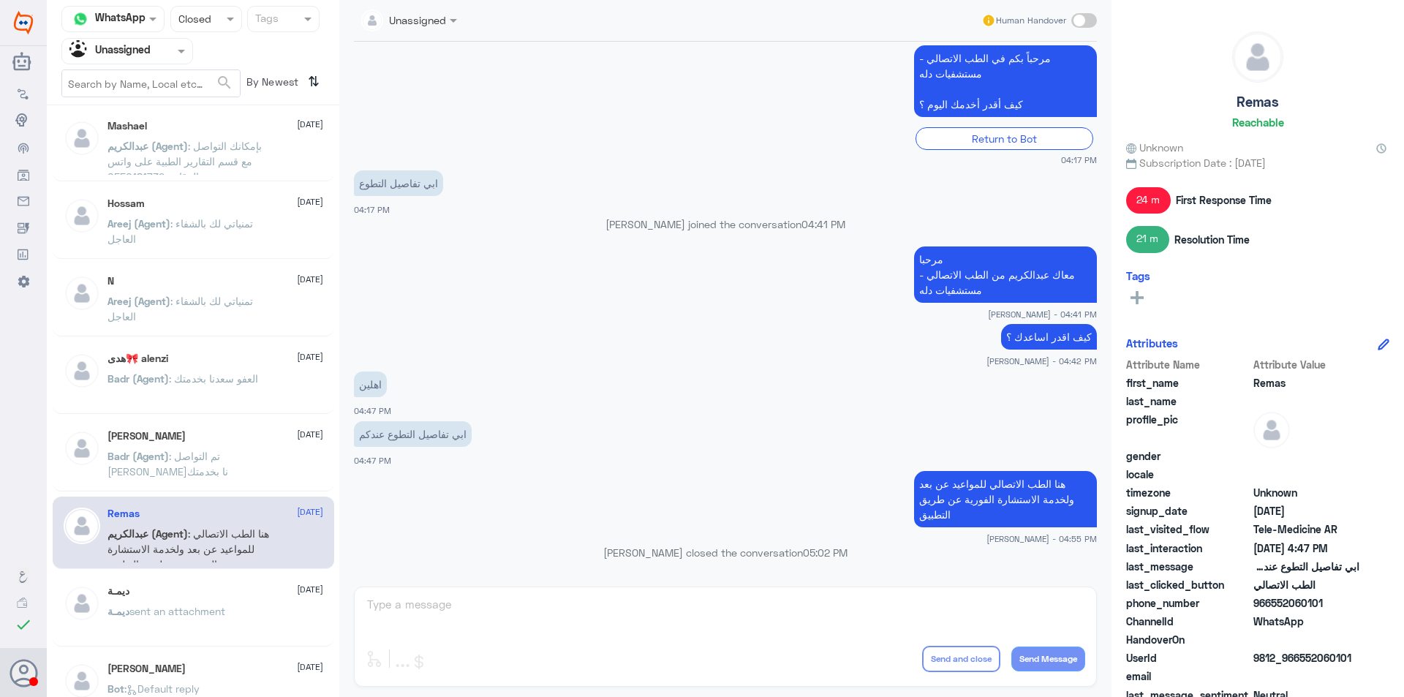
click at [216, 597] on div "ديمـة [DATE]" at bounding box center [215, 591] width 216 height 12
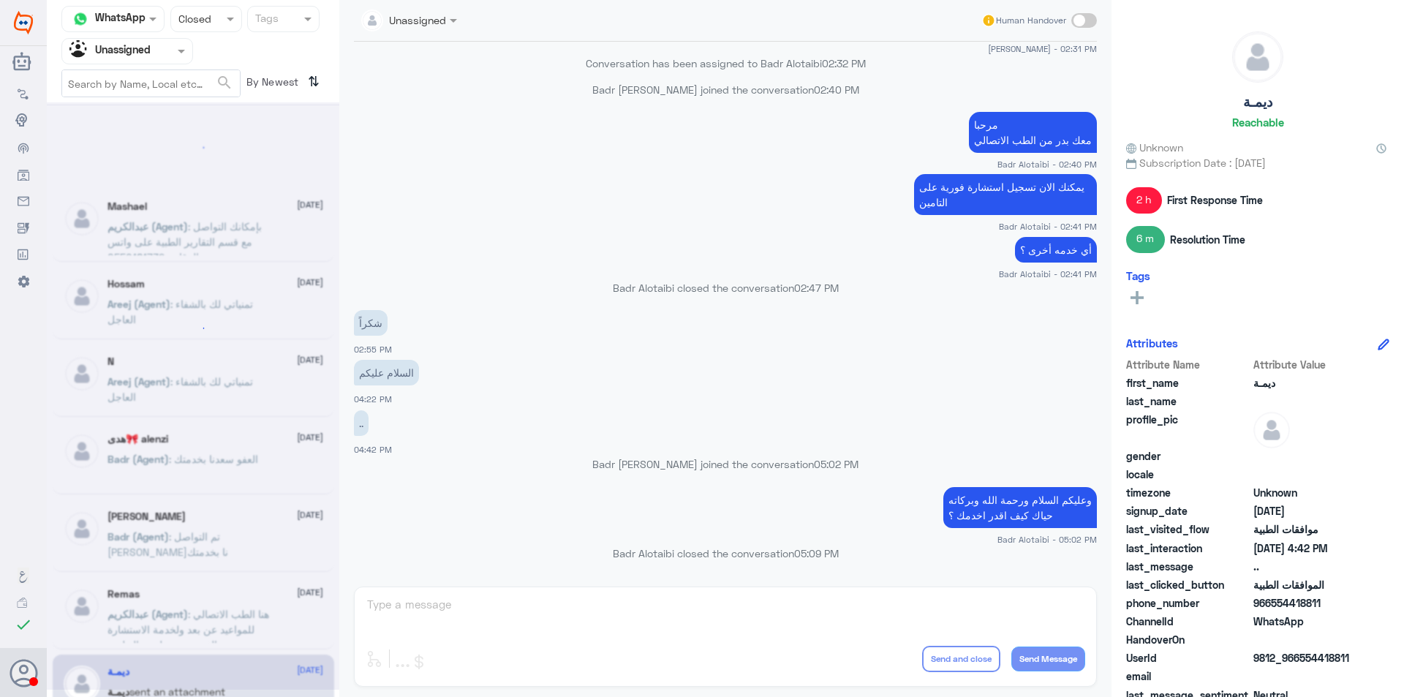
click at [192, 193] on div at bounding box center [193, 395] width 292 height 587
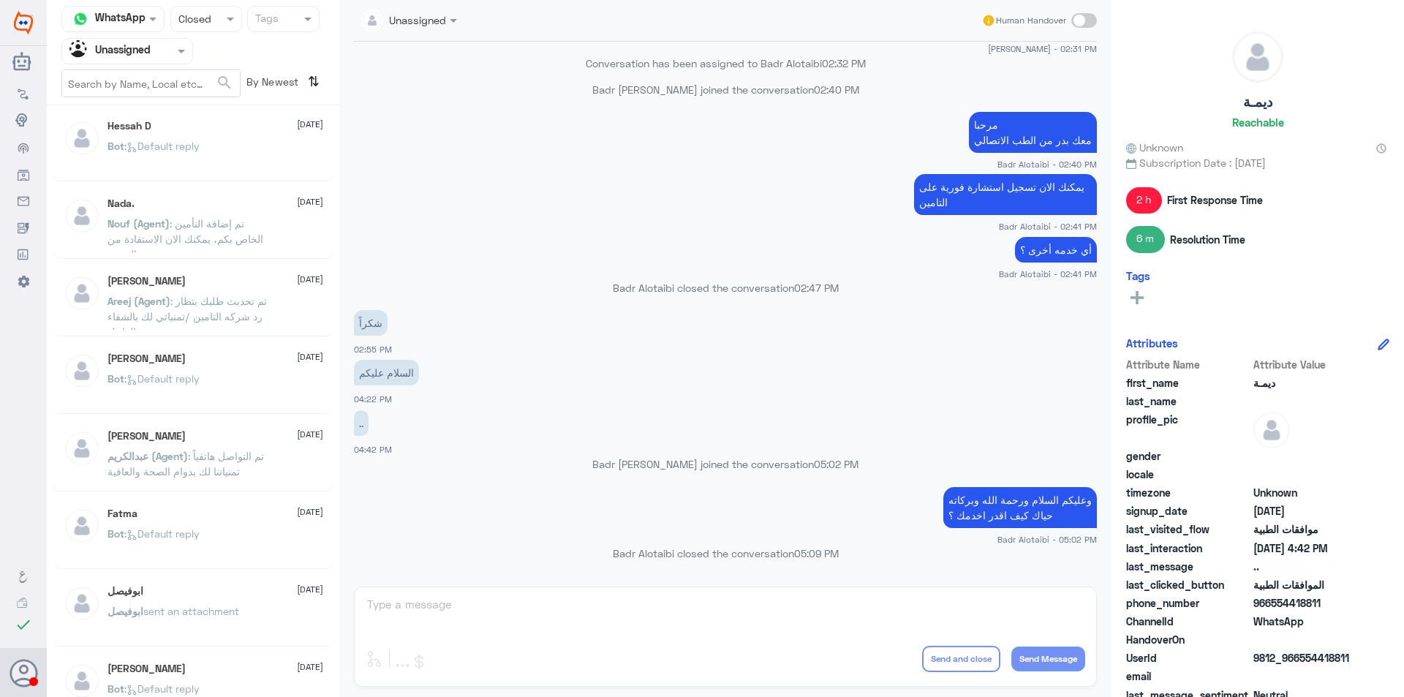
click at [213, 624] on p "ابوفيصل sent an attachment" at bounding box center [173, 621] width 132 height 37
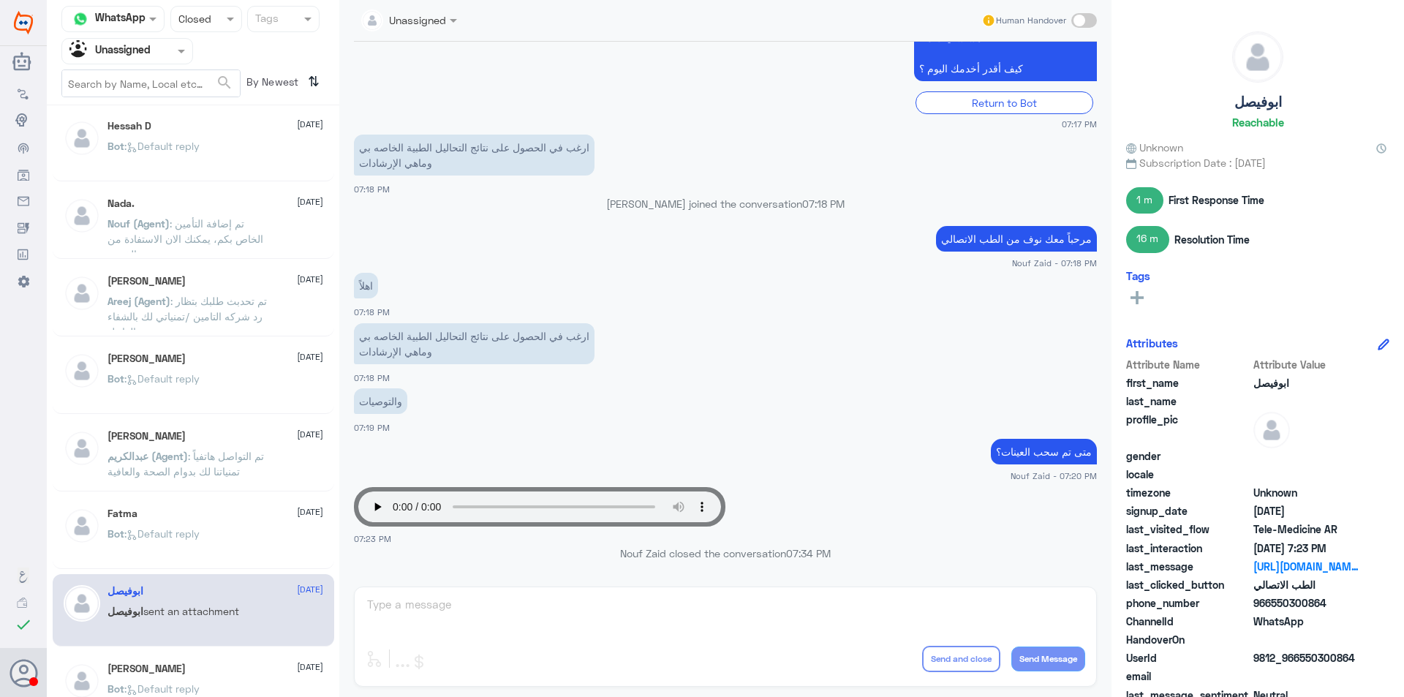
click at [202, 674] on div "[PERSON_NAME] [DATE]" at bounding box center [215, 668] width 216 height 12
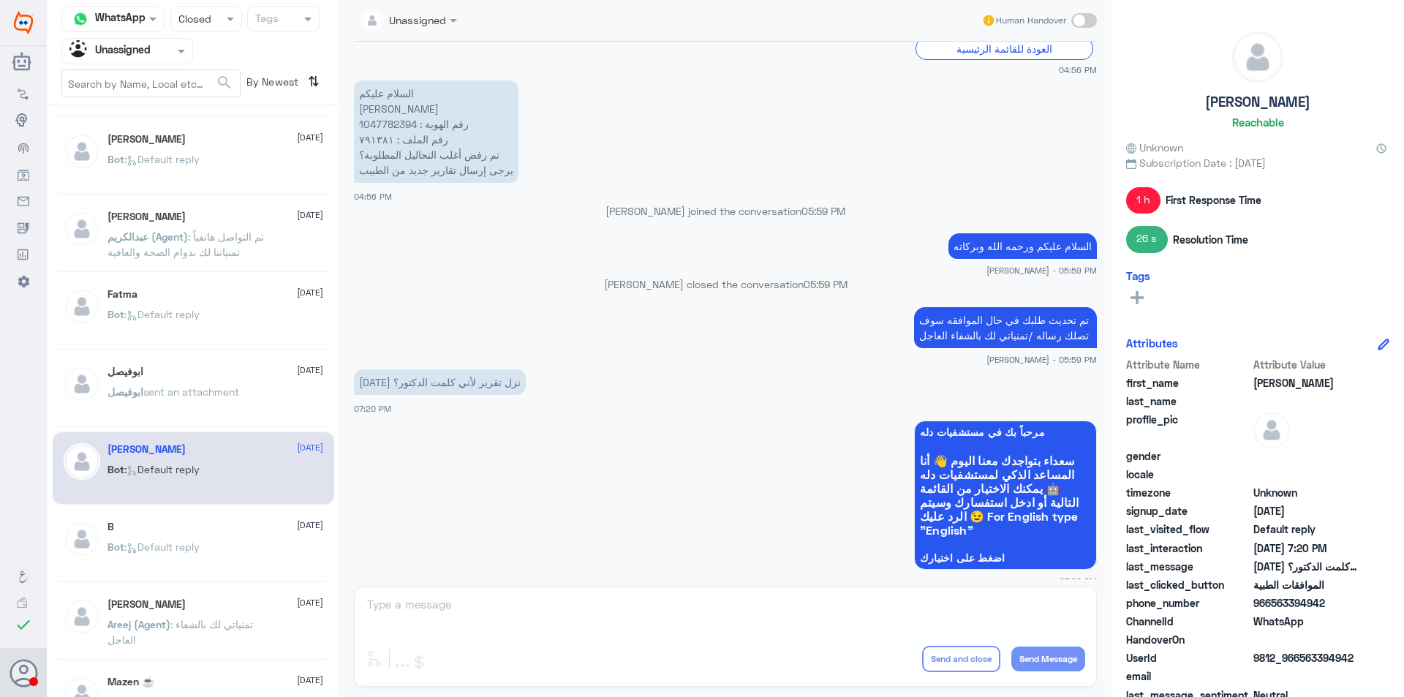
click at [193, 526] on div "B [DATE]" at bounding box center [215, 527] width 216 height 12
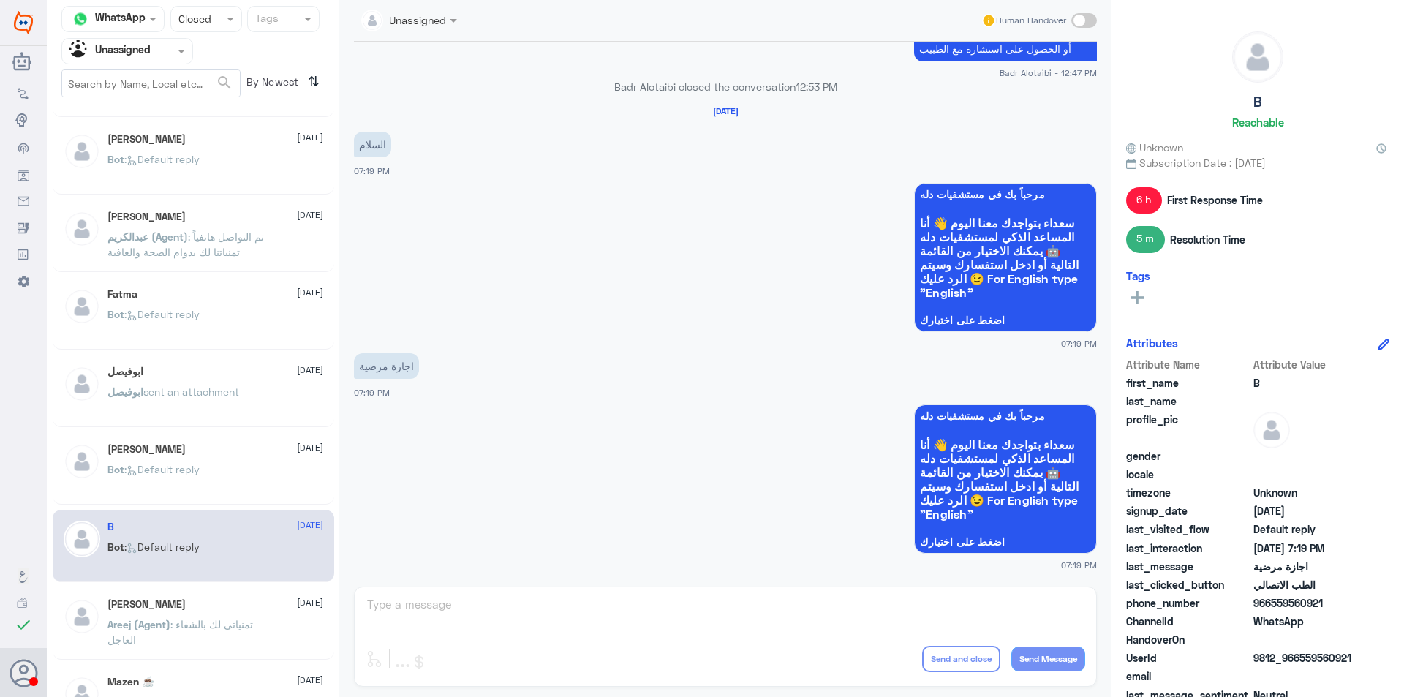
click at [211, 643] on p "Areej (Agent) : تمنياتي لك بالشفاء العاجل" at bounding box center [189, 634] width 165 height 37
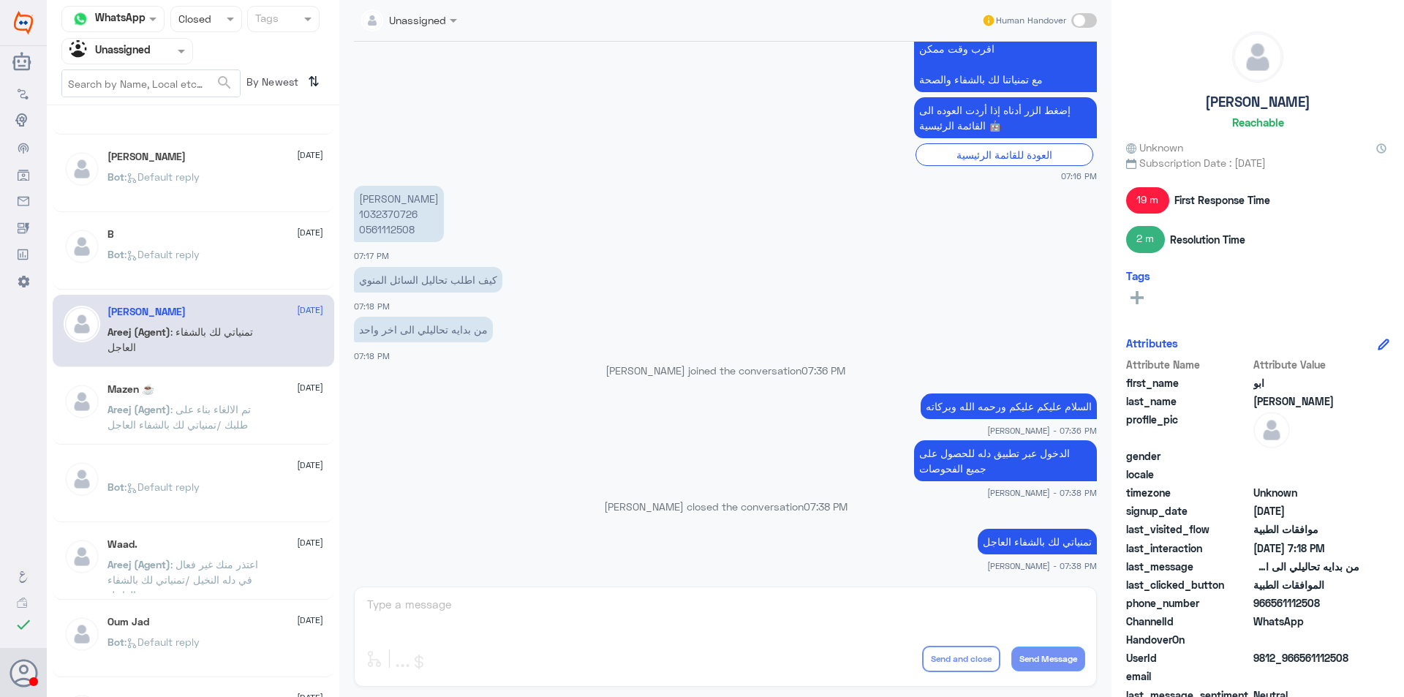
click at [219, 439] on div "Mazen ☕️ [DATE] Areej (Agent) : تم الالغاء بناء على طلبك /تمنياتي لك بالشفاء ال…" at bounding box center [193, 408] width 281 height 72
click at [219, 419] on span ": تم الالغاء بناء على طلبك /تمنياتي لك بالشفاء العاجل" at bounding box center [178, 417] width 143 height 28
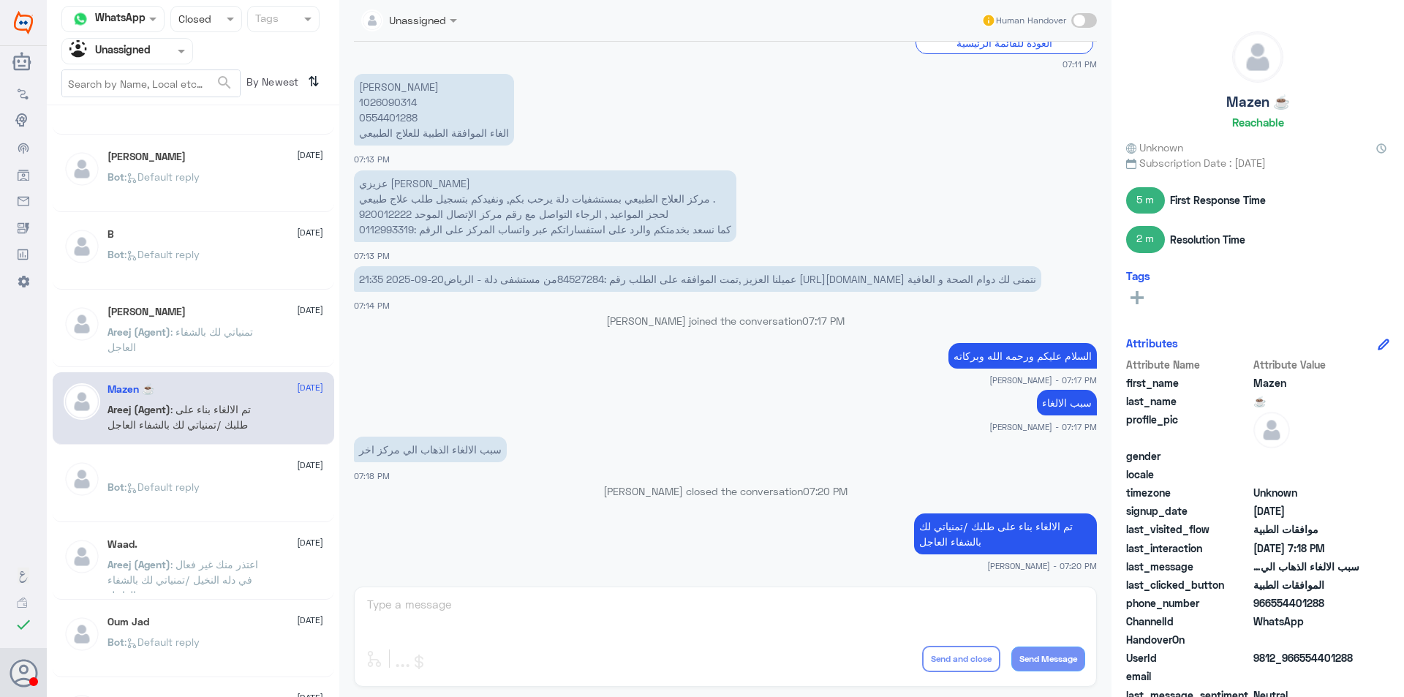
click at [230, 481] on div "ً [DATE] Bot : Default reply" at bounding box center [215, 488] width 216 height 55
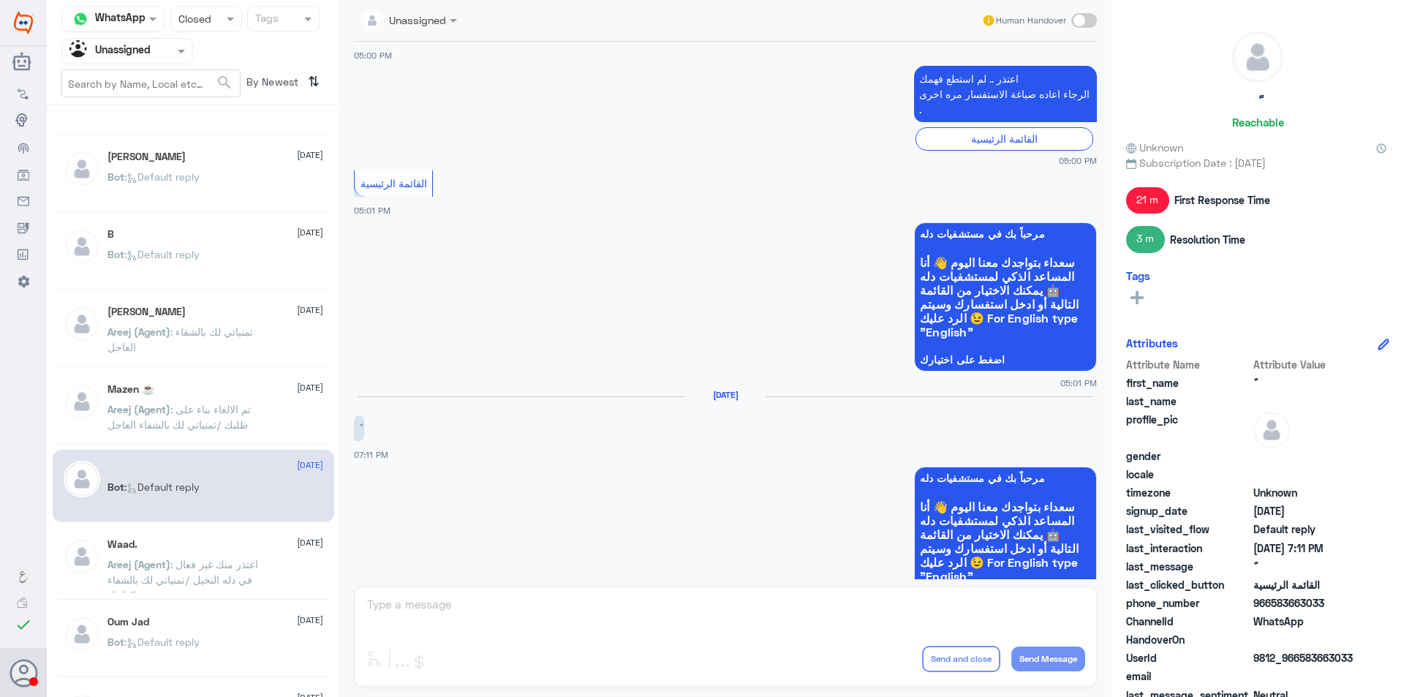
click at [227, 551] on div "Waad. [DATE] Areej (Agent) : اعتذر منك غير فعال في دله النخيل /تمنياتي لك بالشف…" at bounding box center [215, 565] width 216 height 55
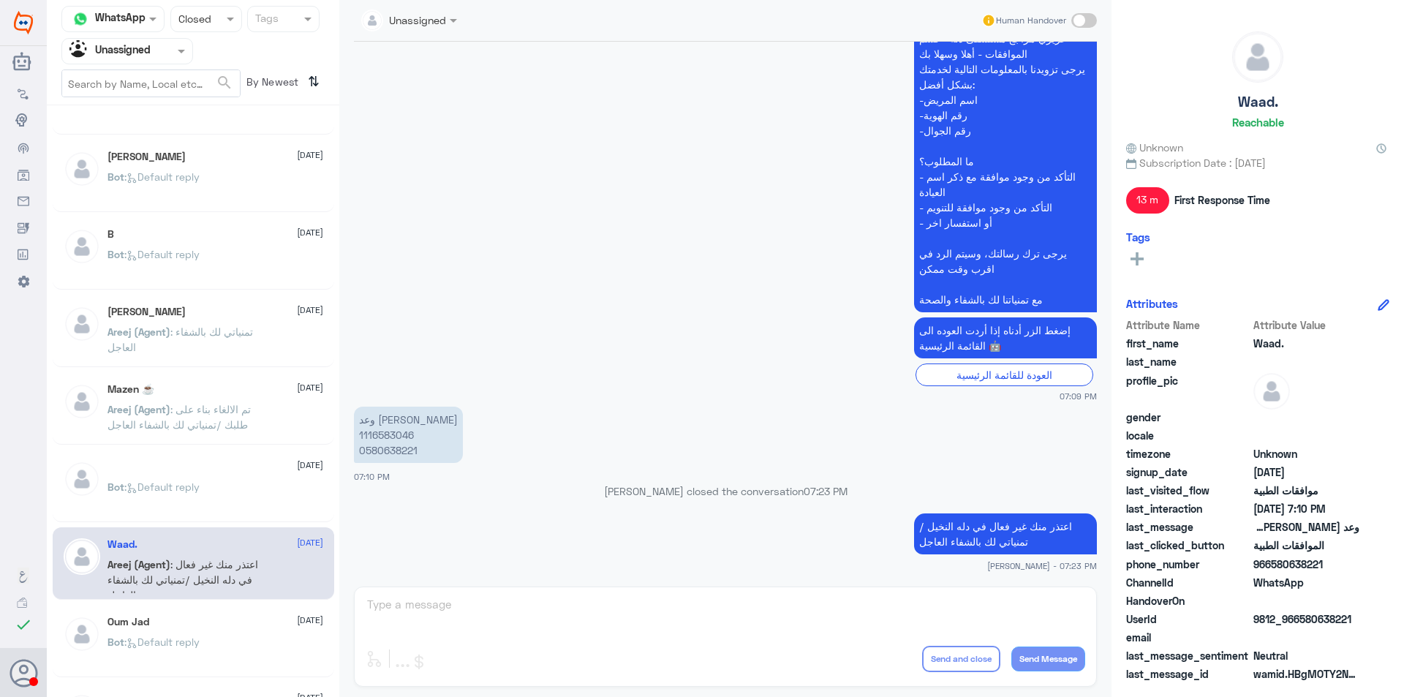
click at [234, 627] on div "Oum Jad [DATE]" at bounding box center [215, 622] width 216 height 12
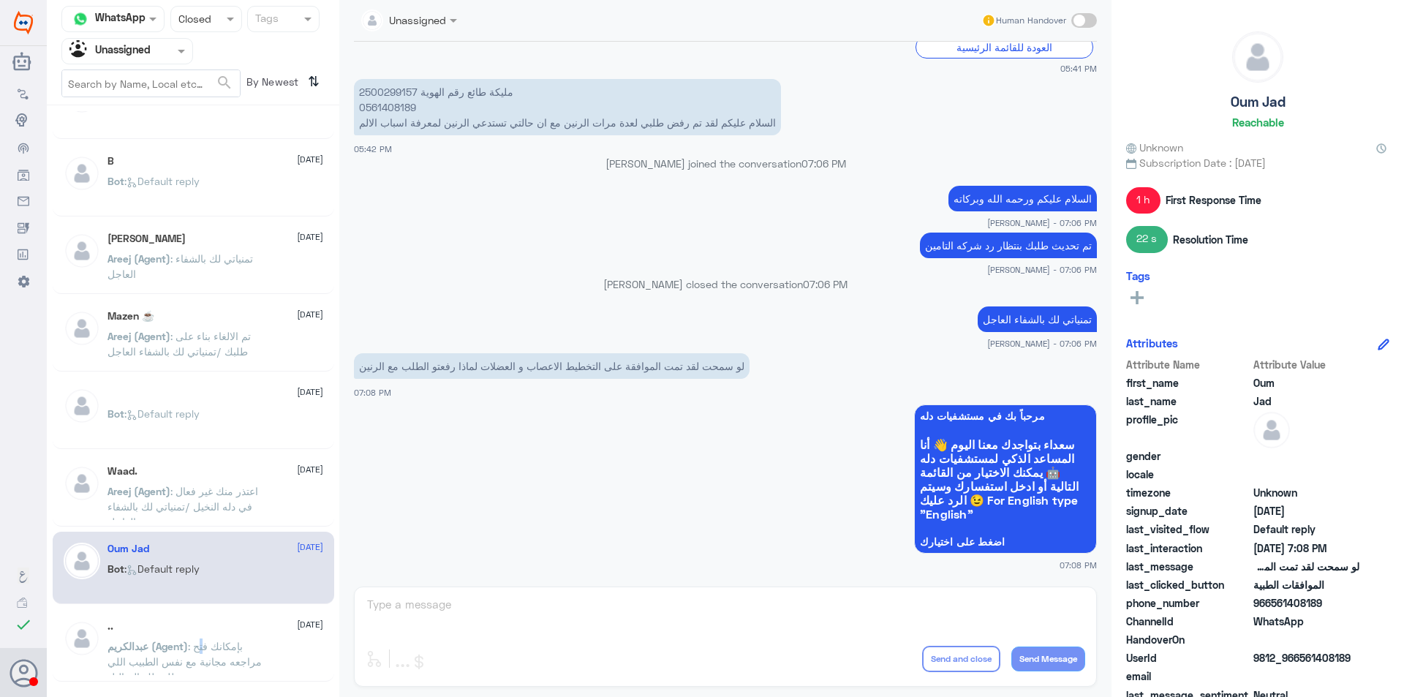
click at [207, 644] on span ": بإمكانك فتح مراجعه مجانية مع نفس الطبيب اللي طلب لك التحاليل" at bounding box center [184, 661] width 154 height 43
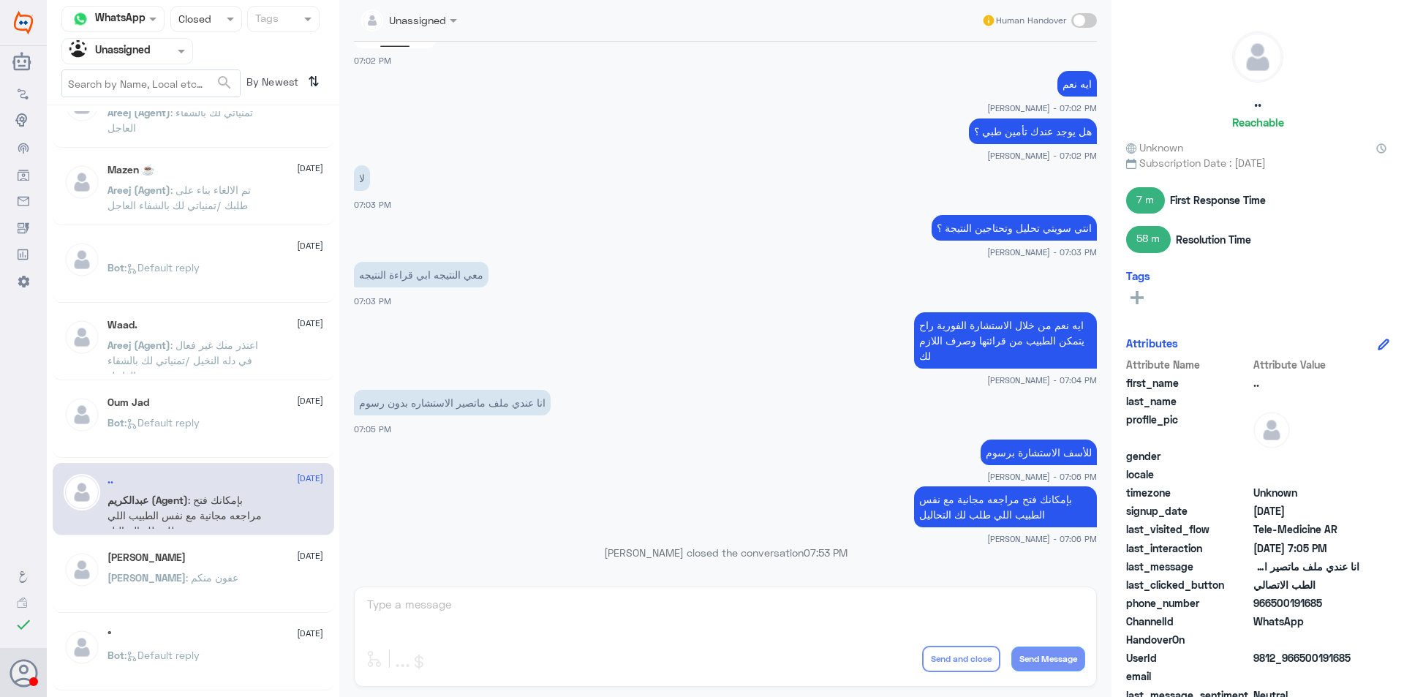
click at [227, 581] on div "[PERSON_NAME] : عفون منكم" at bounding box center [215, 589] width 216 height 33
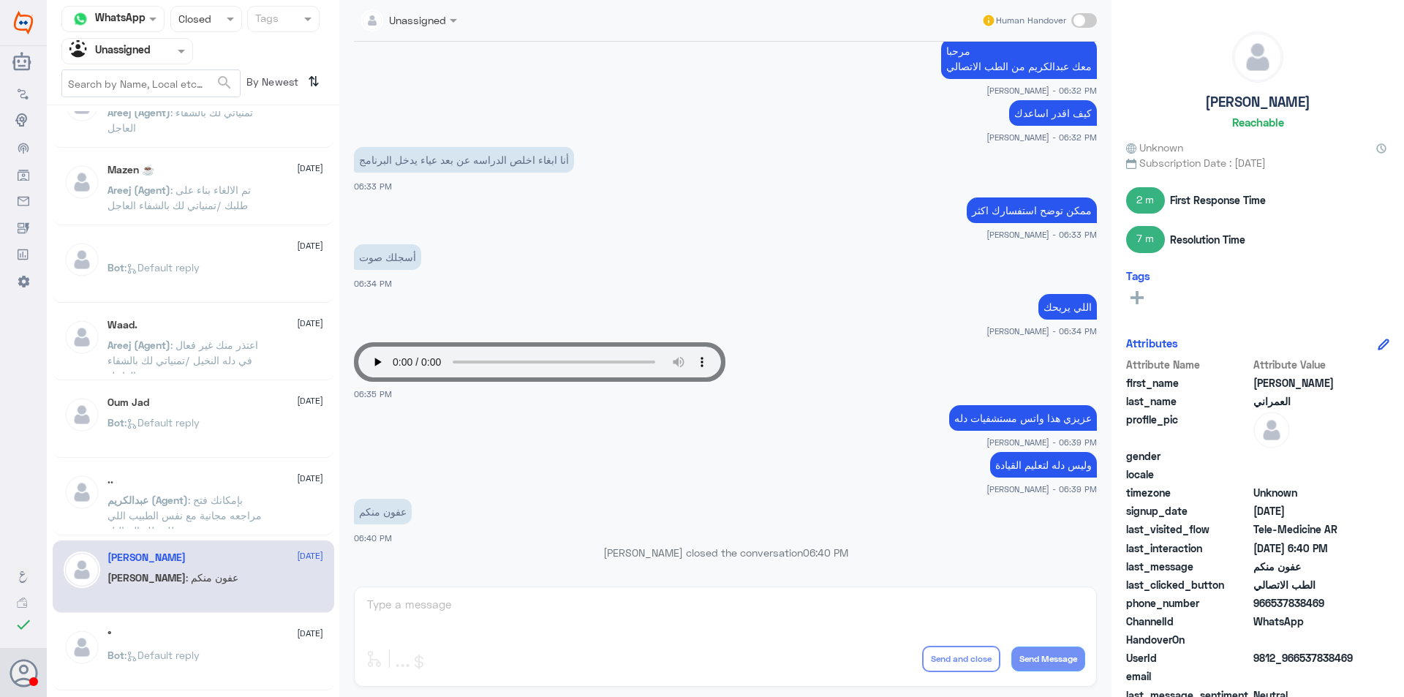
click at [185, 654] on span ": Default reply" at bounding box center [161, 655] width 75 height 12
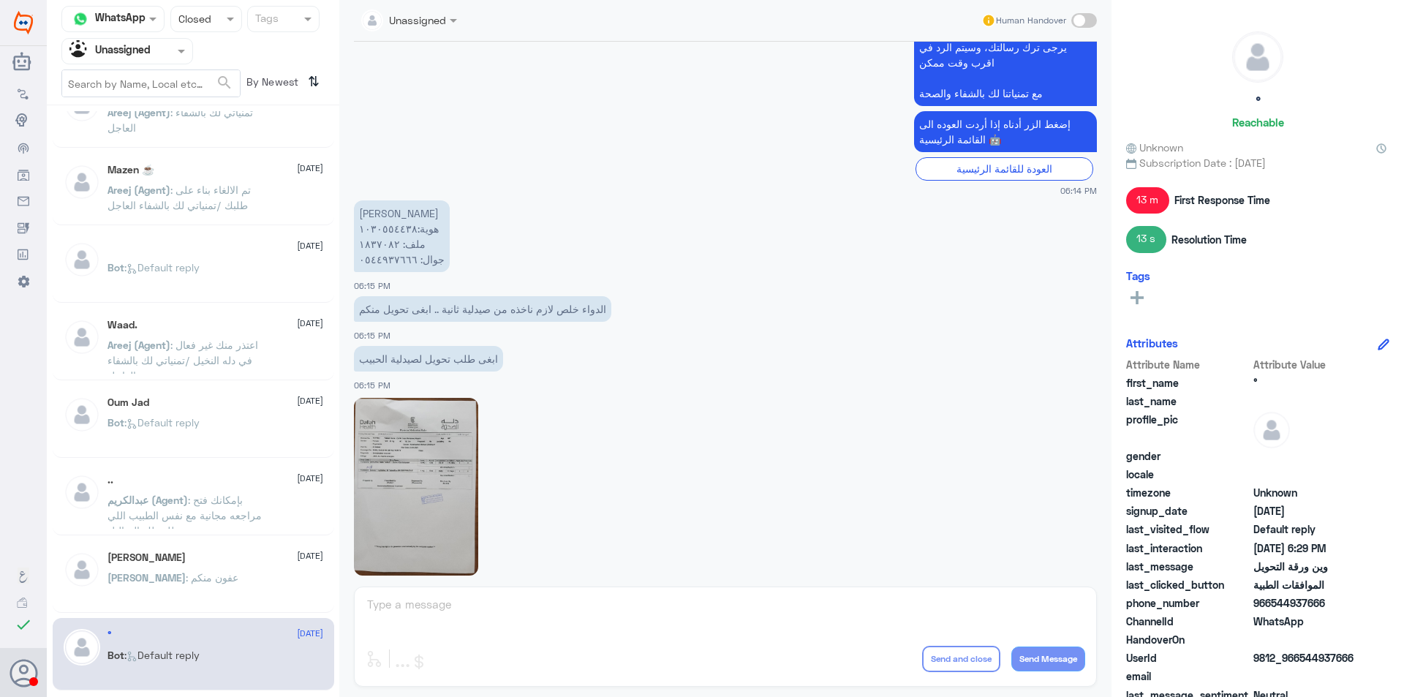
click at [426, 363] on p "ابغى طلب تحويل لصيدلية الحبيب" at bounding box center [428, 359] width 149 height 26
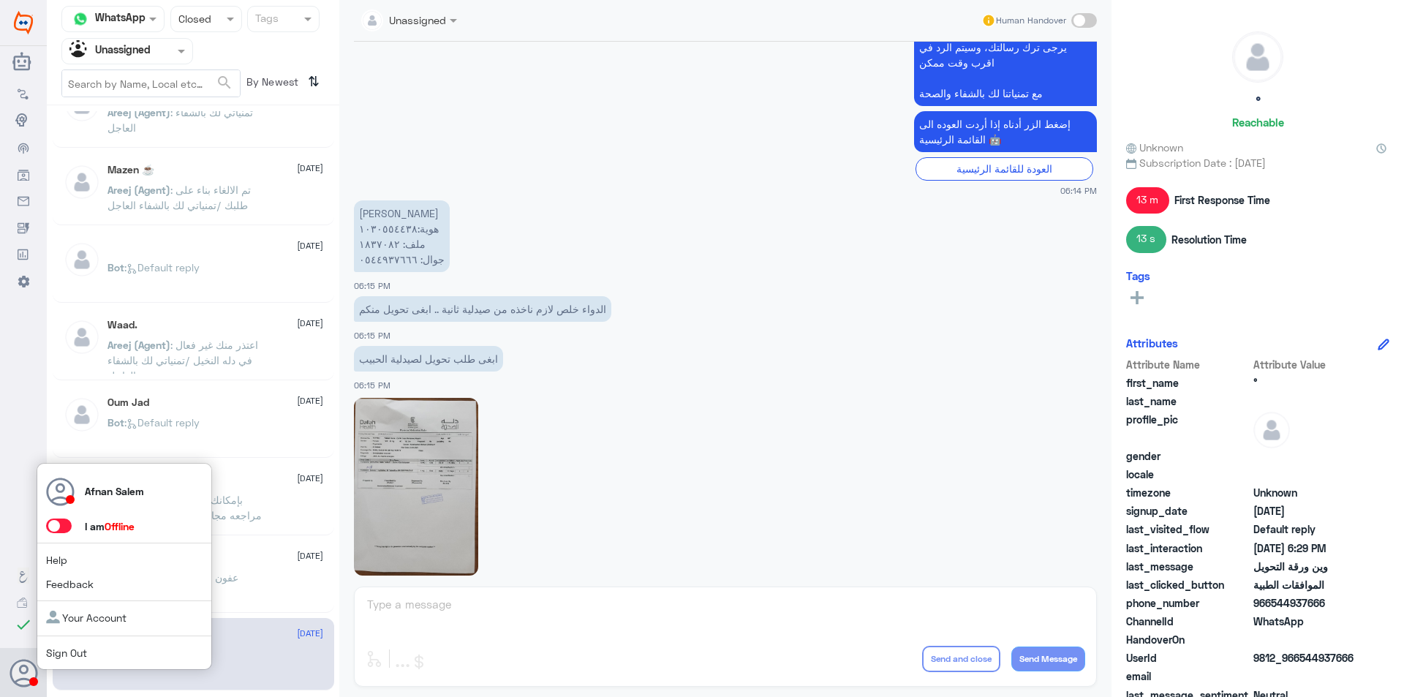
click at [69, 651] on link "Sign Out" at bounding box center [66, 652] width 41 height 12
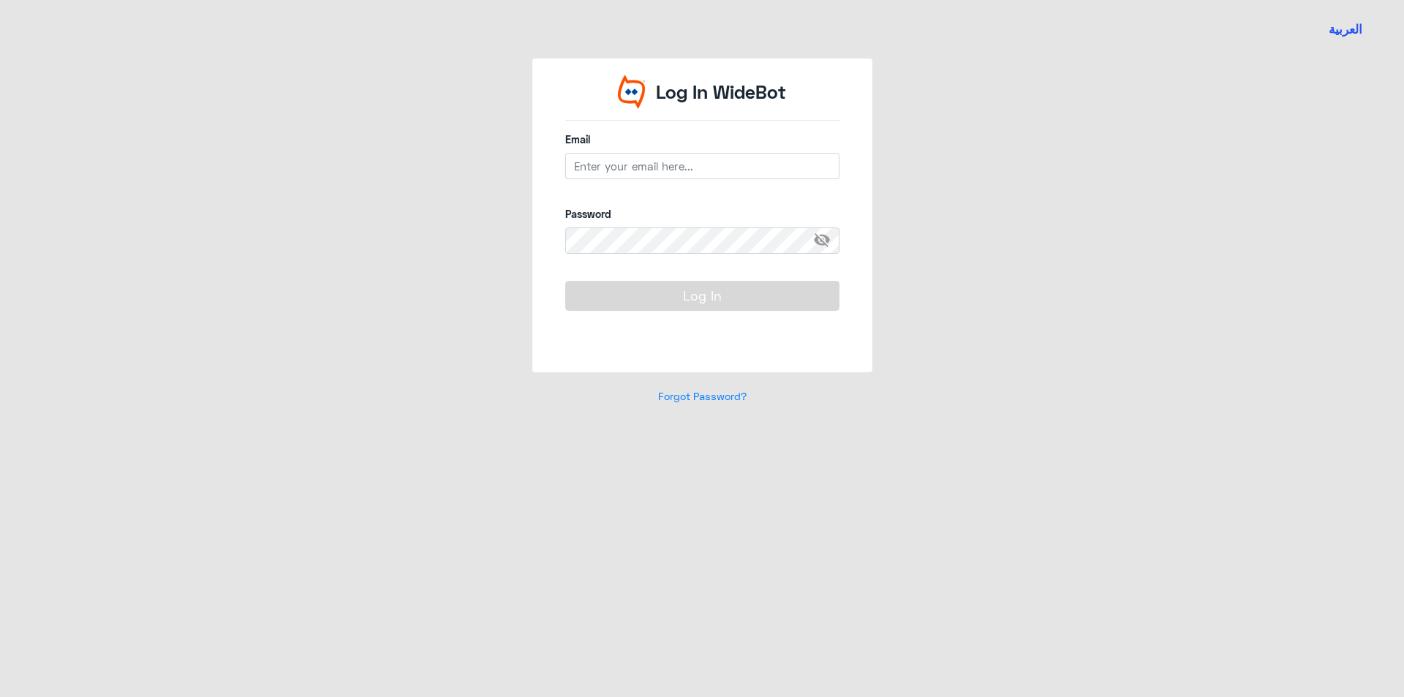
type input "[EMAIL_ADDRESS][DOMAIN_NAME]"
